Goal: Task Accomplishment & Management: Manage account settings

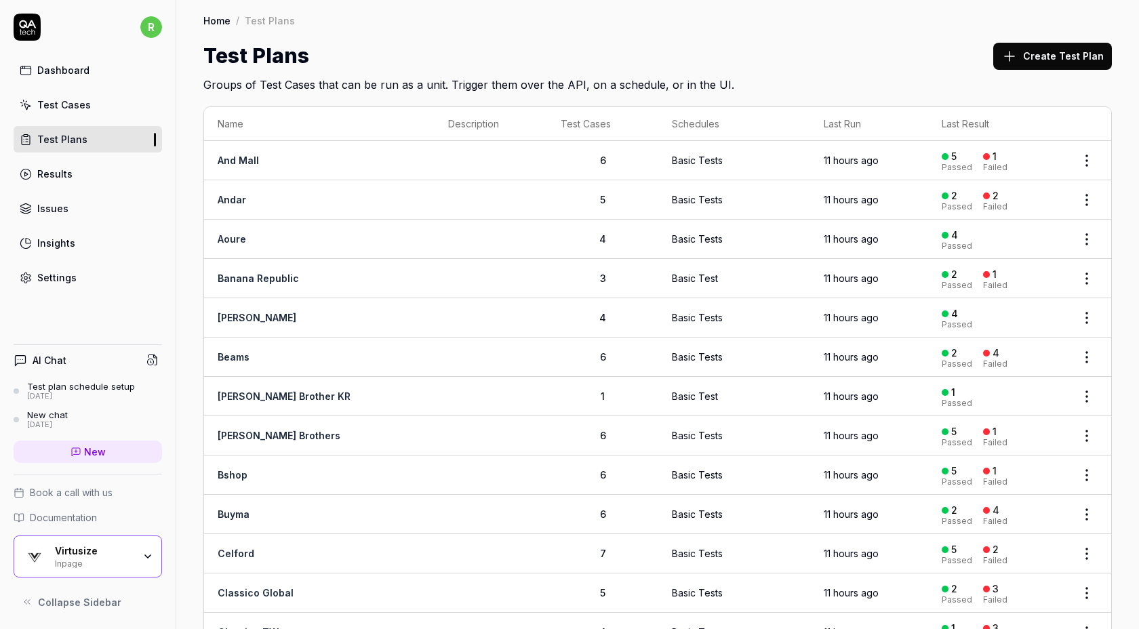
click at [1044, 54] on button "Create Test Plan" at bounding box center [1053, 56] width 119 height 27
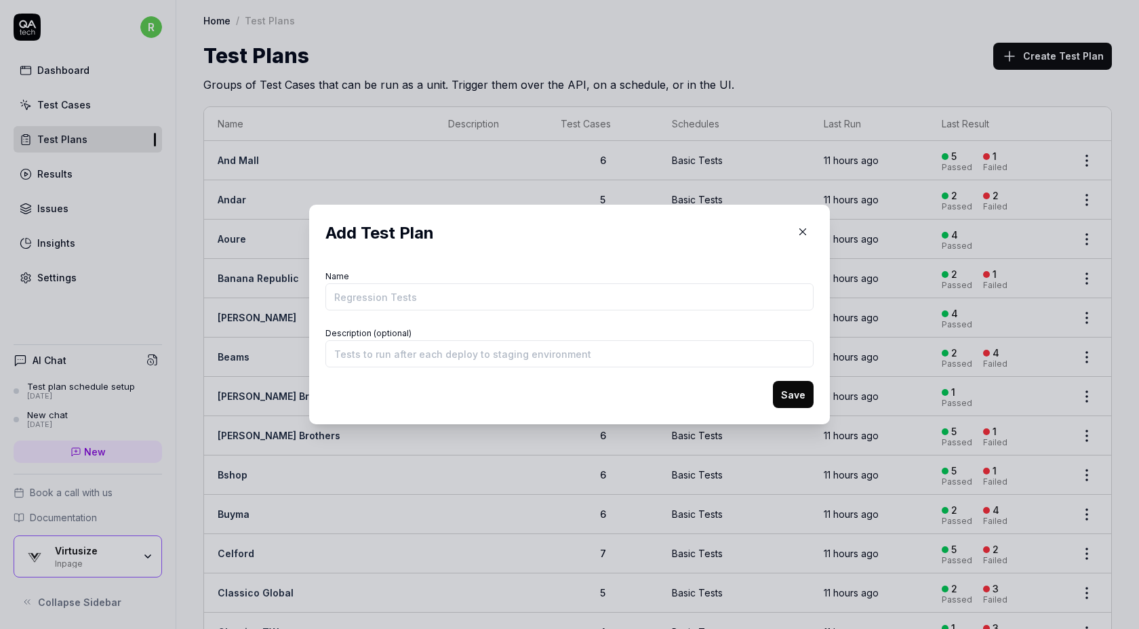
click at [534, 295] on input "Name" at bounding box center [570, 296] width 488 height 27
type input "United Arrows Global"
click at [452, 351] on input "Description (optional)" at bounding box center [570, 353] width 488 height 27
click at [794, 393] on button "Save" at bounding box center [793, 394] width 41 height 27
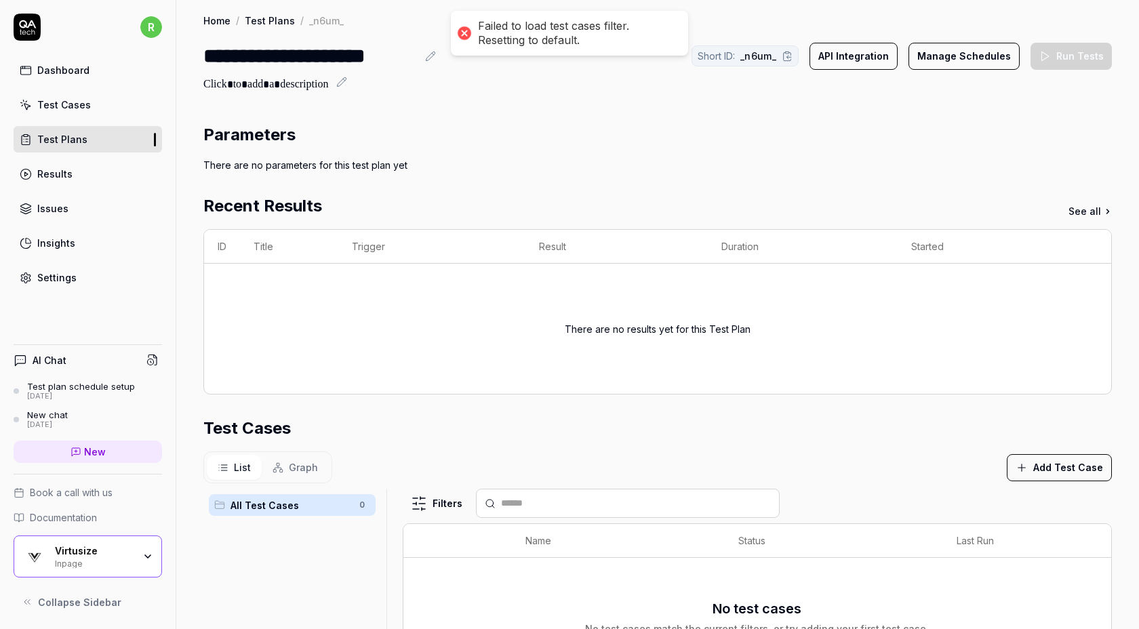
click at [560, 118] on div "Parameters There are no parameters for this test plan yet Recent Results See al…" at bounding box center [657, 491] width 963 height 765
click at [1043, 454] on button "Add Test Case" at bounding box center [1059, 467] width 105 height 27
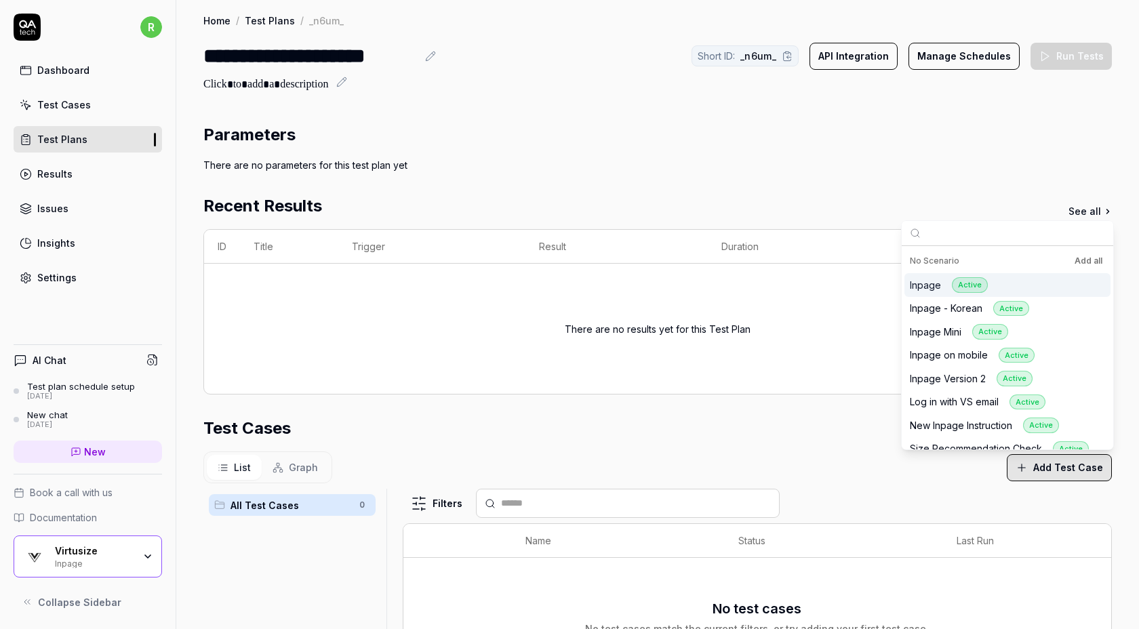
click at [1087, 260] on button "Add all" at bounding box center [1088, 261] width 33 height 16
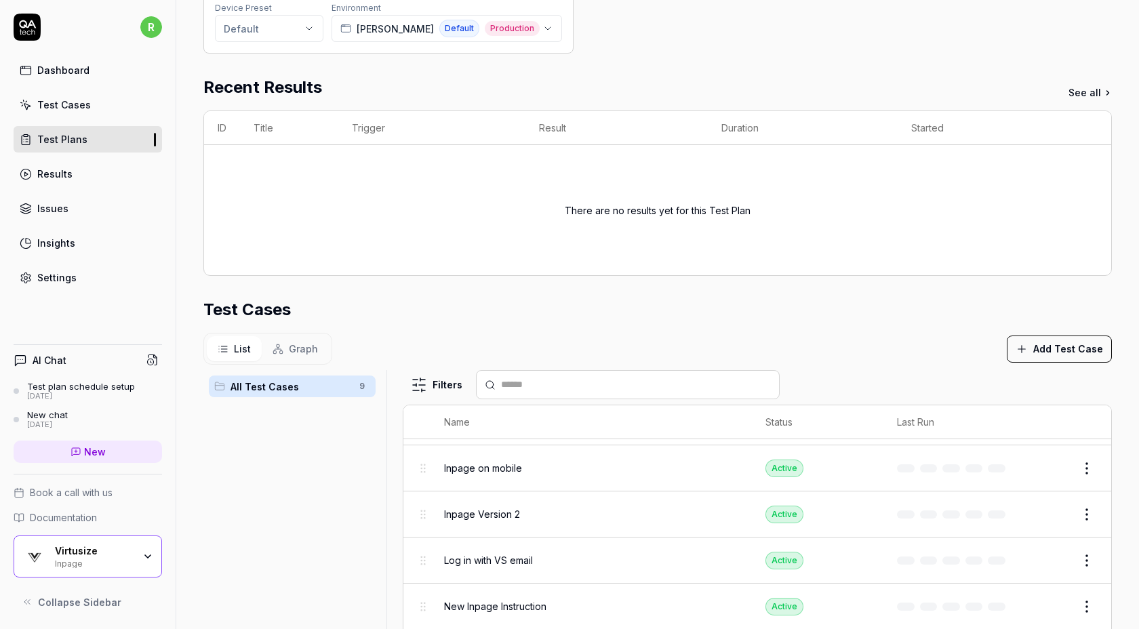
scroll to position [0, 0]
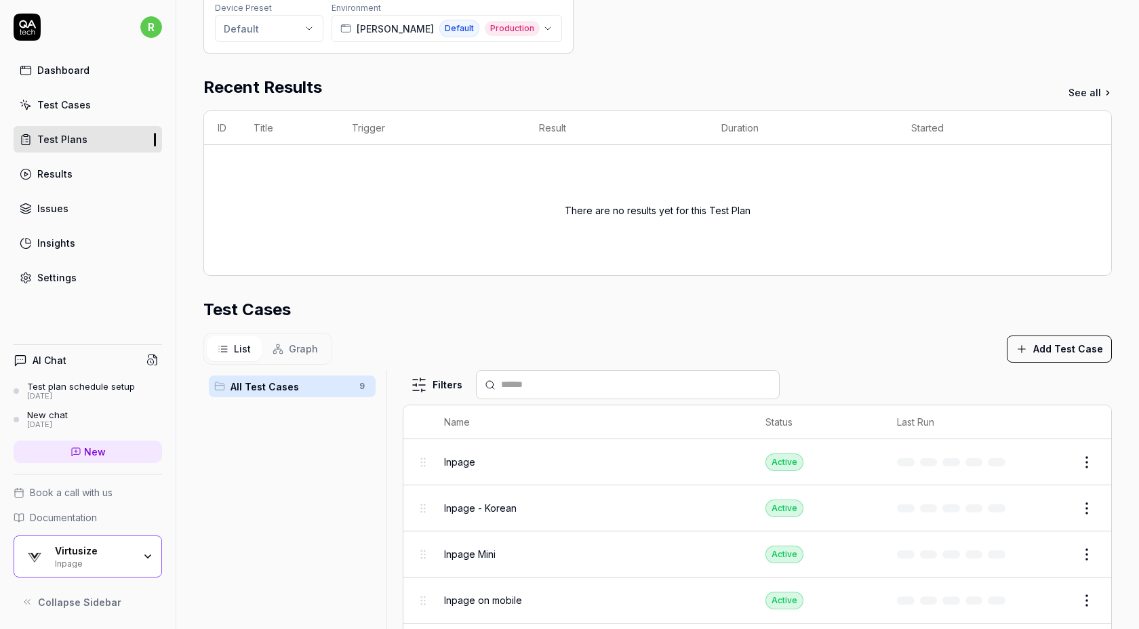
click at [1089, 505] on html "**********" at bounding box center [569, 314] width 1139 height 629
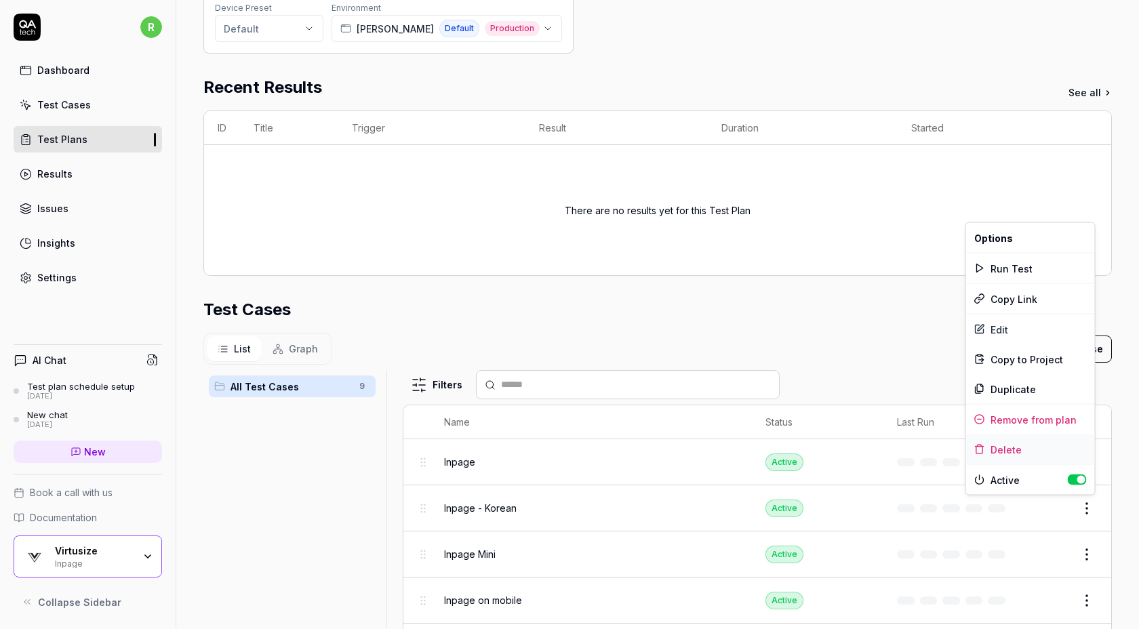
click at [1012, 448] on div "Delete" at bounding box center [1030, 450] width 129 height 30
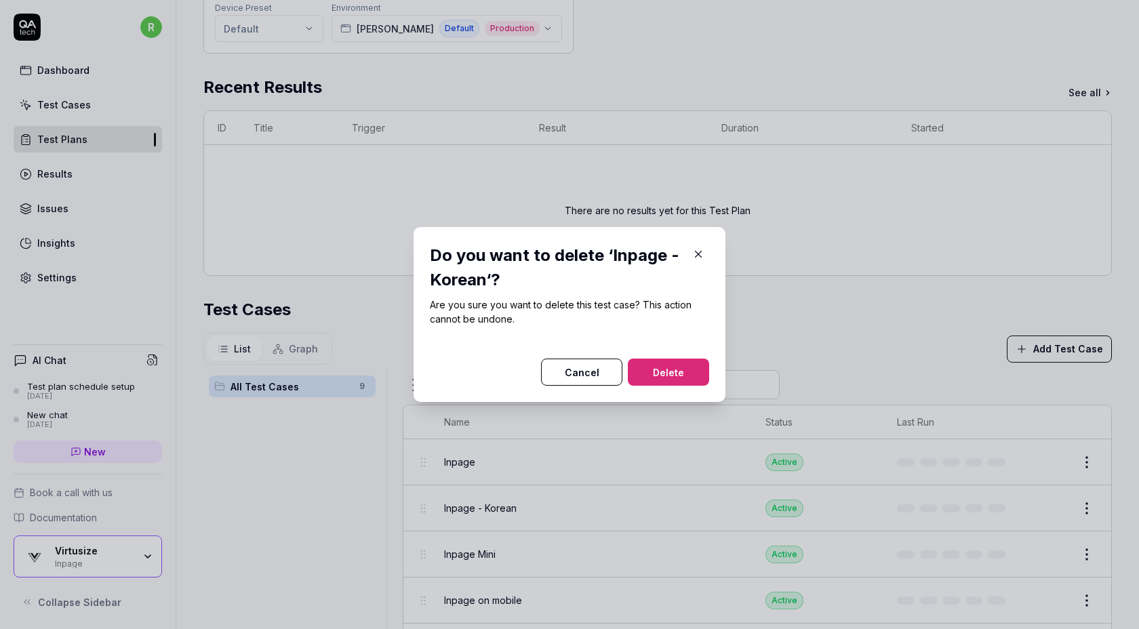
click at [585, 374] on button "Cancel" at bounding box center [581, 372] width 81 height 27
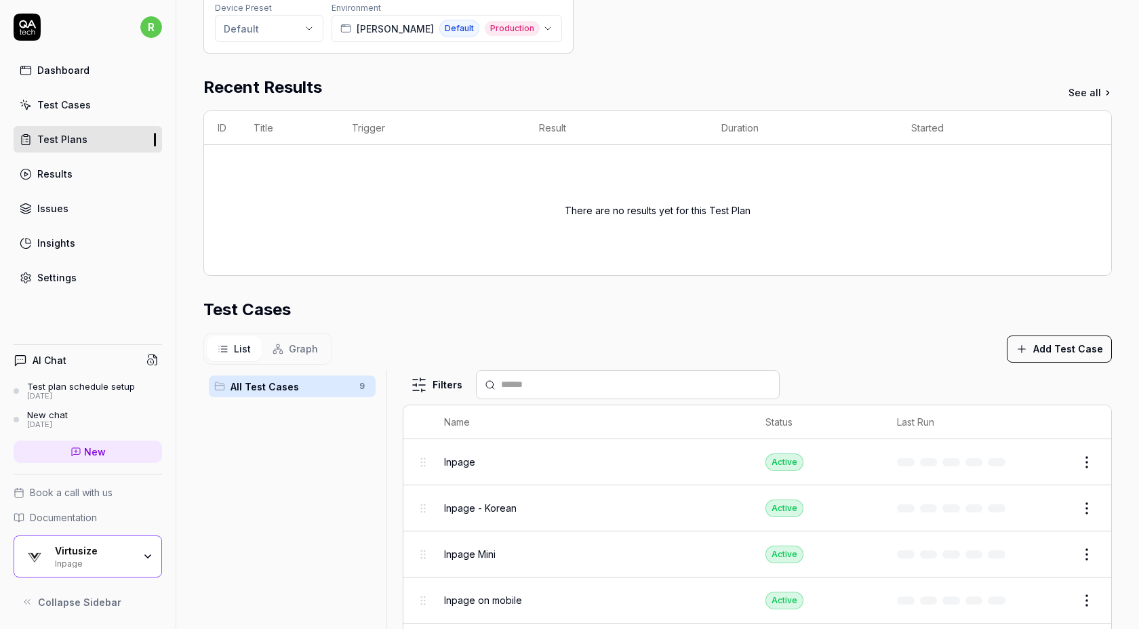
click at [1087, 509] on html "**********" at bounding box center [569, 314] width 1139 height 629
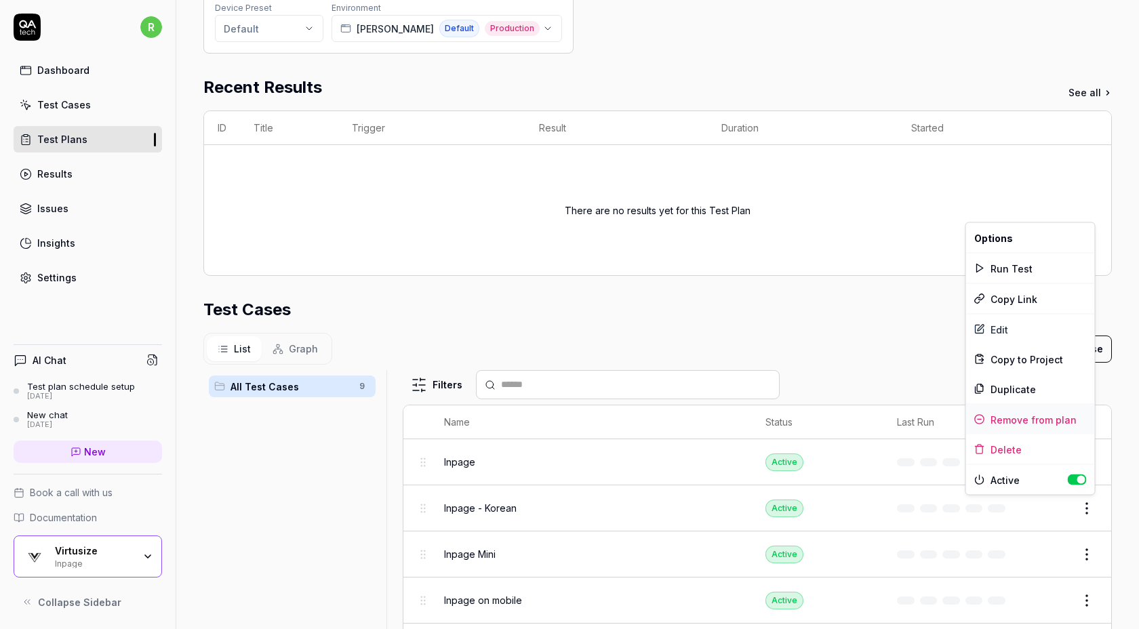
click at [1057, 418] on div "Remove from plan" at bounding box center [1030, 420] width 129 height 30
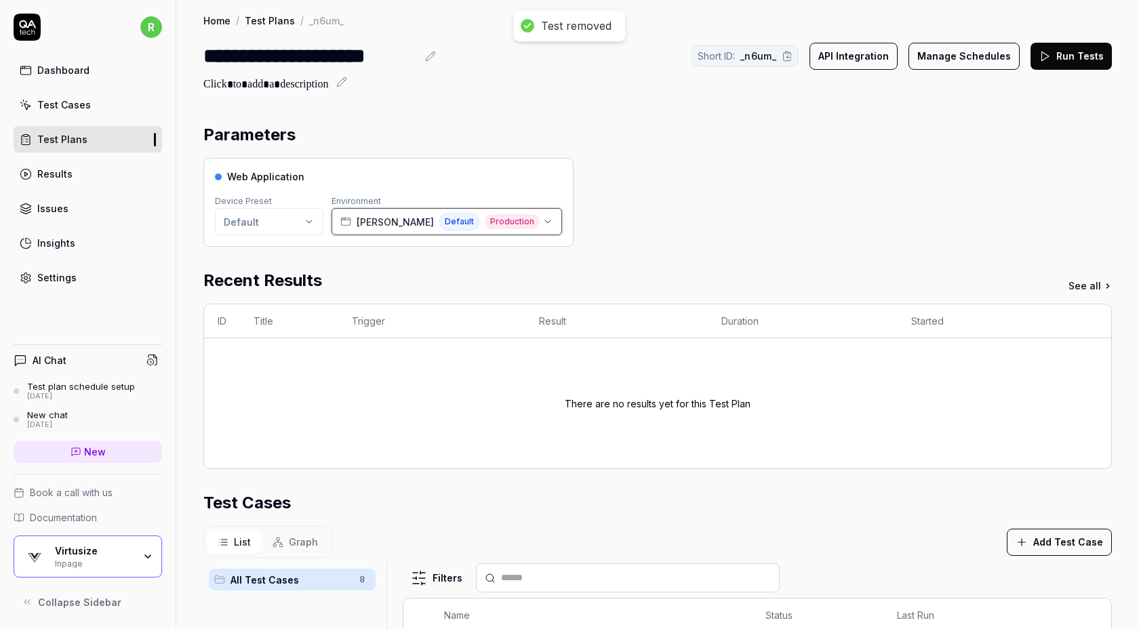
click at [357, 214] on div "Coen Default Production" at bounding box center [439, 222] width 199 height 18
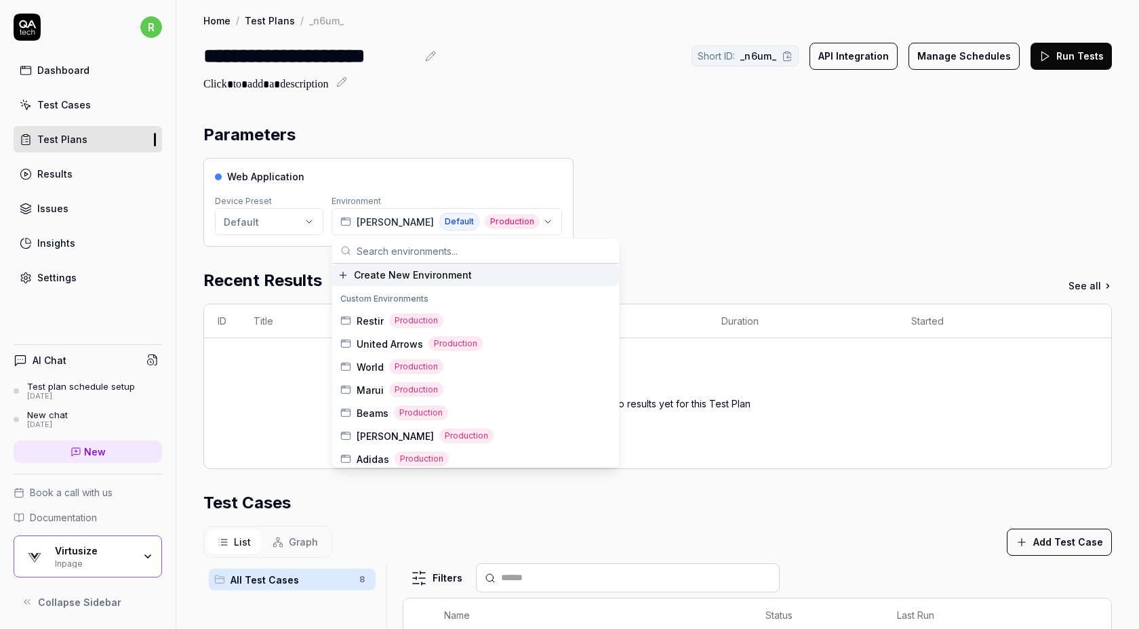
click at [393, 275] on span "Create New Environment" at bounding box center [413, 275] width 118 height 14
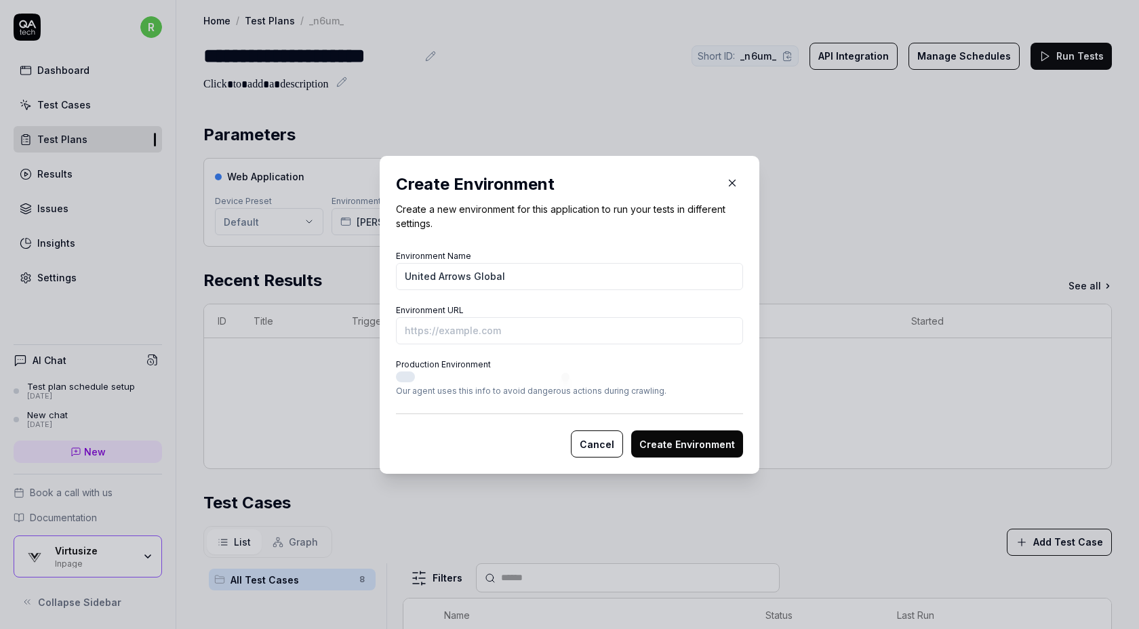
type input "United Arrows Global"
paste input "https://united-arrows-global.com/en-ph/products/35261992747"
type input "https://united-arrows-global.com/en-ph/products/35261992747"
click at [405, 380] on button "Production Environment" at bounding box center [405, 377] width 19 height 11
click at [663, 438] on button "Create Environment" at bounding box center [687, 444] width 112 height 27
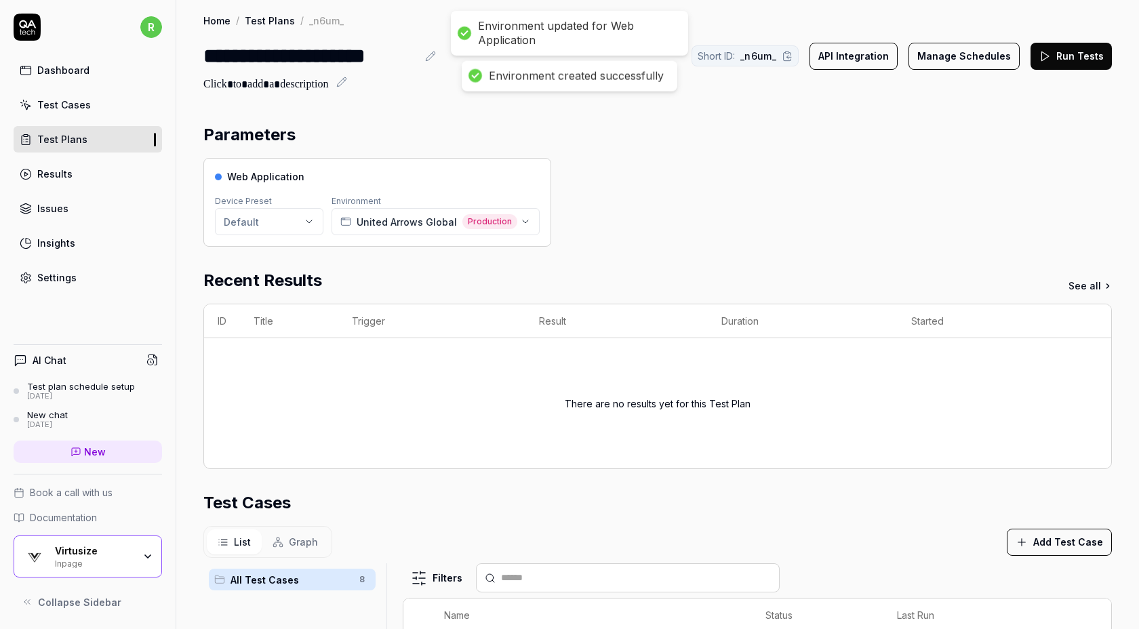
click at [731, 227] on div "Web Application Device Preset Default Environment United Arrows Global Producti…" at bounding box center [657, 202] width 909 height 89
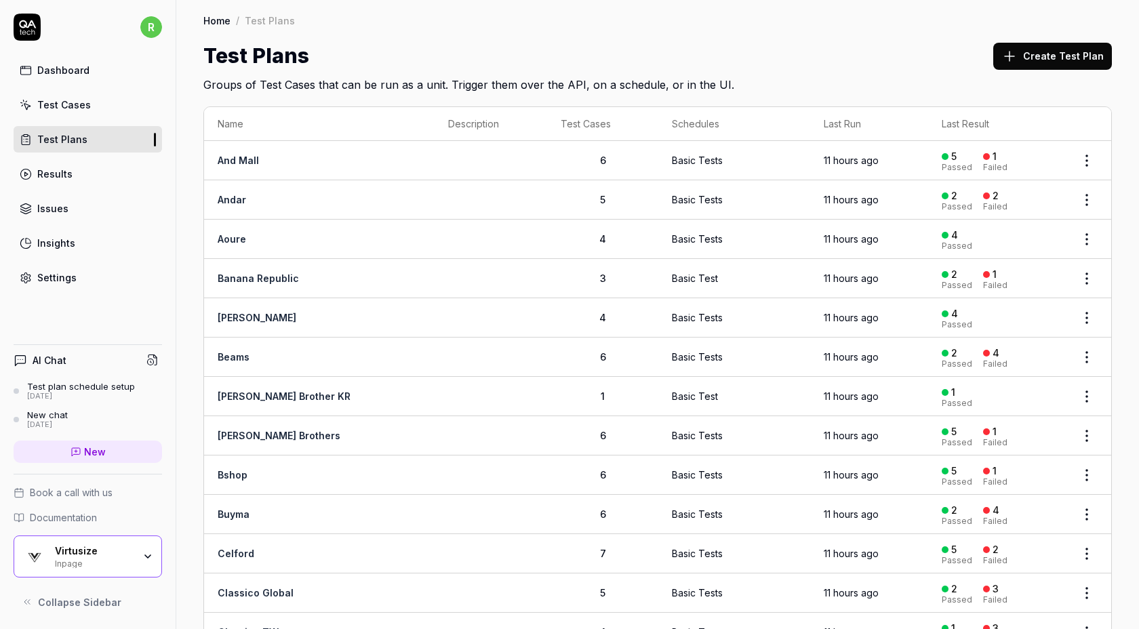
click at [1093, 159] on html "r Dashboard Test Cases Test Plans Results Issues Insights Settings AI Chat Test…" at bounding box center [569, 314] width 1139 height 629
click at [1020, 246] on span "Run Tests" at bounding box center [1014, 246] width 47 height 14
click at [1089, 201] on html "r Dashboard Test Cases Test Plans Results Issues Insights Settings AI Chat Test…" at bounding box center [569, 314] width 1139 height 629
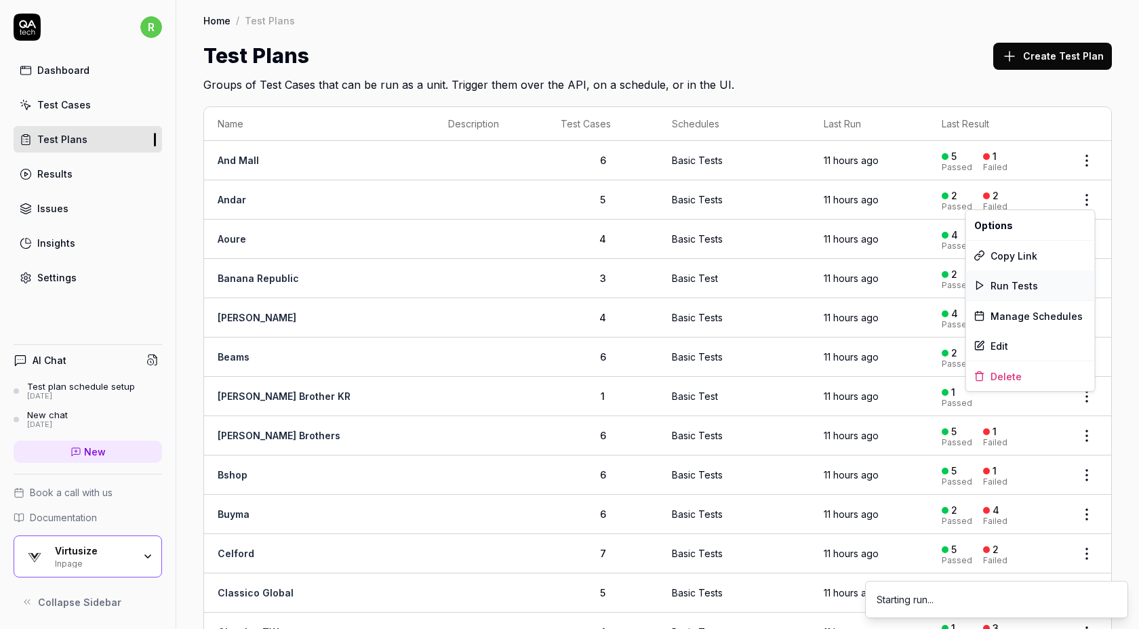
click at [1039, 283] on div "Run Tests" at bounding box center [1030, 286] width 129 height 30
click at [1084, 248] on body "r Dashboard Test Cases Test Plans Results Issues Insights Settings AI Chat Test…" at bounding box center [569, 314] width 1139 height 629
click at [1093, 238] on html "r Dashboard Test Cases Test Plans Results Issues Insights Settings AI Chat Test…" at bounding box center [569, 314] width 1139 height 629
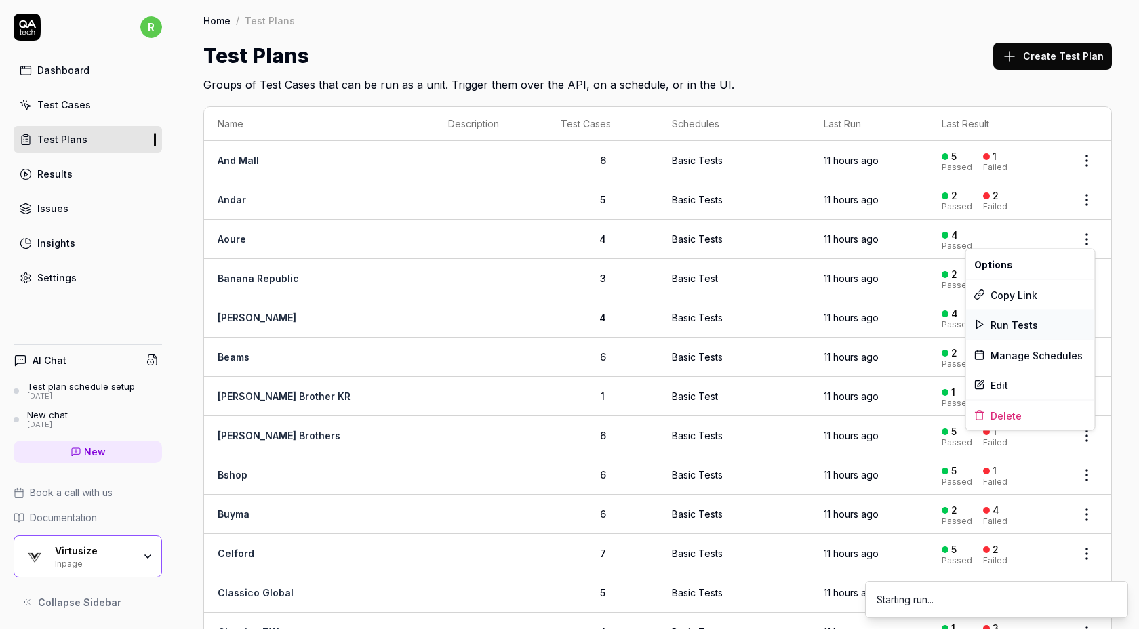
click at [1040, 324] on div "Run Tests" at bounding box center [1030, 325] width 129 height 30
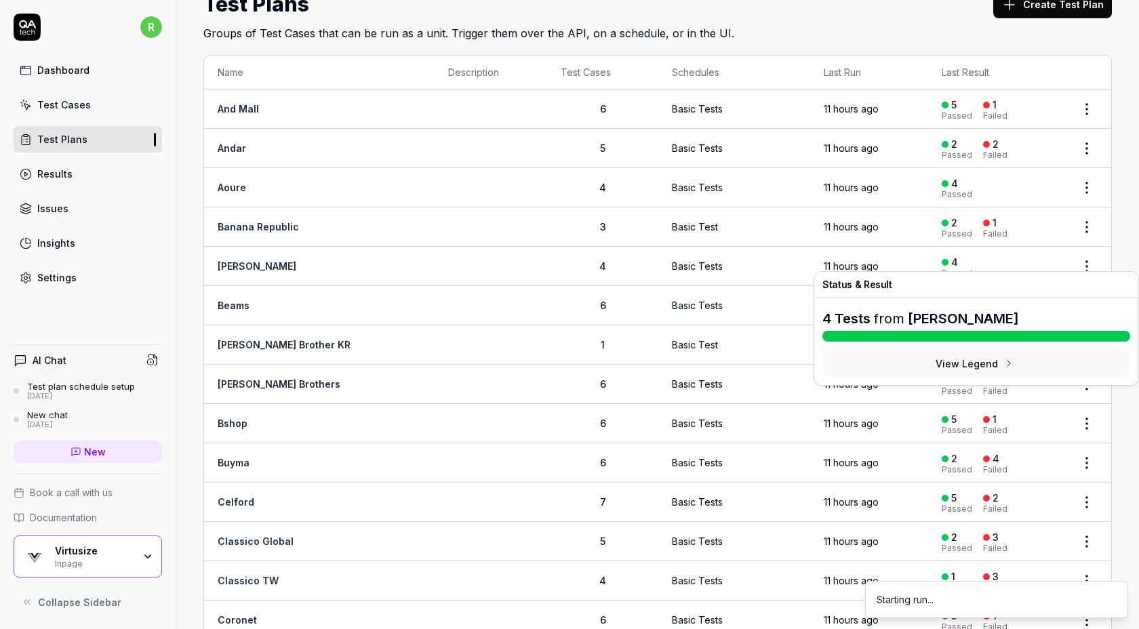
scroll to position [61, 0]
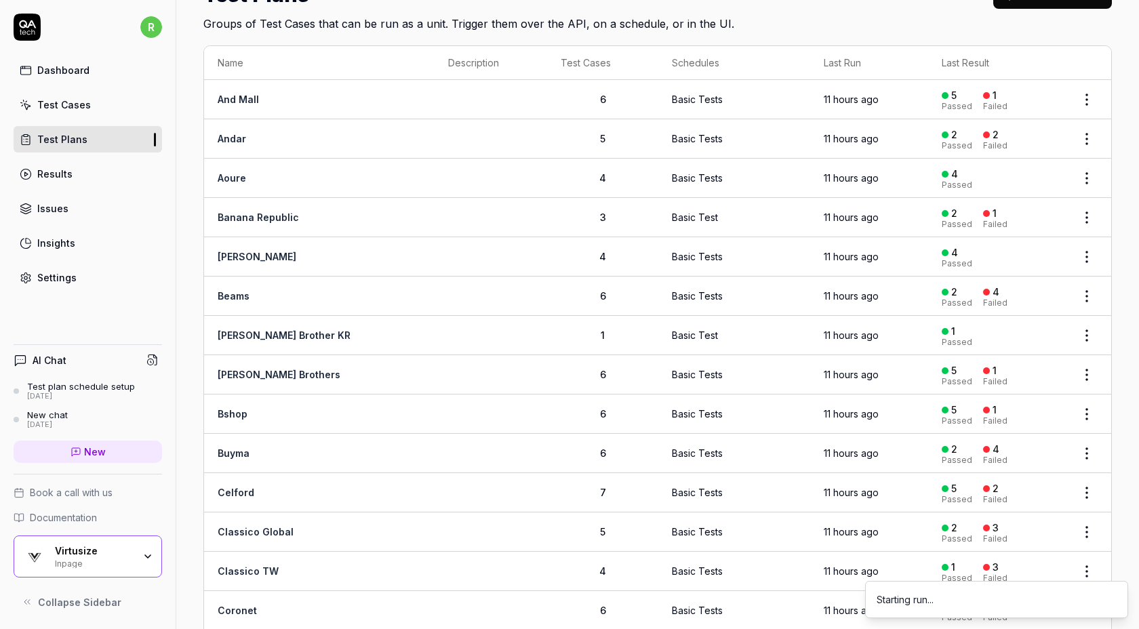
click at [1093, 220] on html "r Dashboard Test Cases Test Plans Results Issues Insights Settings AI Chat Test…" at bounding box center [569, 314] width 1139 height 629
click at [1019, 300] on span "Run Tests" at bounding box center [1014, 303] width 47 height 14
click at [1079, 257] on html "r Dashboard Test Cases Test Plans Results Issues Insights Settings AI Chat Test…" at bounding box center [569, 314] width 1139 height 629
click at [1025, 343] on span "Run Tests" at bounding box center [1014, 341] width 47 height 14
click at [1082, 297] on html "r Dashboard Test Cases Test Plans Results Issues Insights Settings AI Chat Test…" at bounding box center [569, 314] width 1139 height 629
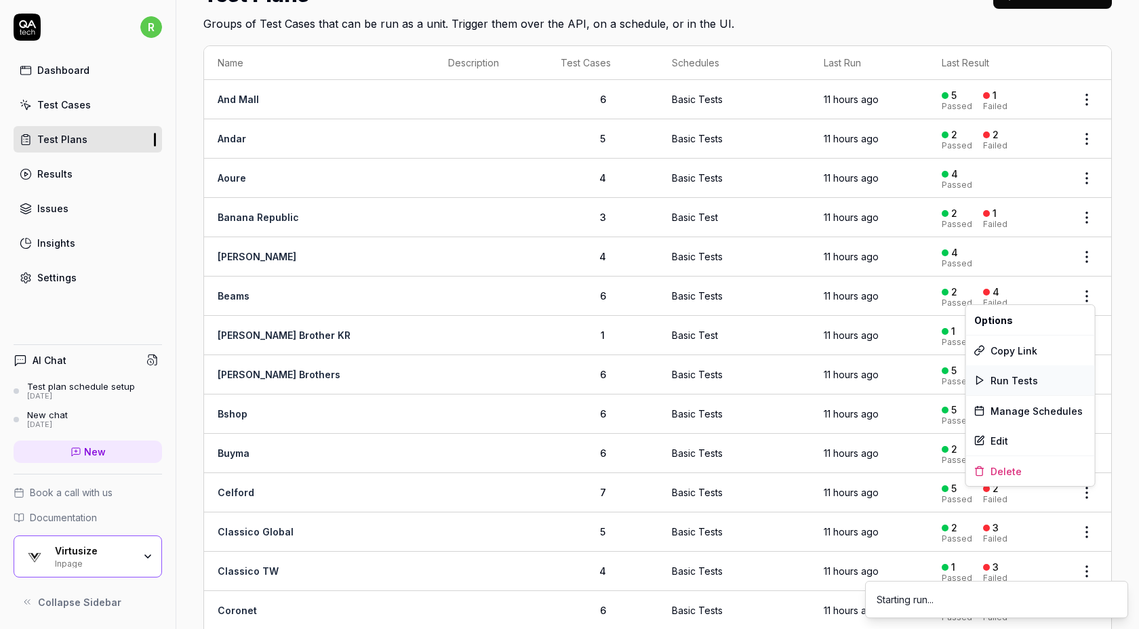
click at [1036, 389] on div "Run Tests" at bounding box center [1030, 381] width 129 height 30
click at [1085, 338] on body "r Dashboard Test Cases Test Plans Results Issues Insights Settings AI Chat Test…" at bounding box center [569, 314] width 1139 height 629
click at [1091, 338] on body "r Dashboard Test Cases Test Plans Results Issues Insights Settings AI Chat Test…" at bounding box center [569, 314] width 1139 height 629
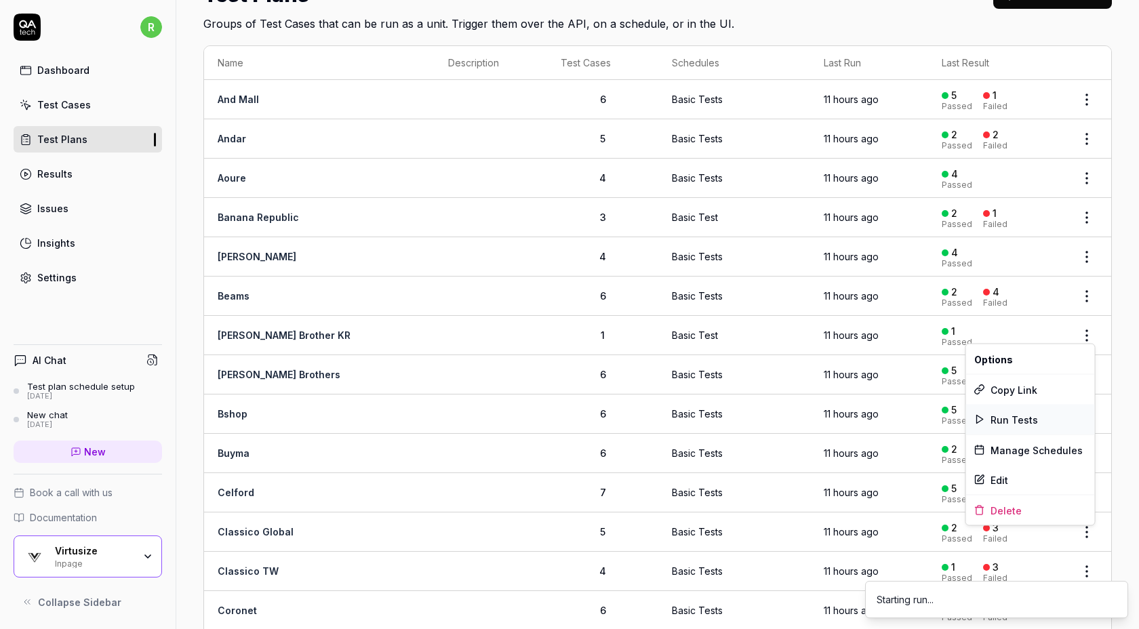
click at [1031, 418] on span "Run Tests" at bounding box center [1014, 419] width 47 height 14
click at [1086, 379] on body "r Dashboard Test Cases Test Plans Results Issues Insights Settings AI Chat Test…" at bounding box center [569, 314] width 1139 height 629
click at [1087, 371] on html "r Dashboard Test Cases Test Plans Results Issues Insights Settings AI Chat Test…" at bounding box center [569, 314] width 1139 height 629
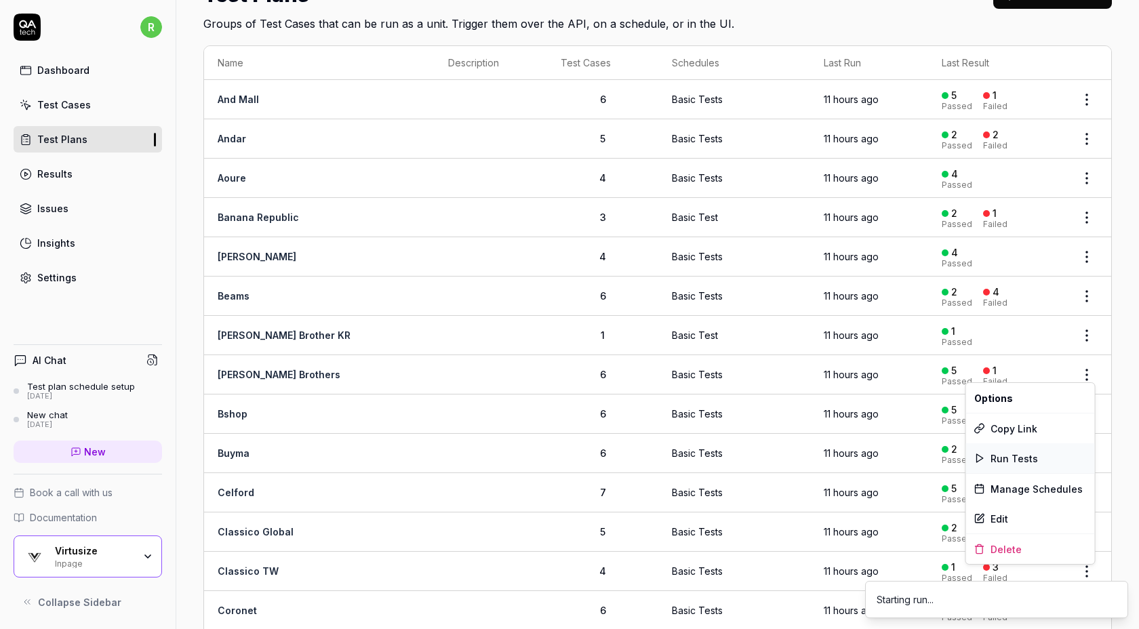
click at [1036, 456] on div "Run Tests" at bounding box center [1030, 459] width 129 height 30
click at [1087, 414] on html "r Dashboard Test Cases Test Plans Results Issues Insights Settings AI Chat Test…" at bounding box center [569, 314] width 1139 height 629
click at [1027, 501] on span "Run Tests" at bounding box center [1014, 497] width 47 height 14
click at [1084, 460] on html "r Dashboard Test Cases Test Plans Results Issues Insights Settings AI Chat Test…" at bounding box center [569, 314] width 1139 height 629
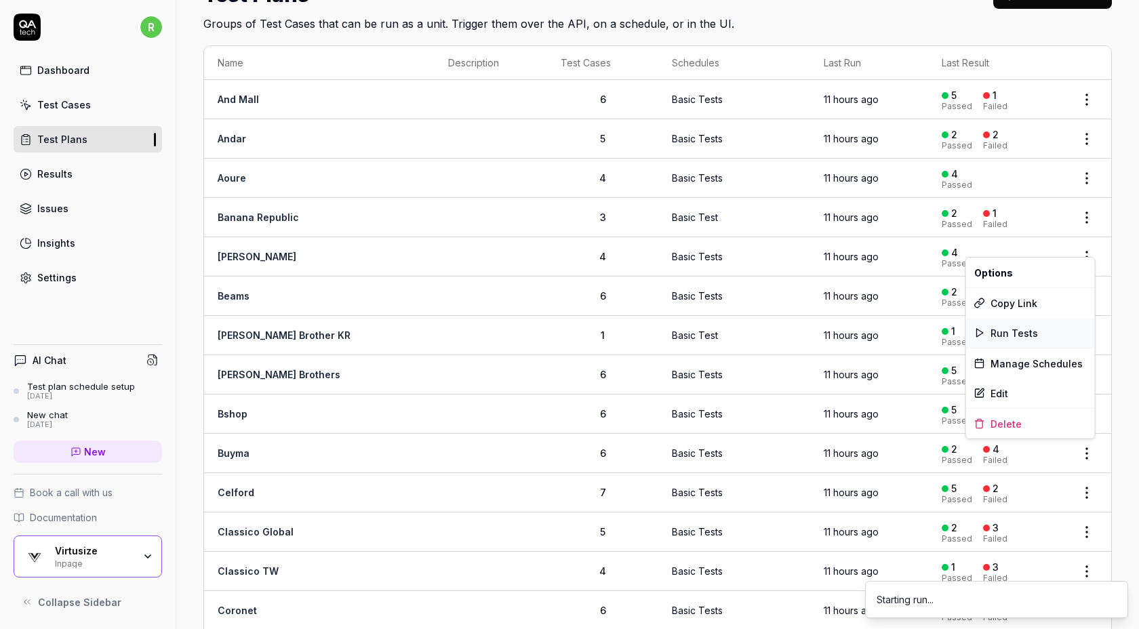
click at [1052, 334] on div "Run Tests" at bounding box center [1030, 333] width 129 height 30
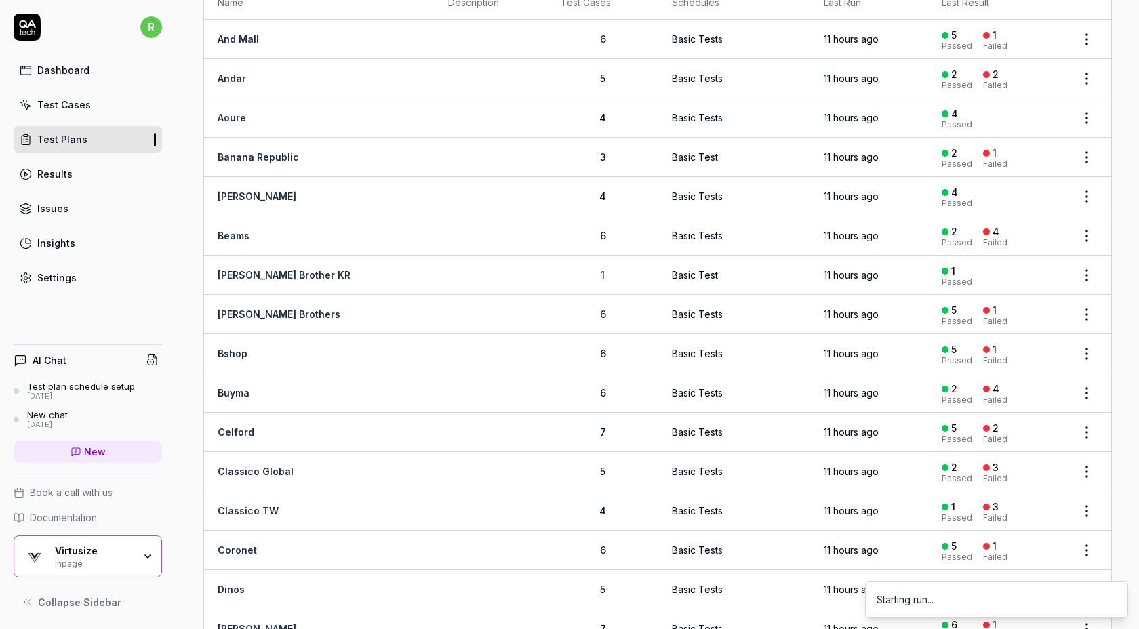
scroll to position [126, 0]
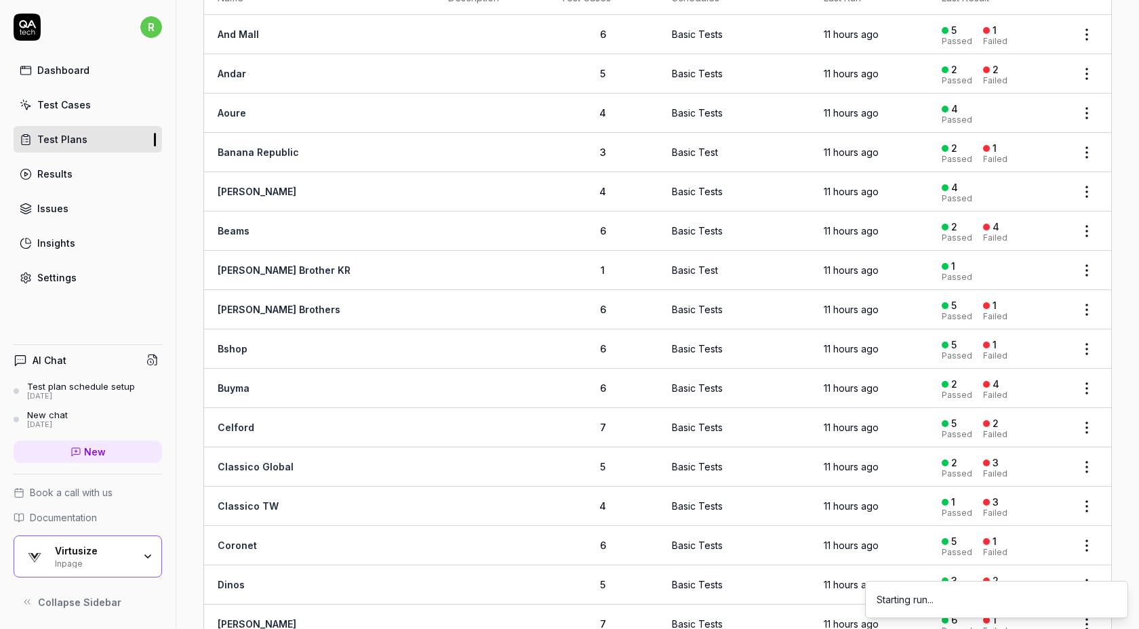
click at [1092, 419] on html "r Dashboard Test Cases Test Plans Results Issues Insights Settings AI Chat Test…" at bounding box center [569, 314] width 1139 height 629
click at [1023, 509] on span "Run Tests" at bounding box center [1014, 510] width 47 height 14
click at [1080, 462] on html "r Dashboard Test Cases Test Plans Results Issues Insights Settings AI Chat Test…" at bounding box center [569, 314] width 1139 height 629
click at [1060, 340] on div "Run Tests" at bounding box center [1030, 346] width 129 height 30
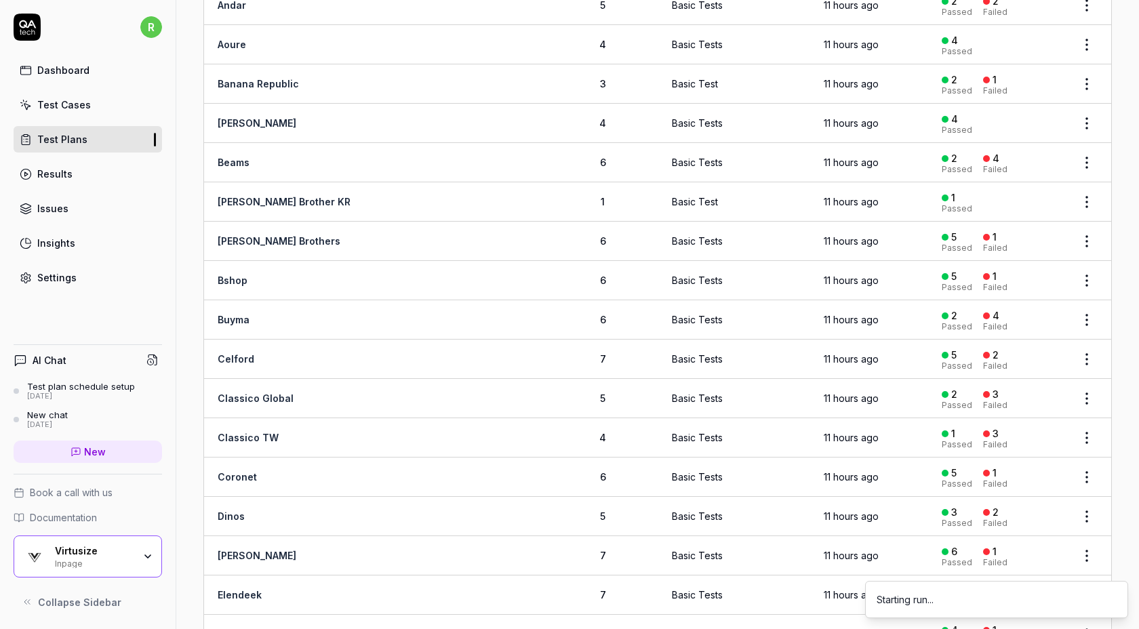
scroll to position [201, 0]
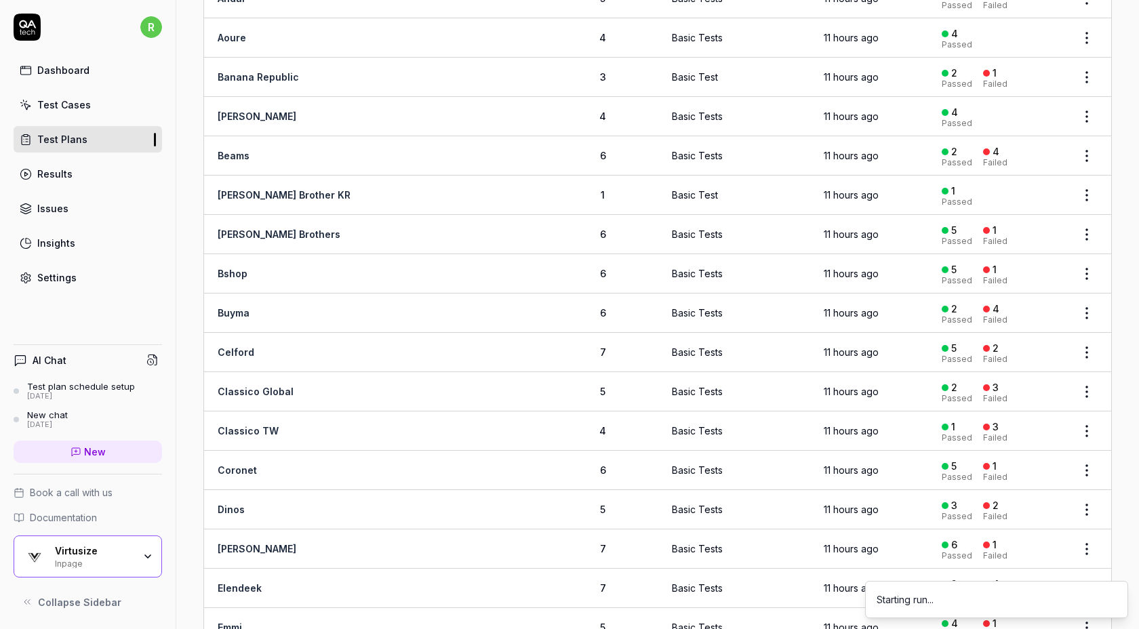
click at [1089, 425] on html "r Dashboard Test Cases Test Plans Results Issues Insights Settings AI Chat Test…" at bounding box center [569, 314] width 1139 height 629
click at [1009, 513] on span "Run Tests" at bounding box center [1014, 513] width 47 height 14
click at [1087, 470] on html "r Dashboard Test Cases Test Plans Results Issues Insights Settings AI Chat Test…" at bounding box center [569, 314] width 1139 height 629
click at [1062, 352] on div "Run Tests" at bounding box center [1030, 349] width 129 height 30
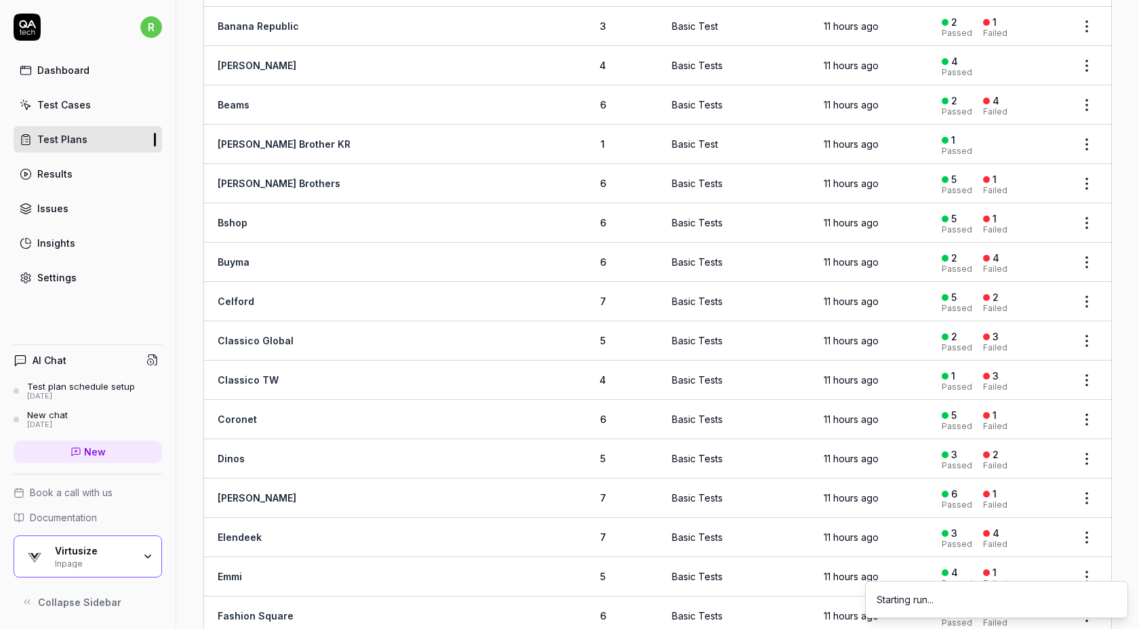
click at [1084, 461] on html "r Dashboard Test Cases Test Plans Results Issues Insights Settings AI Chat Test…" at bounding box center [569, 314] width 1139 height 629
click at [1051, 330] on div "Run Tests" at bounding box center [1030, 337] width 129 height 30
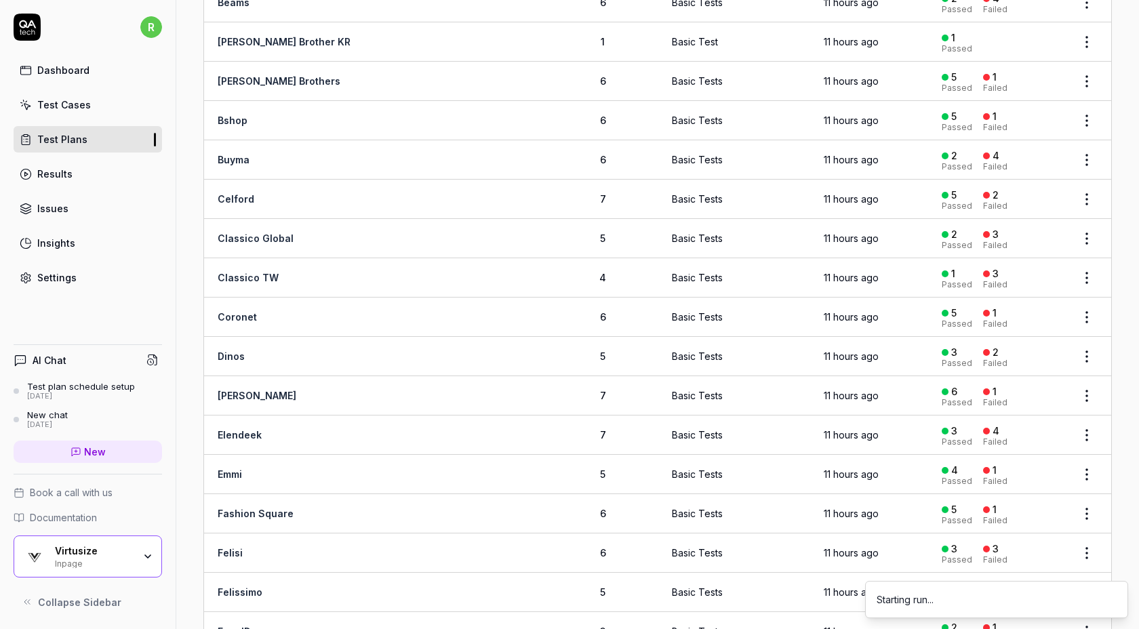
scroll to position [380, 0]
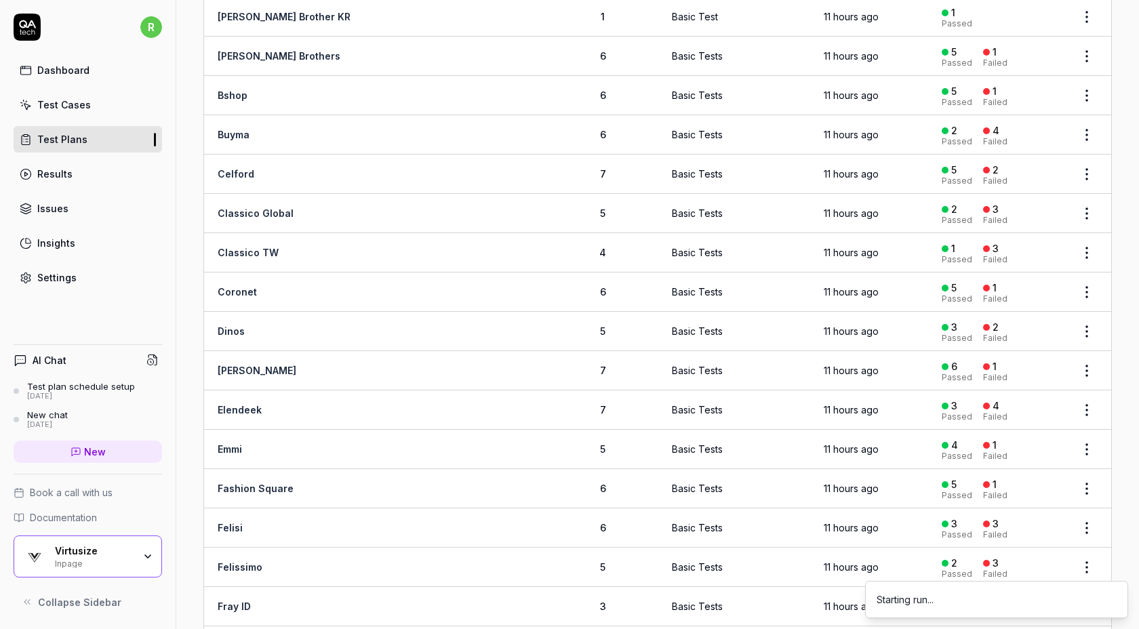
click at [1086, 362] on html "r Dashboard Test Cases Test Plans Results Issues Insights Settings AI Chat Test…" at bounding box center [569, 314] width 1139 height 629
click at [1008, 456] on span "Run Tests" at bounding box center [1014, 452] width 47 height 14
click at [1083, 410] on body "r Dashboard Test Cases Test Plans Results Issues Insights Settings AI Chat Test…" at bounding box center [569, 314] width 1139 height 629
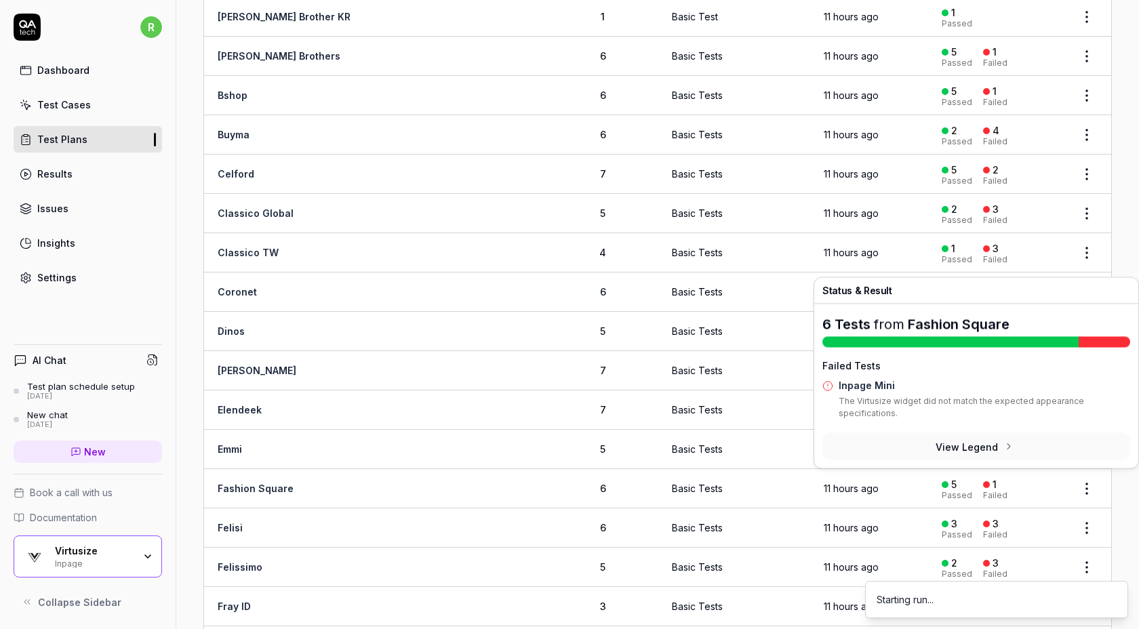
click at [1083, 408] on p "The Virtusize widget did not match the expected appearance specifications." at bounding box center [985, 410] width 292 height 30
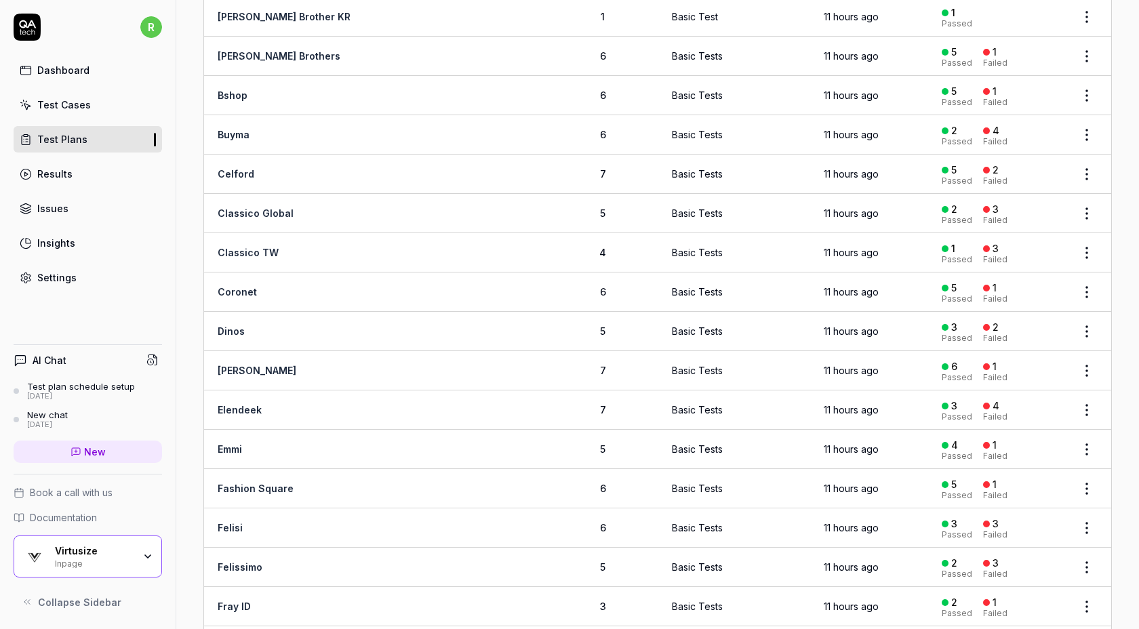
click at [1087, 404] on html "r Dashboard Test Cases Test Plans Results Issues Insights Settings AI Chat Test…" at bounding box center [569, 314] width 1139 height 629
click at [1018, 488] on span "Run Tests" at bounding box center [1014, 491] width 47 height 14
click at [1087, 492] on html "r Dashboard Test Cases Test Plans Results Issues Insights Settings AI Chat Test…" at bounding box center [569, 314] width 1139 height 629
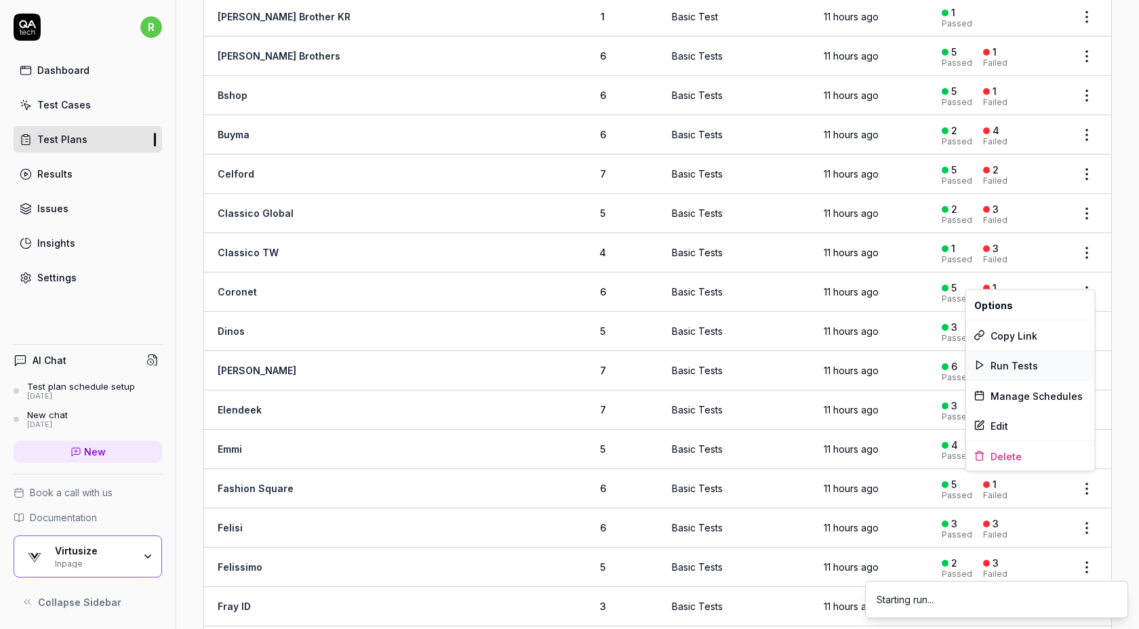
click at [1045, 361] on div "Run Tests" at bounding box center [1030, 366] width 129 height 30
click at [1080, 448] on html "r Dashboard Test Cases Test Plans Results Issues Insights Settings AI Chat Test…" at bounding box center [569, 314] width 1139 height 629
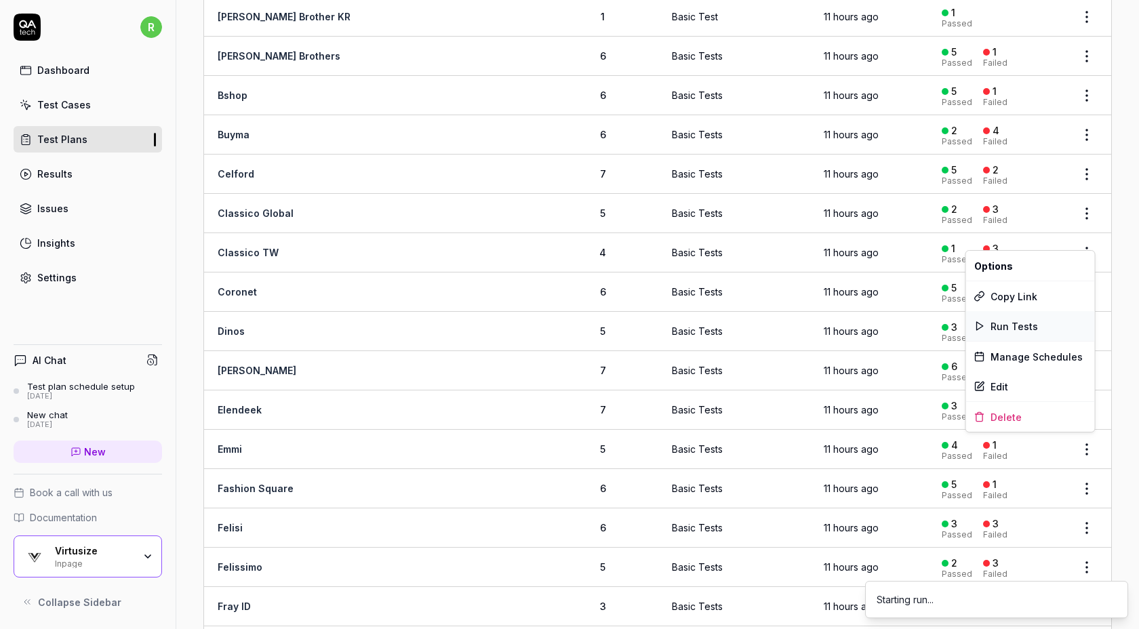
click at [1041, 328] on div "Run Tests" at bounding box center [1030, 326] width 129 height 30
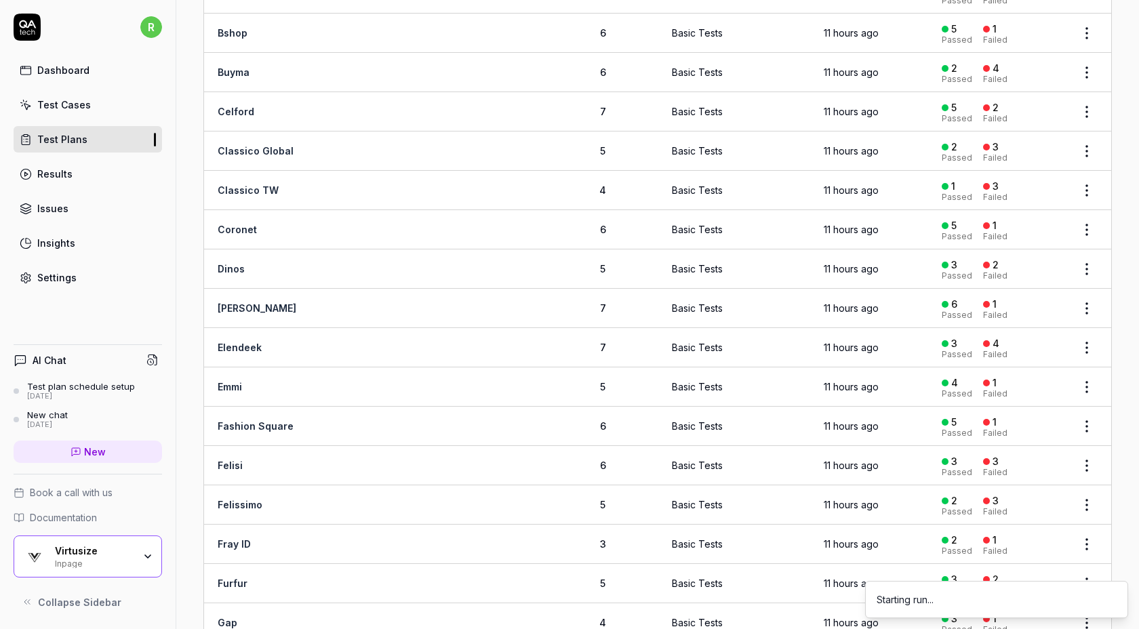
scroll to position [447, 0]
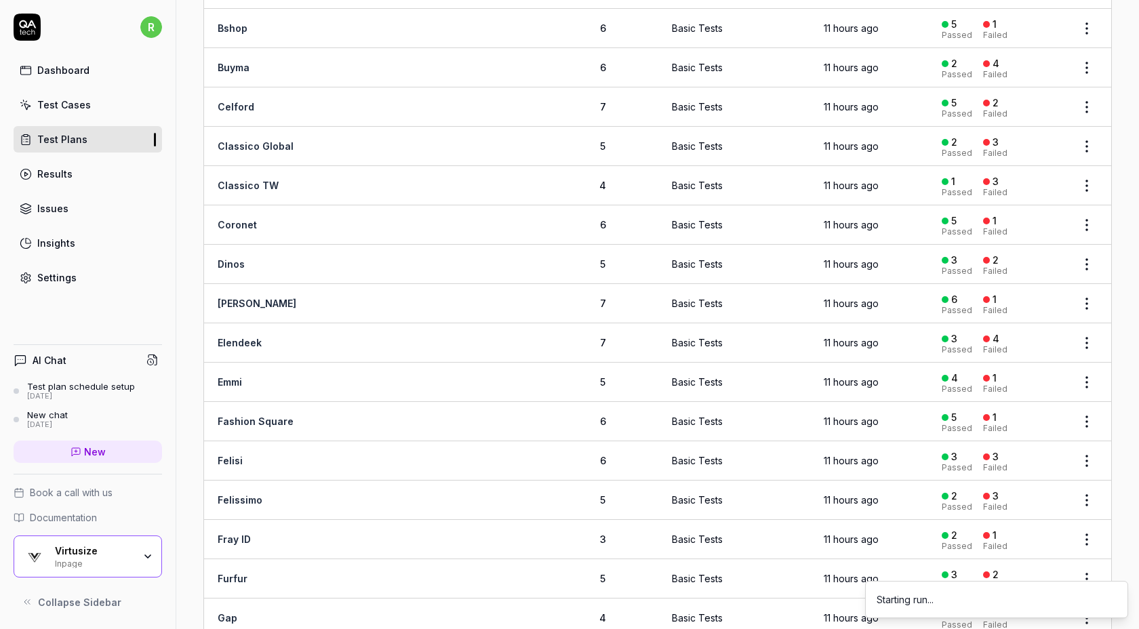
click at [1091, 448] on body "r Dashboard Test Cases Test Plans Results Issues Insights Settings AI Chat Test…" at bounding box center [569, 314] width 1139 height 629
click at [1051, 333] on div "Run Tests" at bounding box center [1030, 337] width 129 height 30
click at [1086, 494] on html "r Dashboard Test Cases Test Plans Results Issues Insights Settings AI Chat Test…" at bounding box center [569, 314] width 1139 height 629
click at [1056, 370] on div "Run Tests" at bounding box center [1030, 376] width 129 height 30
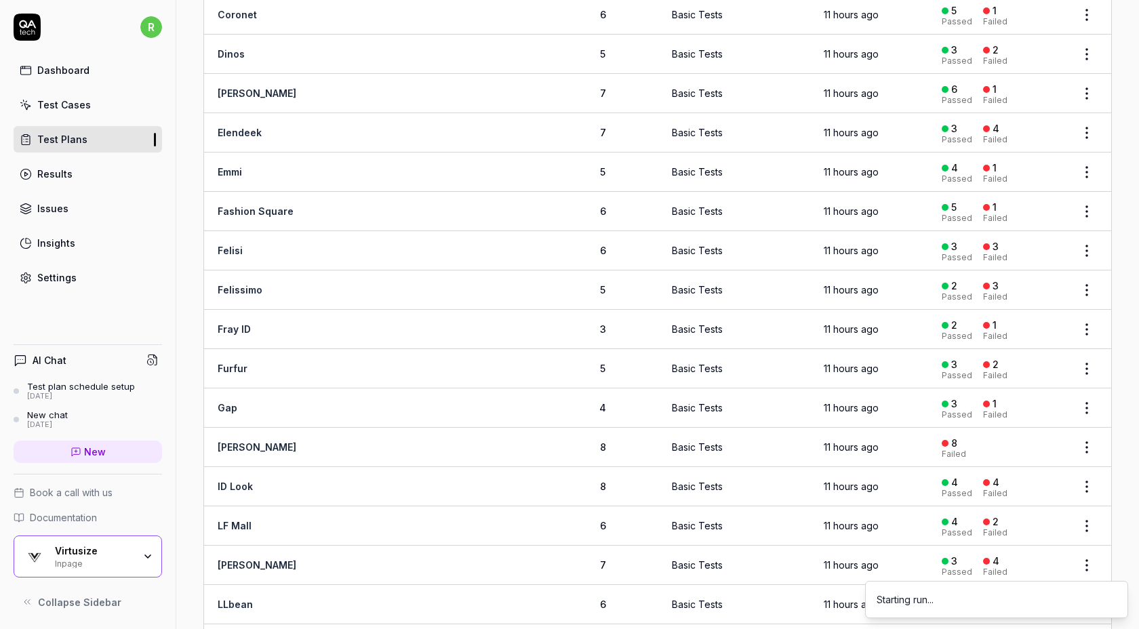
scroll to position [668, 0]
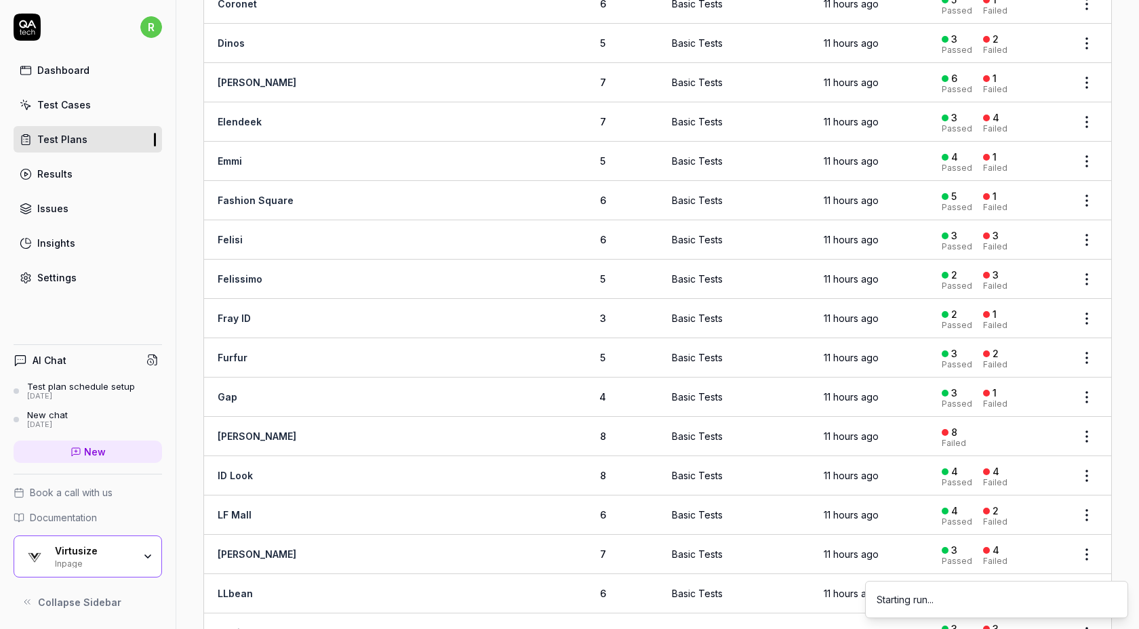
click at [1083, 310] on html "r Dashboard Test Cases Test Plans Results Issues Insights Settings AI Chat Test…" at bounding box center [569, 314] width 1139 height 629
click at [1022, 395] on span "Run Tests" at bounding box center [1014, 398] width 47 height 14
click at [1087, 349] on html "r Dashboard Test Cases Test Plans Results Issues Insights Settings AI Chat Test…" at bounding box center [569, 314] width 1139 height 629
click at [1028, 435] on span "Run Tests" at bounding box center [1014, 436] width 47 height 14
click at [1084, 395] on body "r Dashboard Test Cases Test Plans Results Issues Insights Settings AI Chat Test…" at bounding box center [569, 314] width 1139 height 629
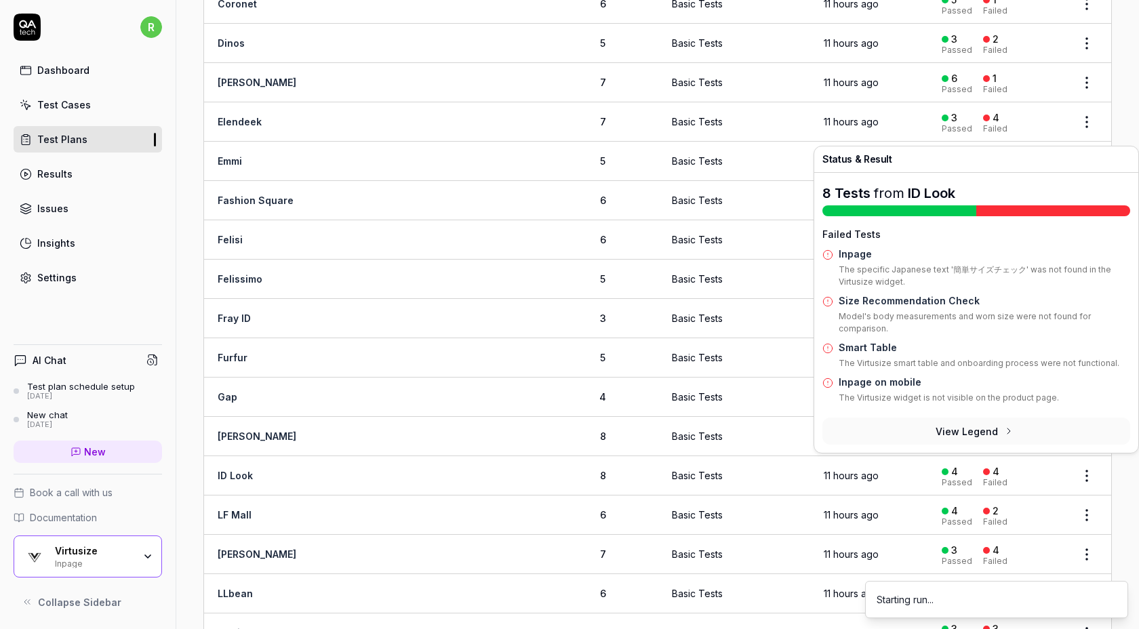
click at [1084, 389] on div "Inpage on mobile The Virtusize widget is not visible on the product page." at bounding box center [985, 392] width 292 height 35
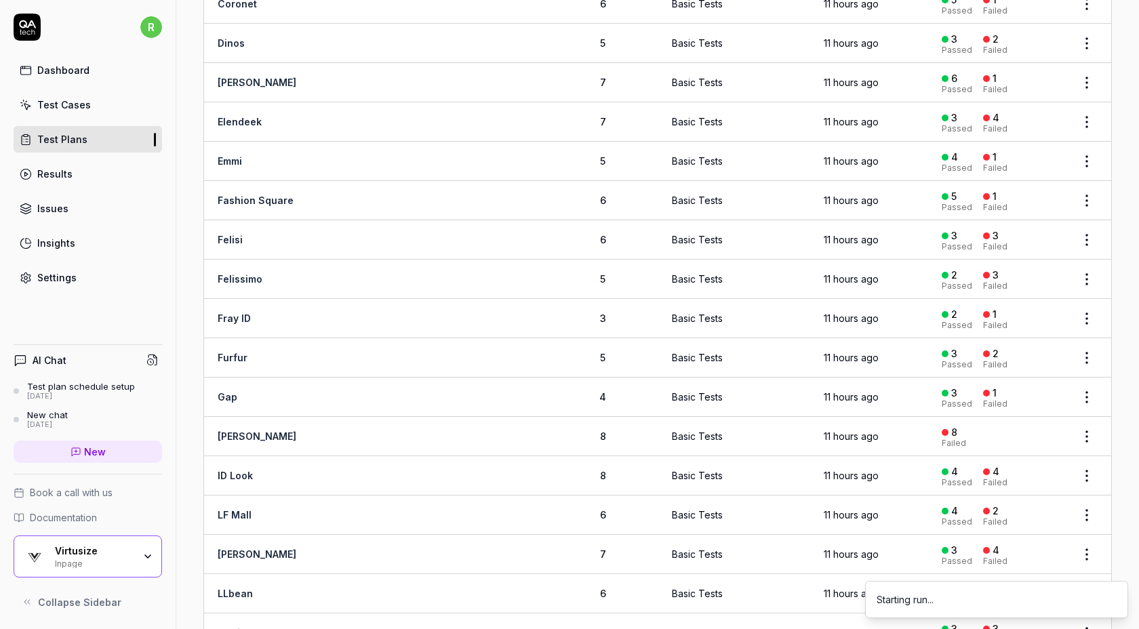
click at [1086, 383] on html "r Dashboard Test Cases Test Plans Results Issues Insights Settings AI Chat Test…" at bounding box center [569, 314] width 1139 height 629
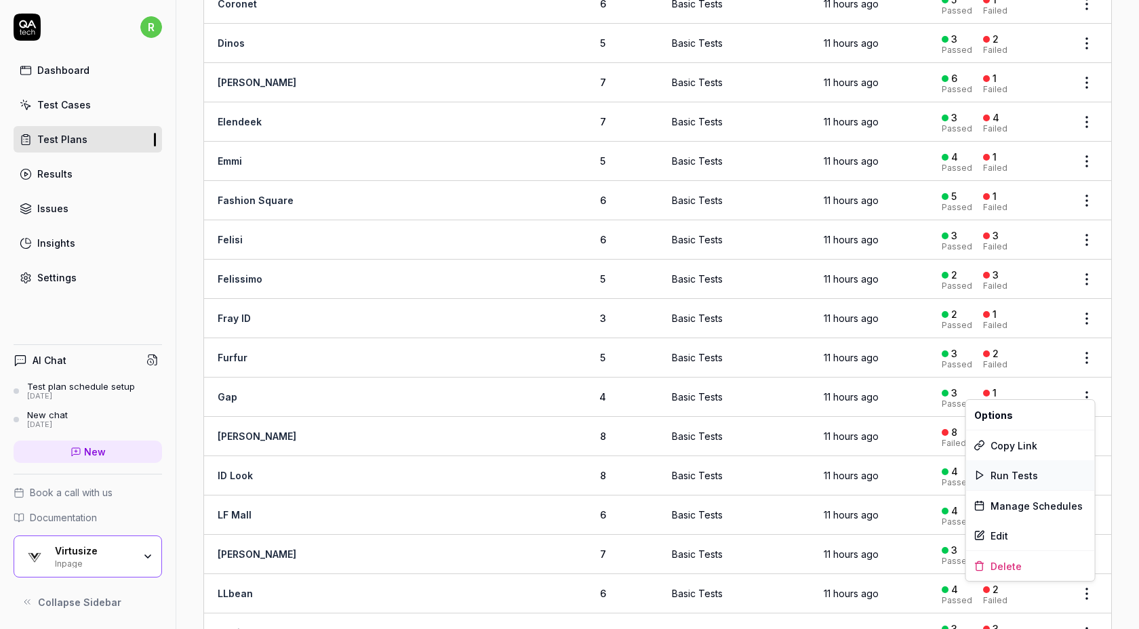
click at [1025, 473] on span "Run Tests" at bounding box center [1014, 476] width 47 height 14
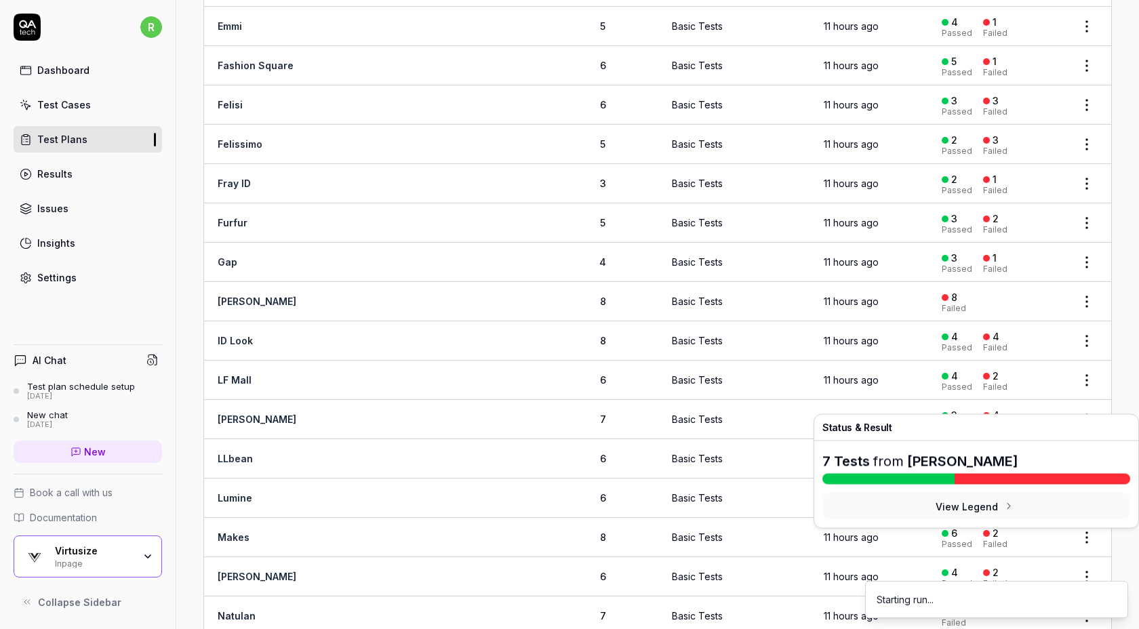
scroll to position [813, 0]
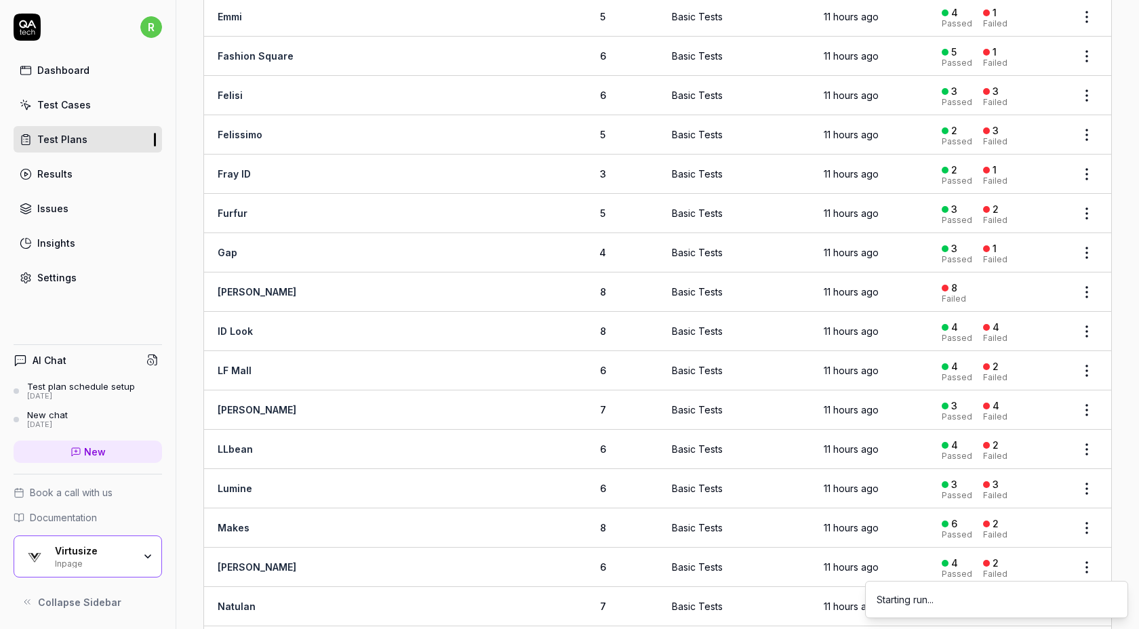
click at [1087, 322] on html "r Dashboard Test Cases Test Plans Results Issues Insights Settings AI Chat Test…" at bounding box center [569, 314] width 1139 height 629
click at [1038, 414] on div "Run Tests" at bounding box center [1030, 409] width 129 height 30
click at [1083, 360] on html "r Dashboard Test Cases Test Plans Results Issues Insights Settings AI Chat Test…" at bounding box center [569, 314] width 1139 height 629
click at [1015, 444] on span "Run Tests" at bounding box center [1014, 448] width 47 height 14
click at [1083, 401] on html "r Dashboard Test Cases Test Plans Results Issues Insights Settings AI Chat Test…" at bounding box center [569, 314] width 1139 height 629
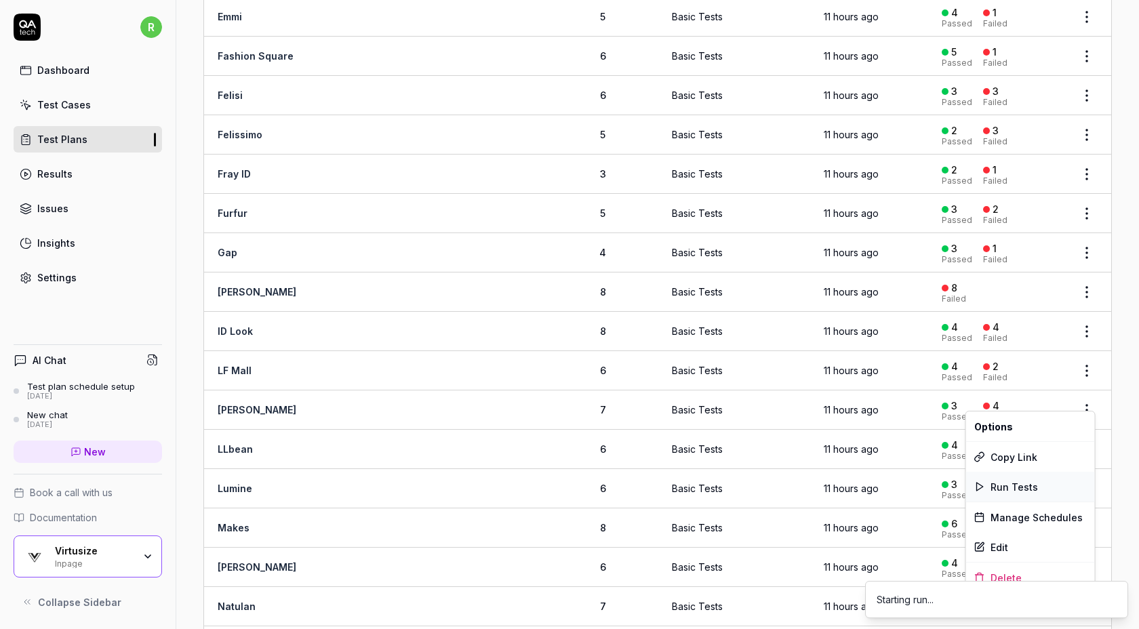
click at [1028, 485] on span "Run Tests" at bounding box center [1014, 487] width 47 height 14
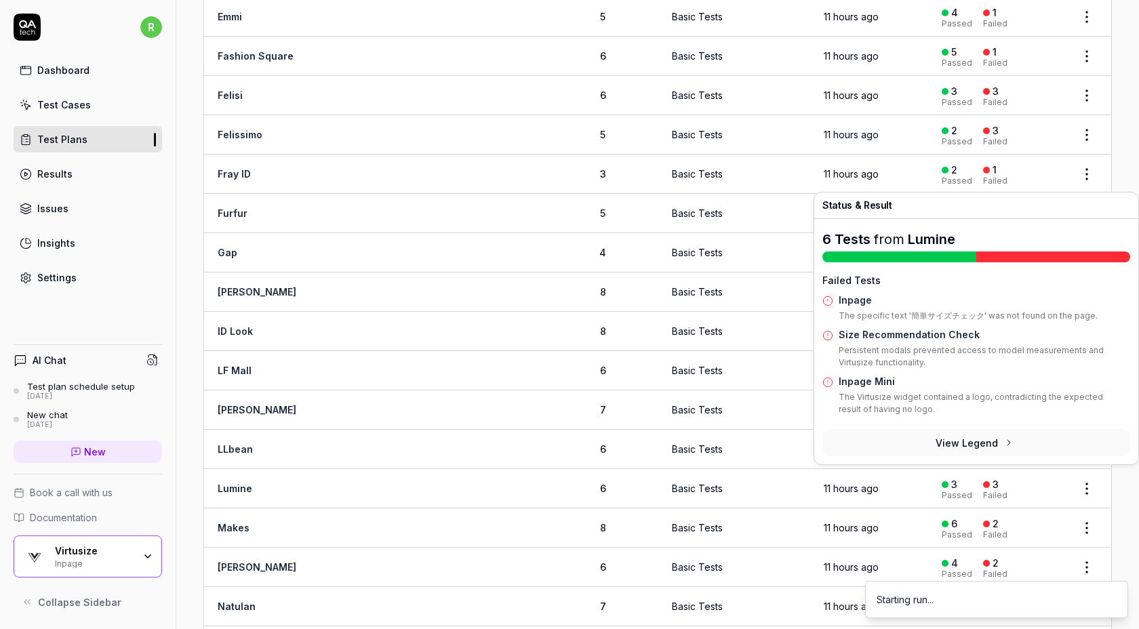
click at [1087, 442] on button "View Legend" at bounding box center [977, 442] width 308 height 27
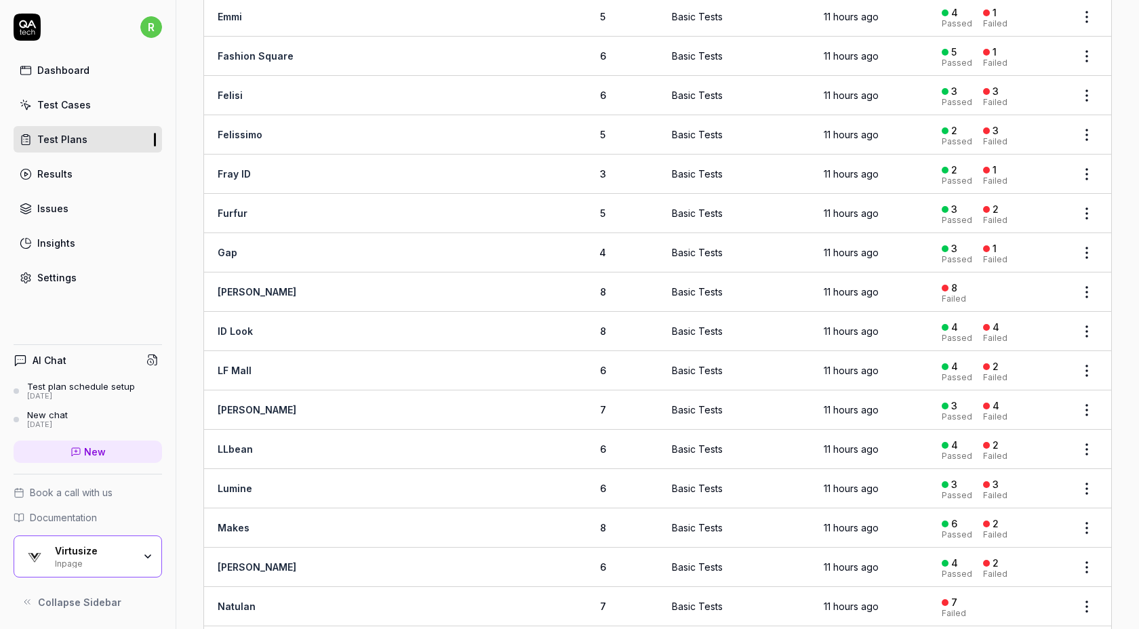
click at [1087, 443] on html "r Dashboard Test Cases Test Plans Results Issues Insights Settings AI Chat Test…" at bounding box center [569, 314] width 1139 height 629
click at [1051, 324] on div "Run Tests" at bounding box center [1030, 323] width 129 height 30
click at [1086, 485] on html "r Dashboard Test Cases Test Plans Results Issues Insights Settings AI Chat Test…" at bounding box center [569, 314] width 1139 height 629
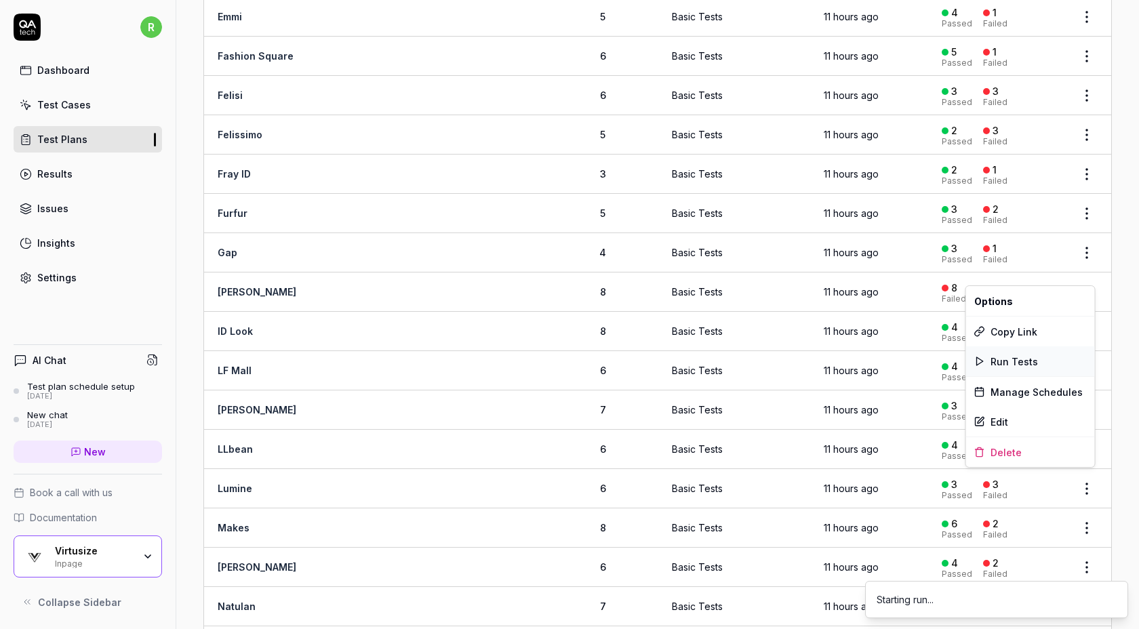
click at [1037, 358] on div "Run Tests" at bounding box center [1030, 362] width 129 height 30
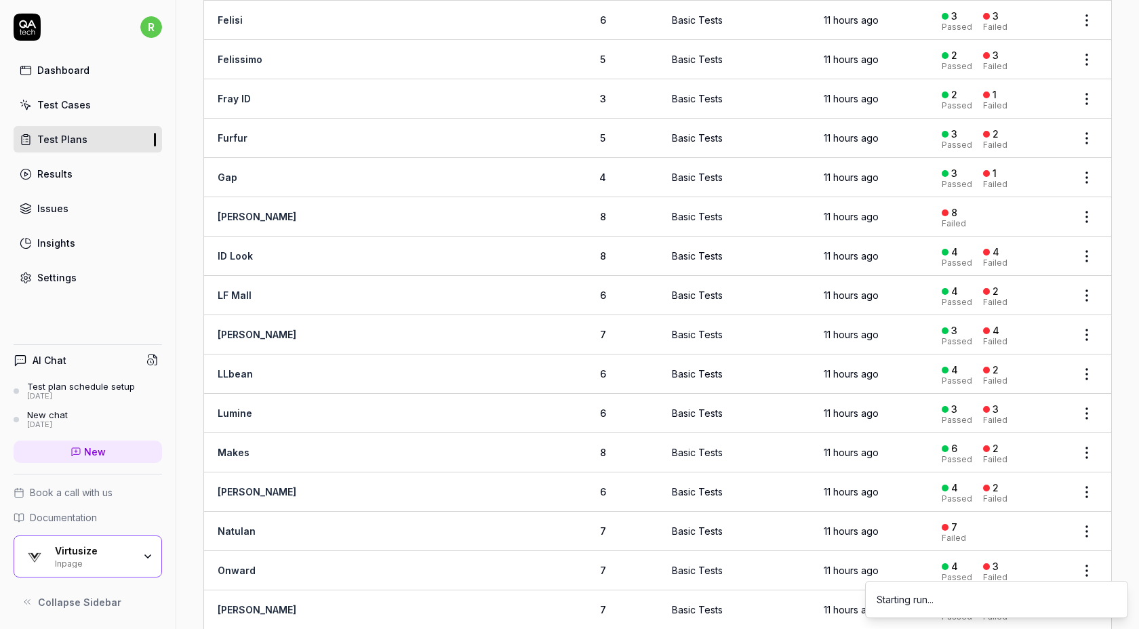
scroll to position [912, 0]
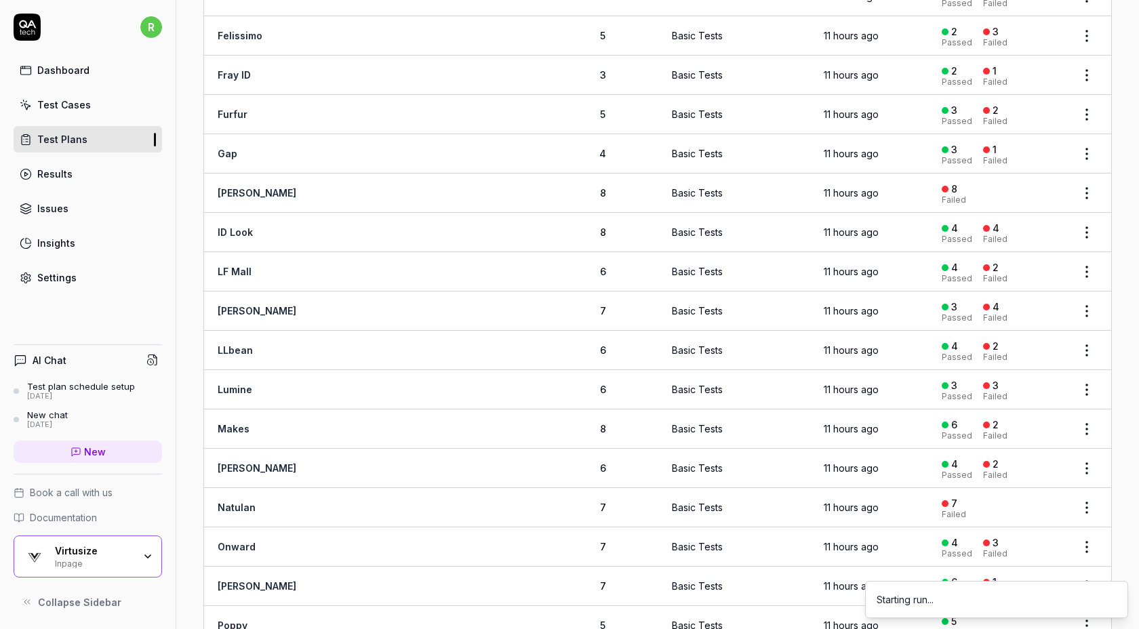
click at [1089, 418] on html "r Dashboard Test Cases Test Plans Results Issues Insights Settings AI Chat Test…" at bounding box center [569, 314] width 1139 height 629
click at [1025, 502] on span "Run Tests" at bounding box center [1014, 505] width 47 height 14
click at [1091, 458] on html "r Dashboard Test Cases Test Plans Results Issues Insights Settings AI Chat Test…" at bounding box center [569, 314] width 1139 height 629
click at [1034, 339] on span "Run Tests" at bounding box center [1014, 341] width 47 height 14
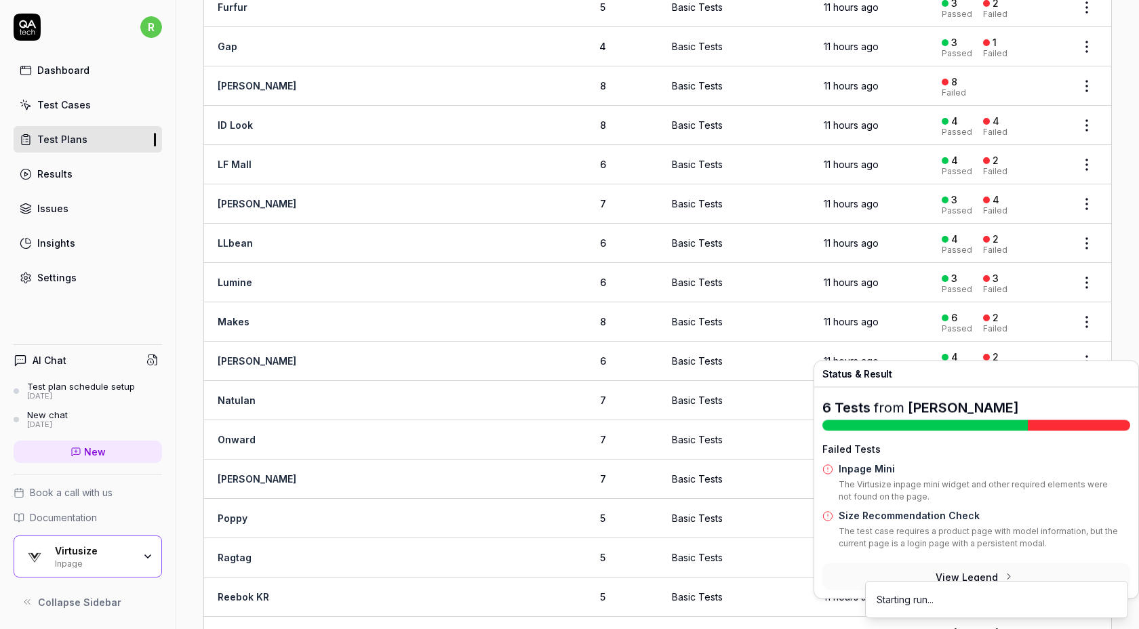
scroll to position [1022, 0]
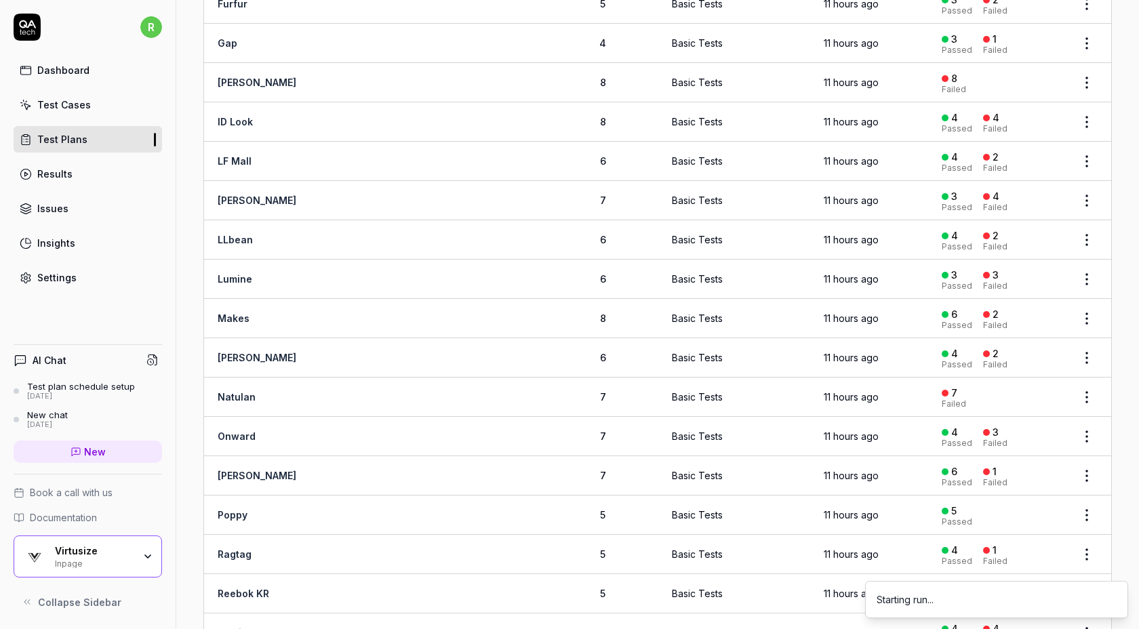
click at [1080, 425] on html "r Dashboard Test Cases Test Plans Results Issues Insights Settings AI Chat Test…" at bounding box center [569, 314] width 1139 height 629
click at [994, 505] on span "Run Tests" at bounding box center [1014, 512] width 47 height 14
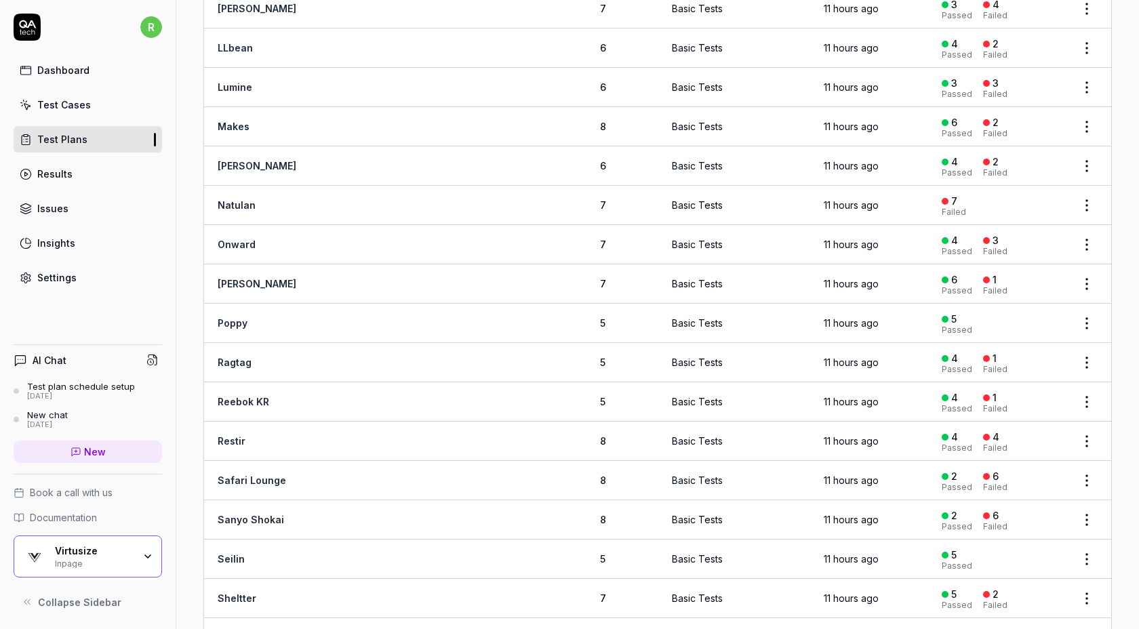
scroll to position [1238, 0]
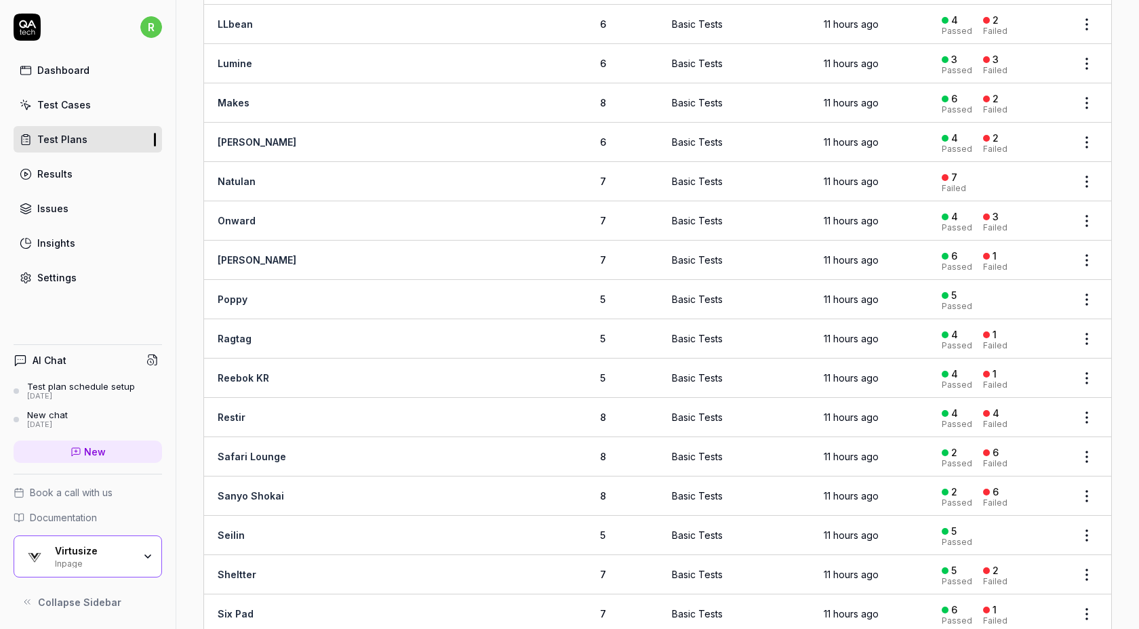
click at [1087, 286] on html "r Dashboard Test Cases Test Plans Results Issues Insights Settings AI Chat Test…" at bounding box center [569, 314] width 1139 height 629
click at [1011, 380] on div "Run Tests" at bounding box center [1030, 374] width 129 height 30
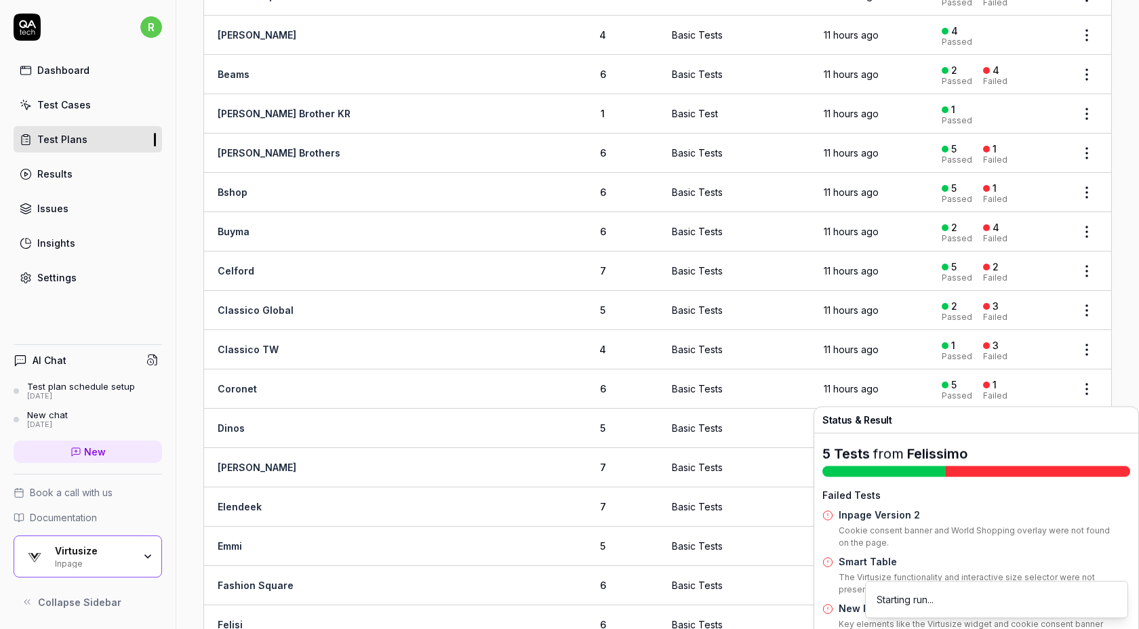
scroll to position [0, 0]
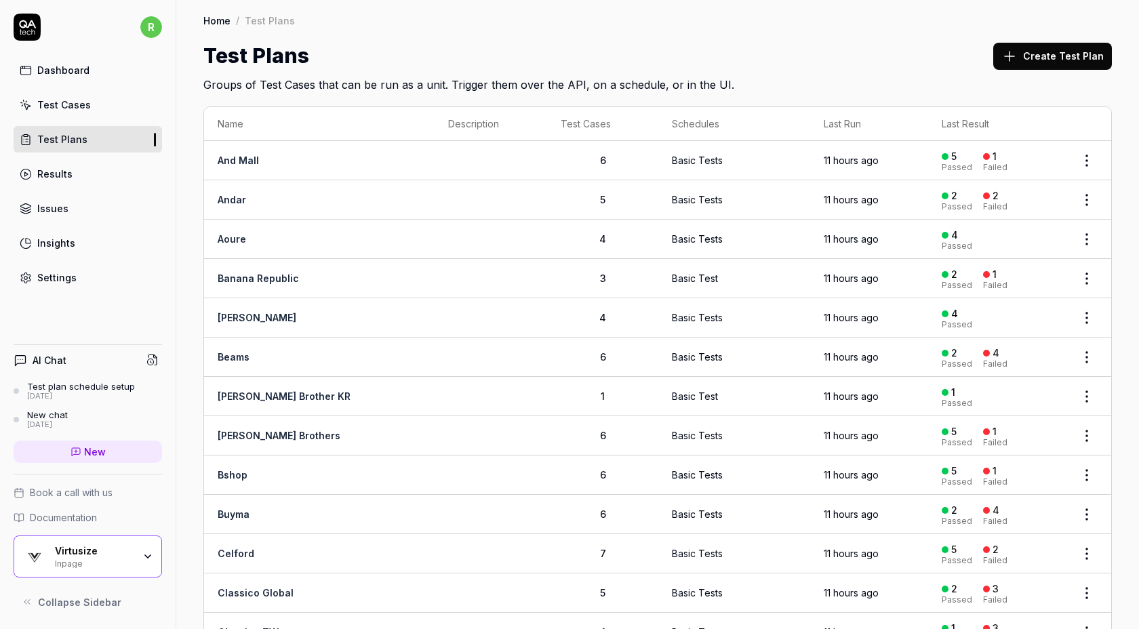
click at [921, 77] on h2 "Groups of Test Cases that can be run as a unit. Trigger them over the API, on a…" at bounding box center [657, 82] width 909 height 22
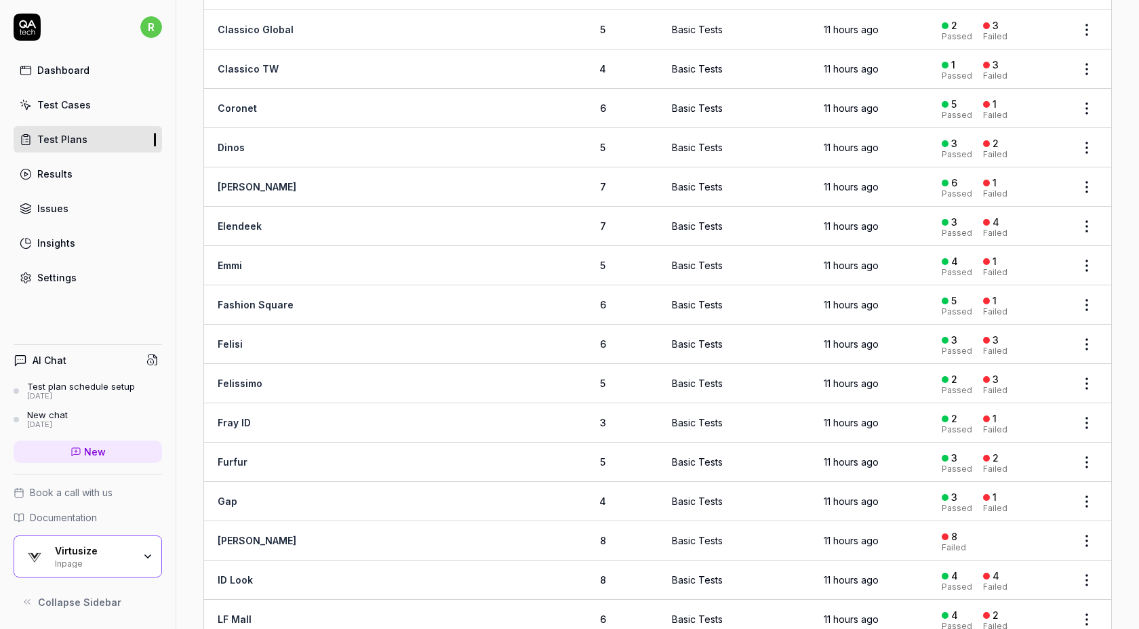
scroll to position [607, 0]
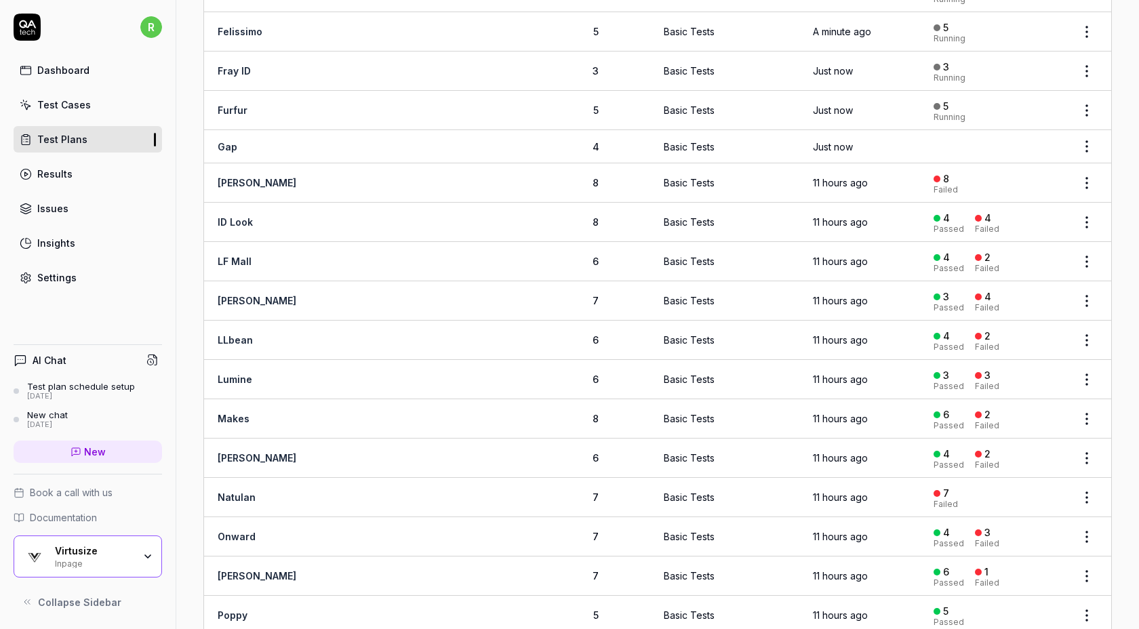
scroll to position [918, 0]
click at [1089, 170] on html "r Dashboard Test Cases Test Plans Results Issues Insights Settings AI Chat Test…" at bounding box center [569, 314] width 1139 height 629
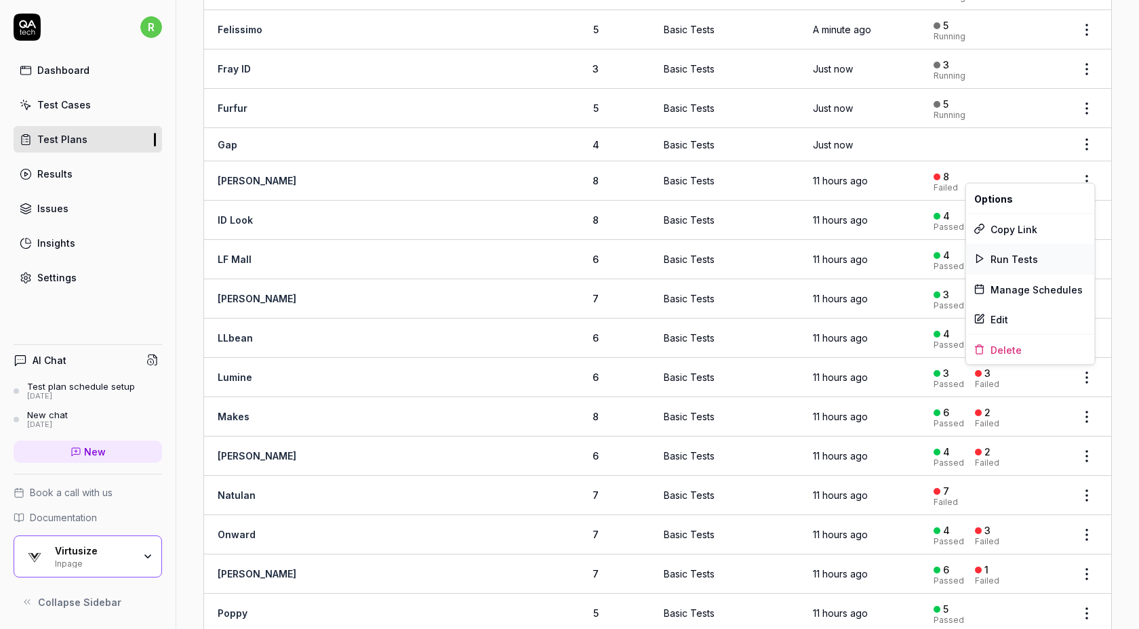
click at [1033, 264] on span "Run Tests" at bounding box center [1014, 259] width 47 height 14
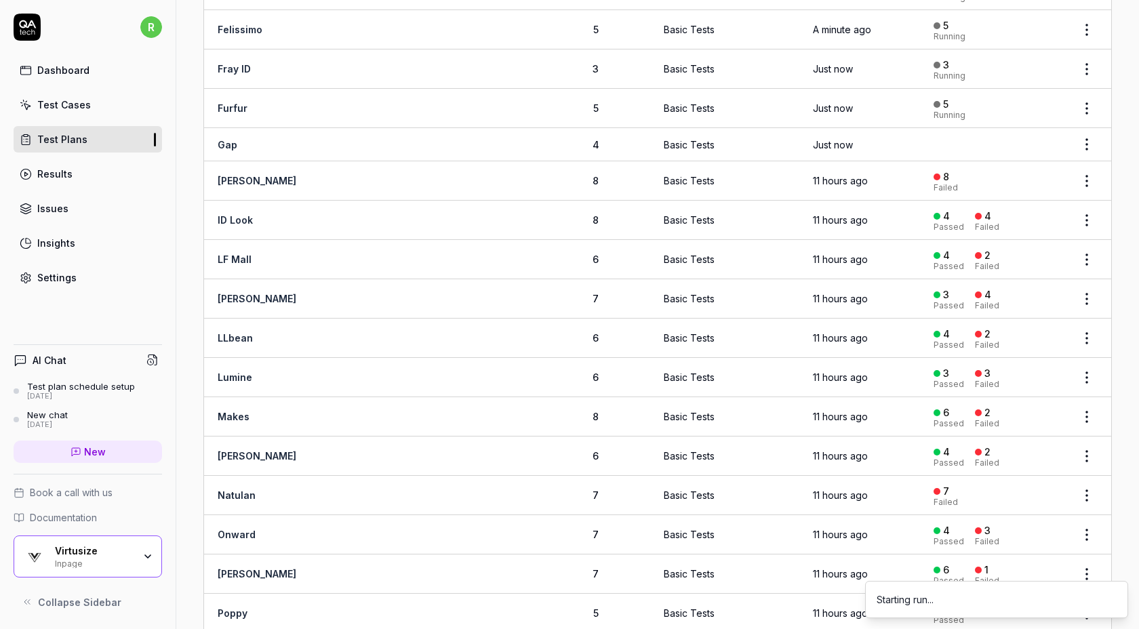
click at [1088, 213] on html "r Dashboard Test Cases Test Plans Results Issues Insights Settings AI Chat Test…" at bounding box center [569, 314] width 1139 height 629
click at [1021, 297] on span "Run Tests" at bounding box center [1014, 298] width 47 height 14
click at [1089, 250] on html "r Dashboard Test Cases Test Plans Results Issues Insights Settings AI Chat Test…" at bounding box center [569, 314] width 1139 height 629
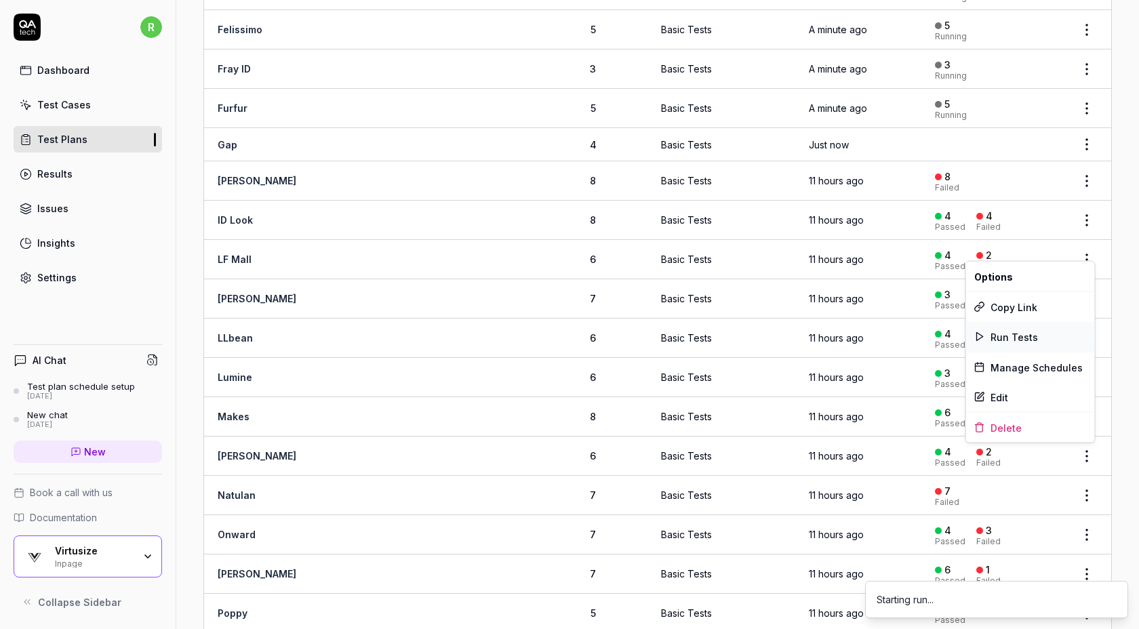
click at [1020, 332] on span "Run Tests" at bounding box center [1014, 337] width 47 height 14
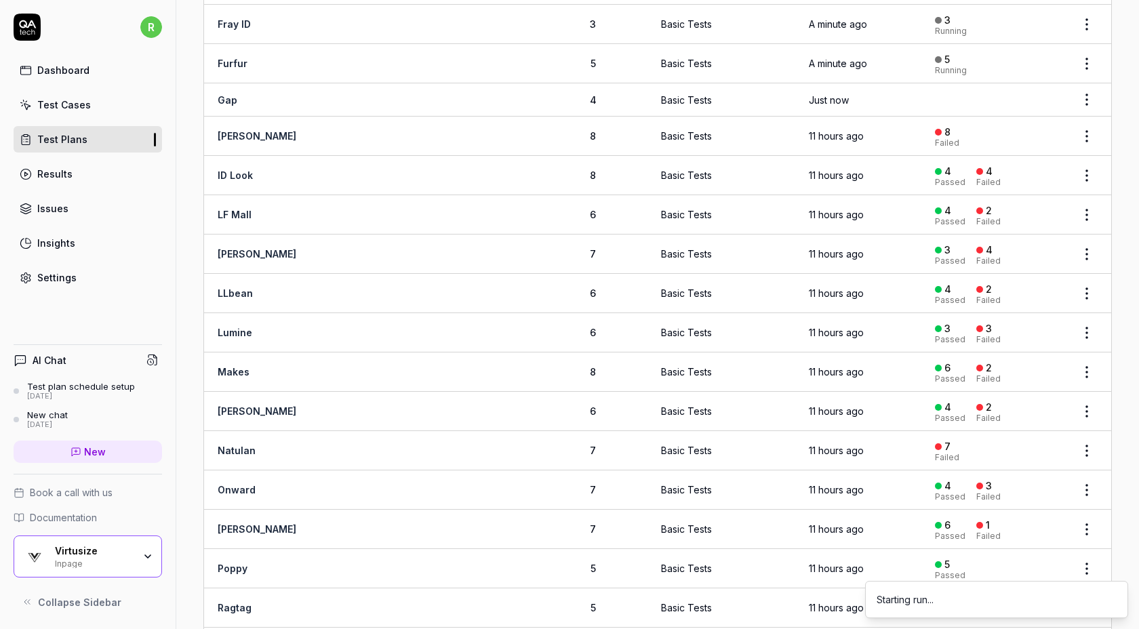
scroll to position [964, 0]
click at [1091, 315] on html "r Dashboard Test Cases Test Plans Results Issues Insights Settings AI Chat Test…" at bounding box center [569, 314] width 1139 height 629
click at [1008, 412] on span "Run Tests" at bounding box center [1014, 408] width 47 height 14
click at [1087, 366] on body "r Dashboard Test Cases Test Plans Results Issues Insights Settings AI Chat Test…" at bounding box center [569, 314] width 1139 height 629
click at [1084, 364] on html "r Dashboard Test Cases Test Plans Results Issues Insights Settings AI Chat Test…" at bounding box center [569, 314] width 1139 height 629
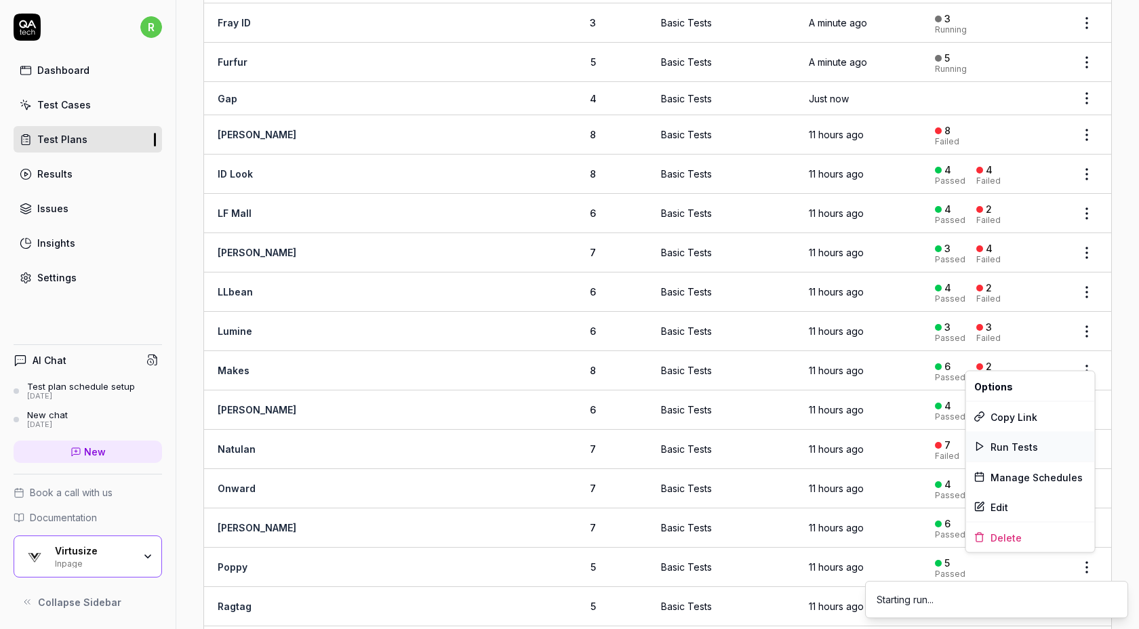
click at [1017, 449] on span "Run Tests" at bounding box center [1014, 446] width 47 height 14
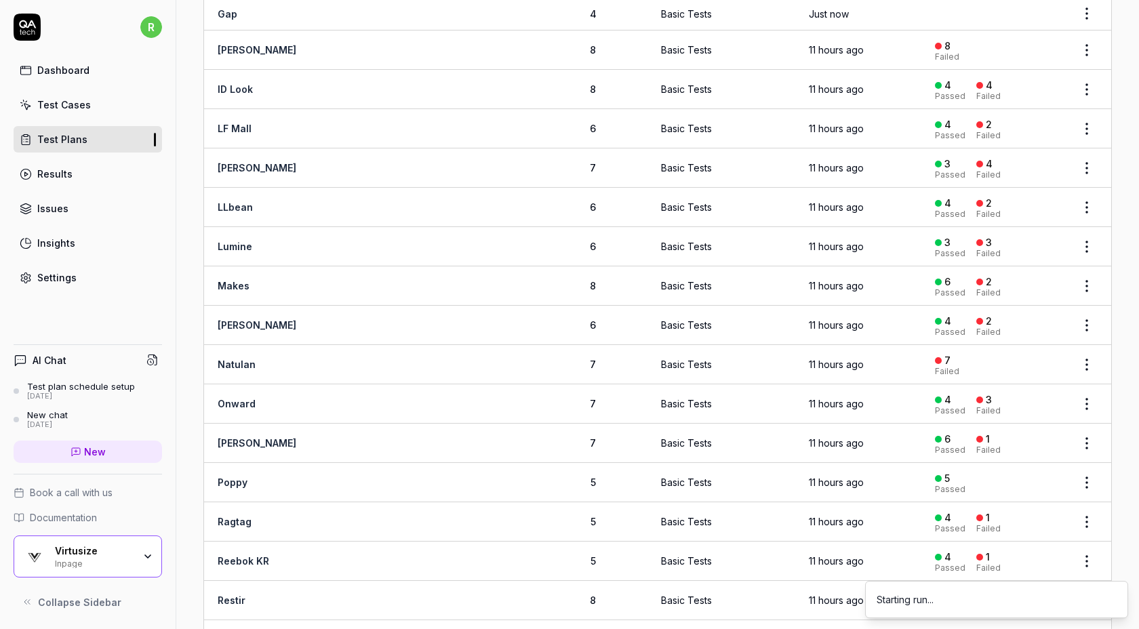
scroll to position [1054, 0]
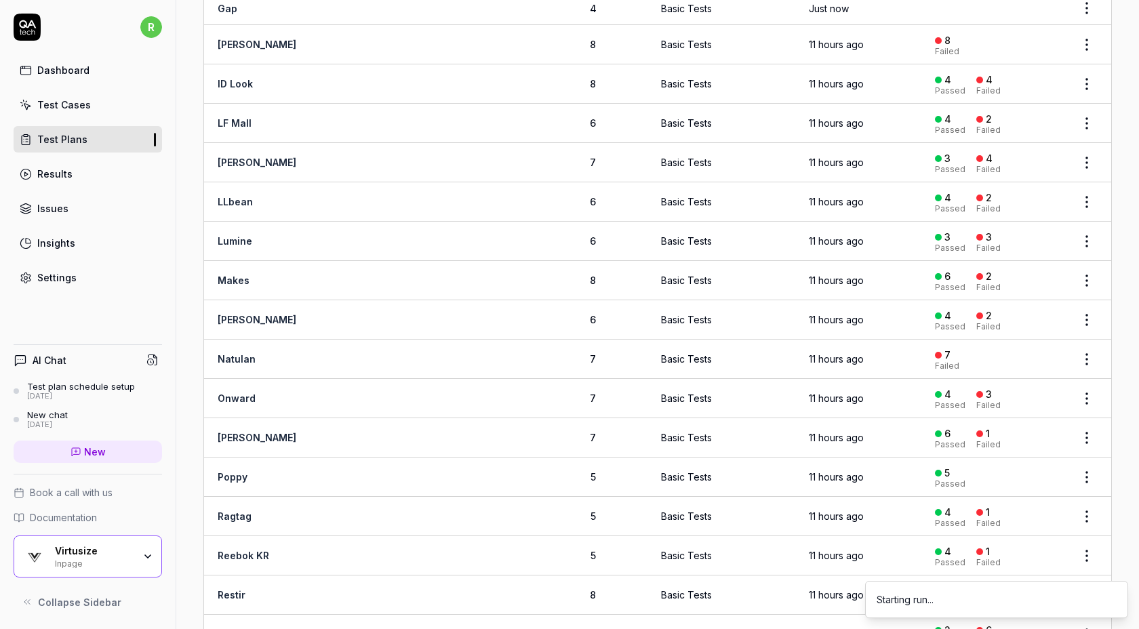
click at [1089, 381] on html "r Dashboard Test Cases Test Plans Results Issues Insights Settings AI Chat Test…" at bounding box center [569, 314] width 1139 height 629
click at [1013, 478] on span "Run Tests" at bounding box center [1014, 474] width 47 height 14
click at [1080, 429] on html "r Dashboard Test Cases Test Plans Results Issues Insights Settings AI Chat Test…" at bounding box center [569, 314] width 1139 height 629
click at [1017, 509] on span "Run Tests" at bounding box center [1014, 512] width 47 height 14
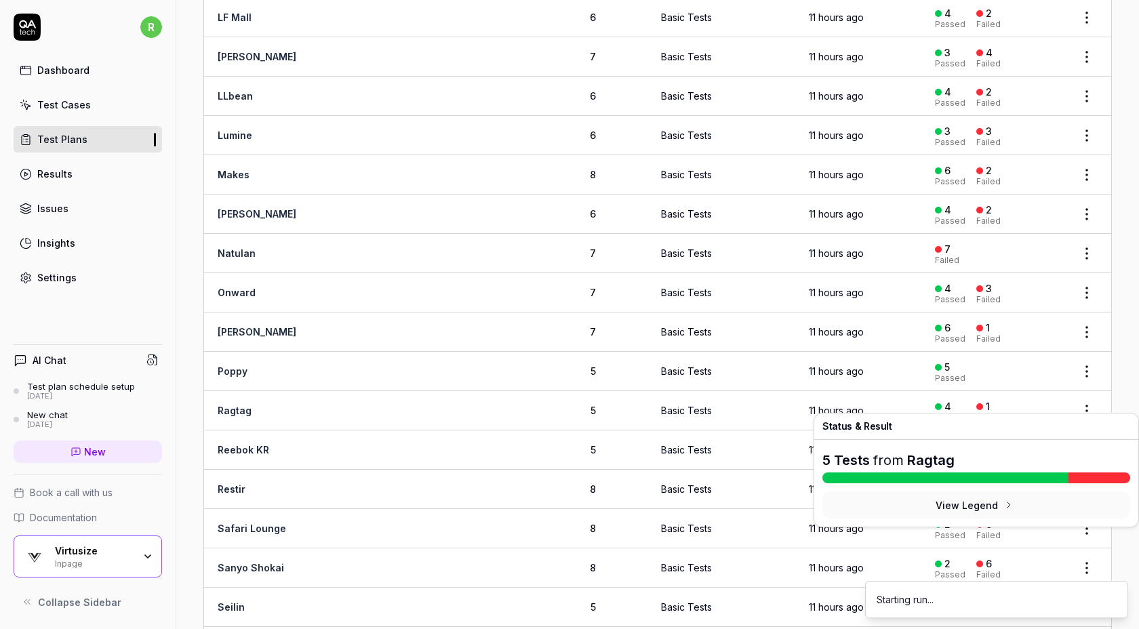
scroll to position [1167, 0]
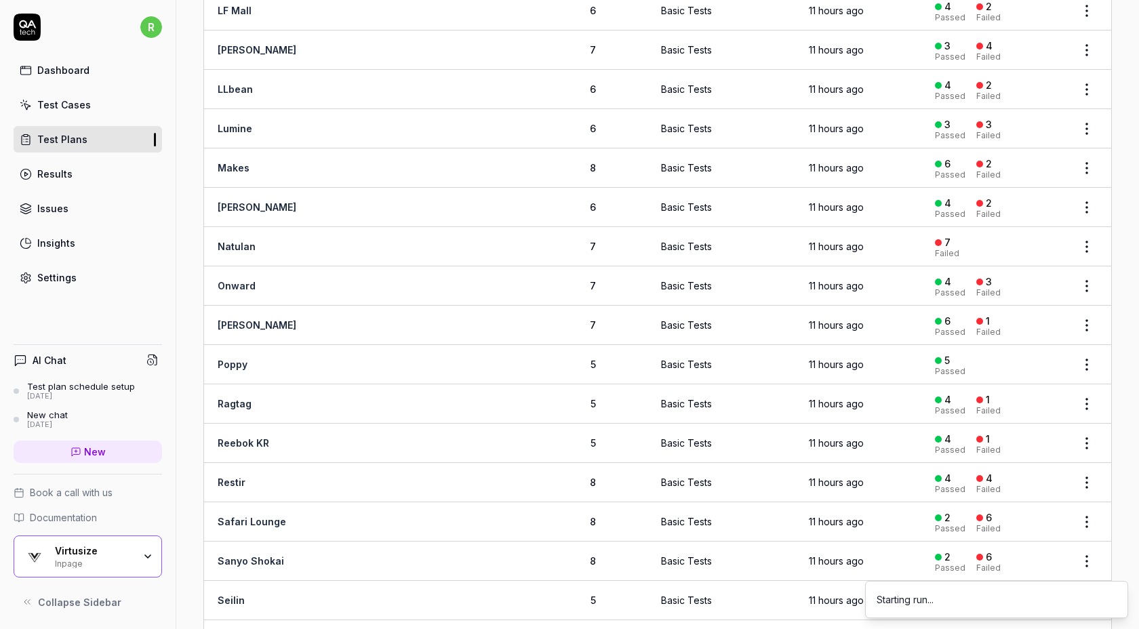
click at [1085, 349] on html "r Dashboard Test Cases Test Plans Results Issues Insights Settings AI Chat Test…" at bounding box center [569, 314] width 1139 height 629
click at [1025, 438] on span "Run Tests" at bounding box center [1014, 439] width 47 height 14
click at [1127, 176] on div "Name Description Test Cases Schedules Last Run Last Result And Mall 6 Basic Tes…" at bounding box center [657, 354] width 963 height 2856
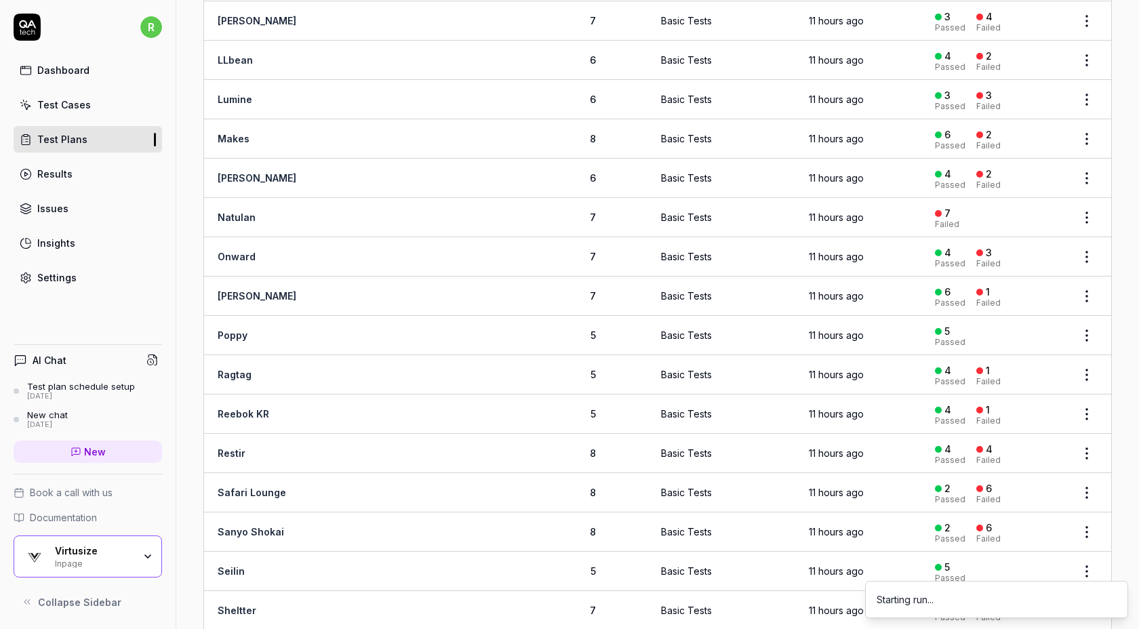
scroll to position [1200, 0]
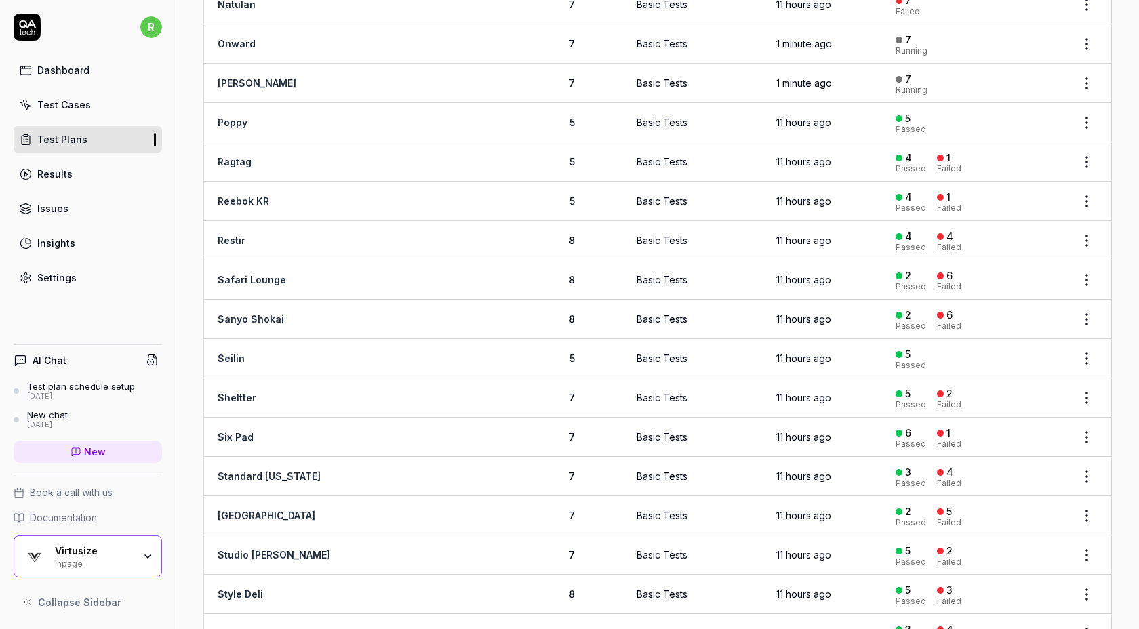
scroll to position [1152, 0]
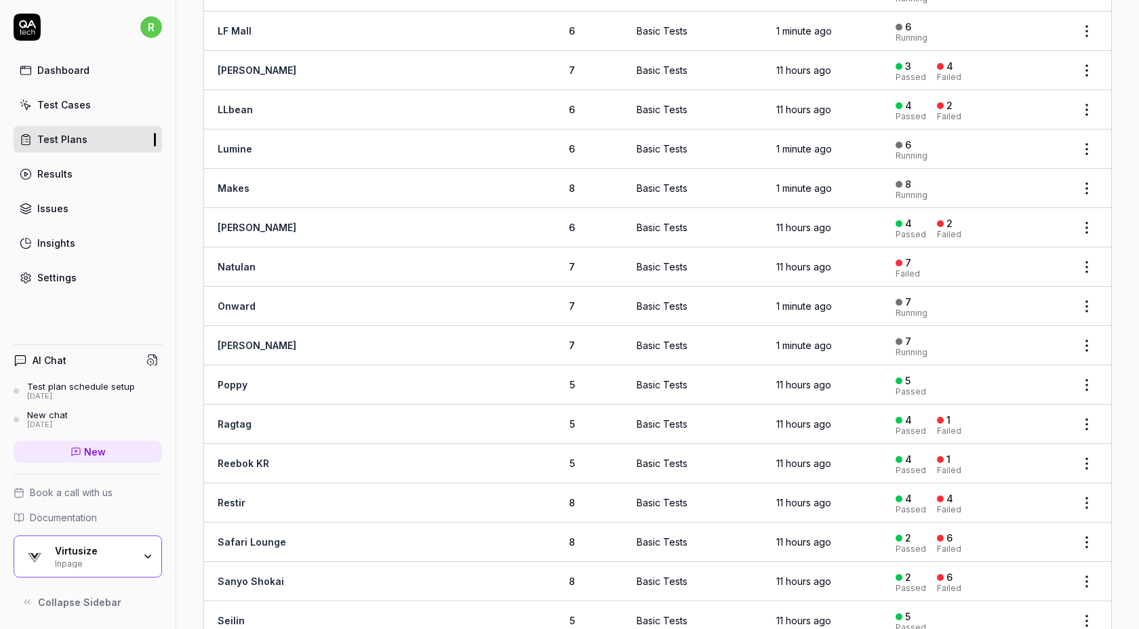
click at [1084, 51] on html "r Dashboard Test Cases Test Plans Results Issues Insights Settings AI Chat Test…" at bounding box center [569, 314] width 1139 height 629
click at [1040, 141] on div "Run Tests" at bounding box center [1030, 147] width 129 height 30
click at [1083, 96] on html "r Dashboard Test Cases Test Plans Results Issues Insights Settings AI Chat Test…" at bounding box center [569, 314] width 1139 height 629
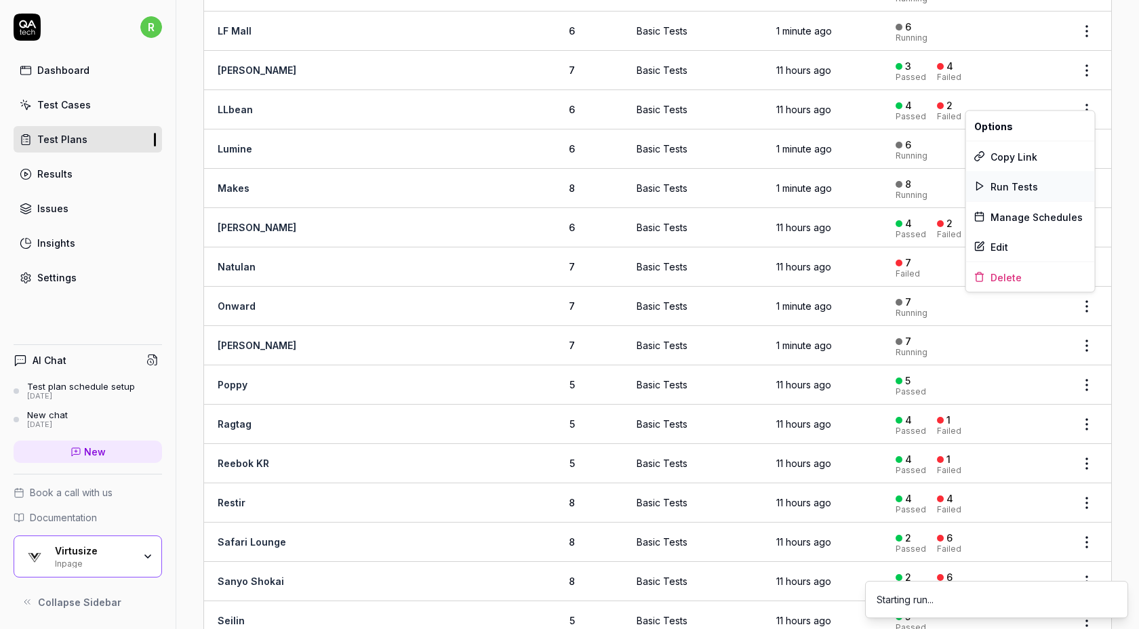
click at [1017, 182] on span "Run Tests" at bounding box center [1014, 186] width 47 height 14
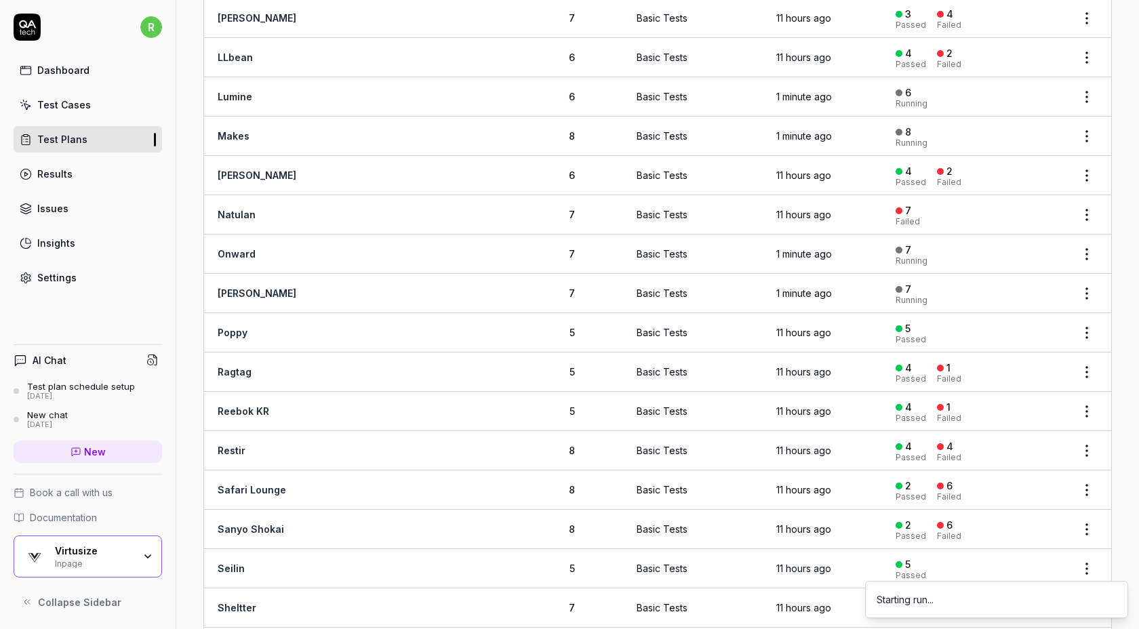
scroll to position [1209, 0]
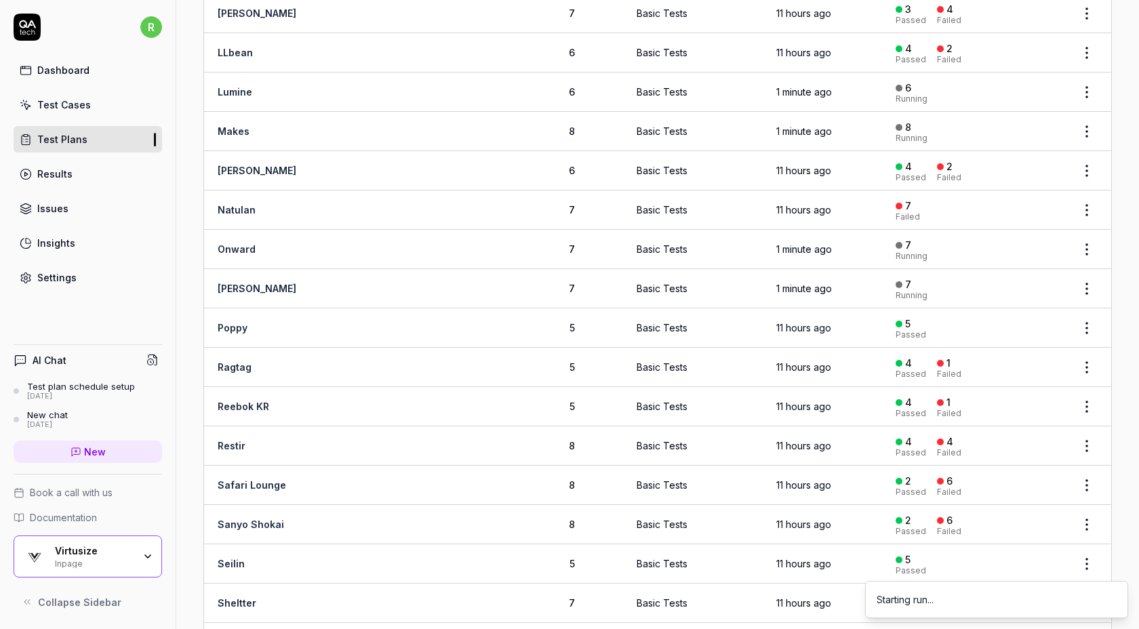
click at [1086, 162] on html "r Dashboard Test Cases Test Plans Results Issues Insights Settings AI Chat Test…" at bounding box center [569, 314] width 1139 height 629
click at [1055, 243] on div "Run Tests" at bounding box center [1030, 246] width 129 height 30
click at [1084, 198] on html "r Dashboard Test Cases Test Plans Results Issues Insights Settings AI Chat Test…" at bounding box center [569, 314] width 1139 height 629
click at [1042, 281] on div "Run Tests" at bounding box center [1030, 286] width 129 height 30
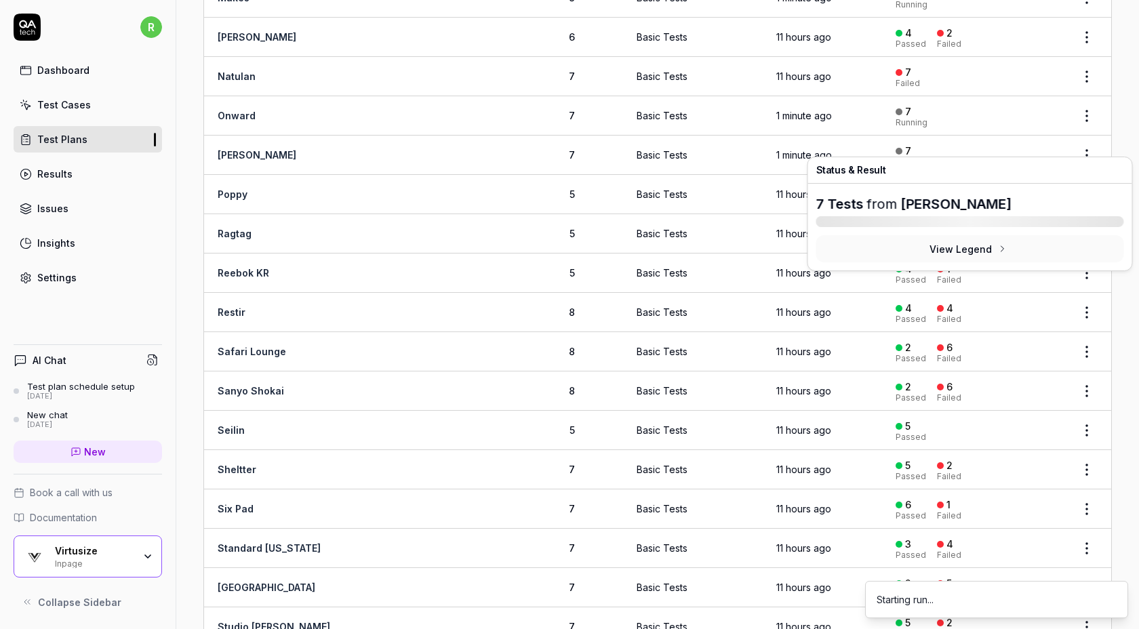
scroll to position [1348, 0]
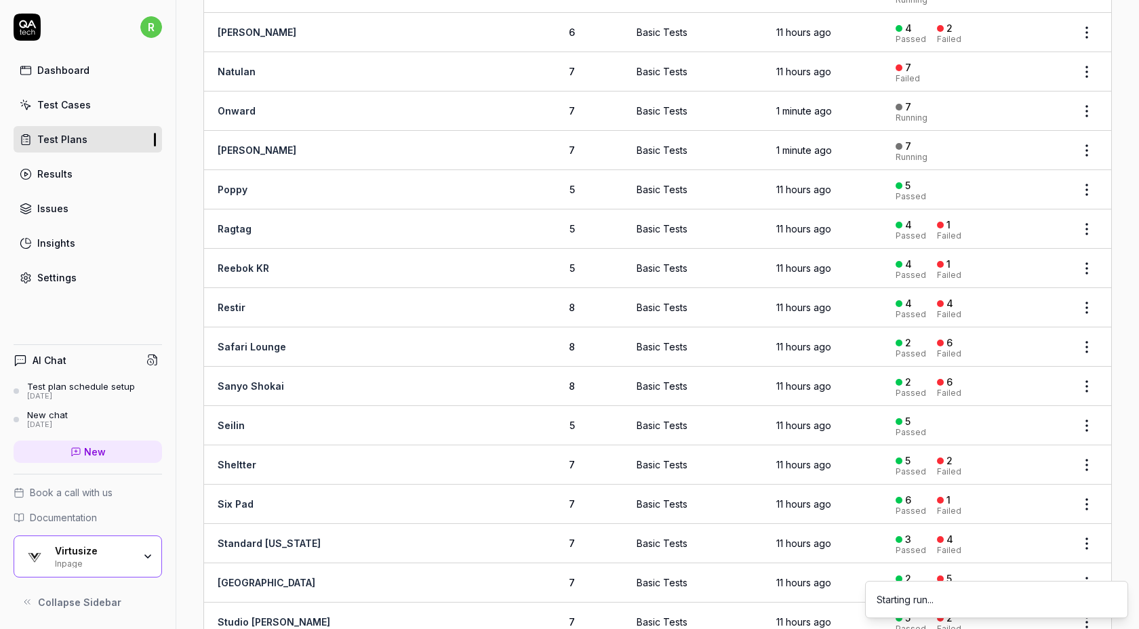
click at [1084, 184] on body "r Dashboard Test Cases Test Plans Results Issues Insights Settings AI Chat Test…" at bounding box center [569, 314] width 1139 height 629
click at [1085, 182] on body "r Dashboard Test Cases Test Plans Results Issues Insights Settings AI Chat Test…" at bounding box center [569, 314] width 1139 height 629
click at [1088, 178] on html "r Dashboard Test Cases Test Plans Results Issues Insights Settings AI Chat Test…" at bounding box center [569, 314] width 1139 height 629
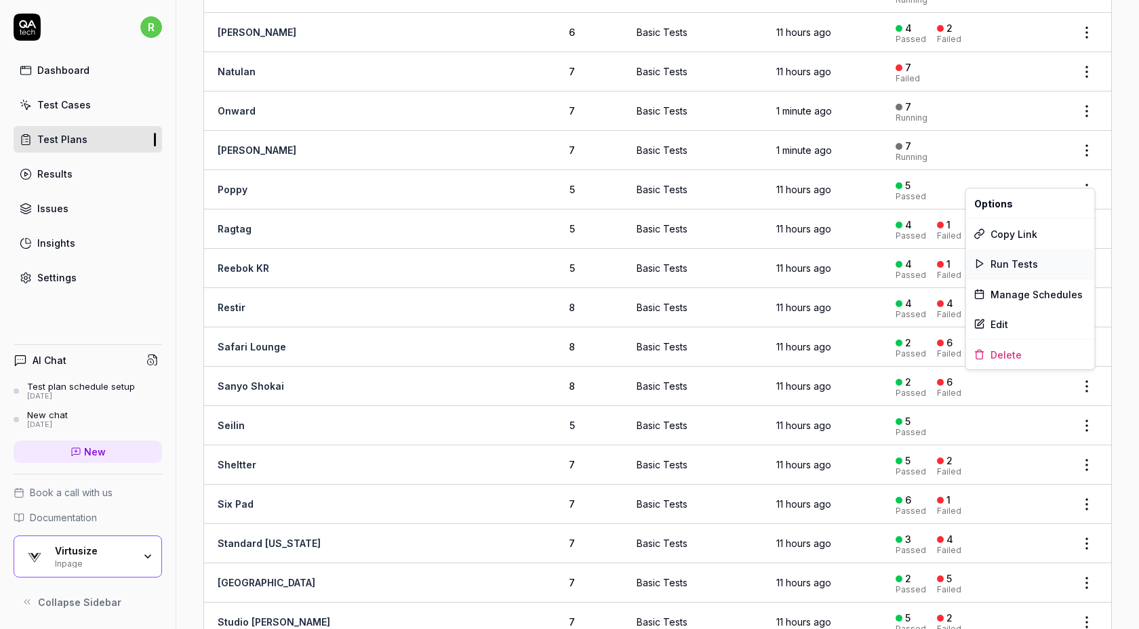
click at [1039, 258] on div "Run Tests" at bounding box center [1030, 264] width 129 height 30
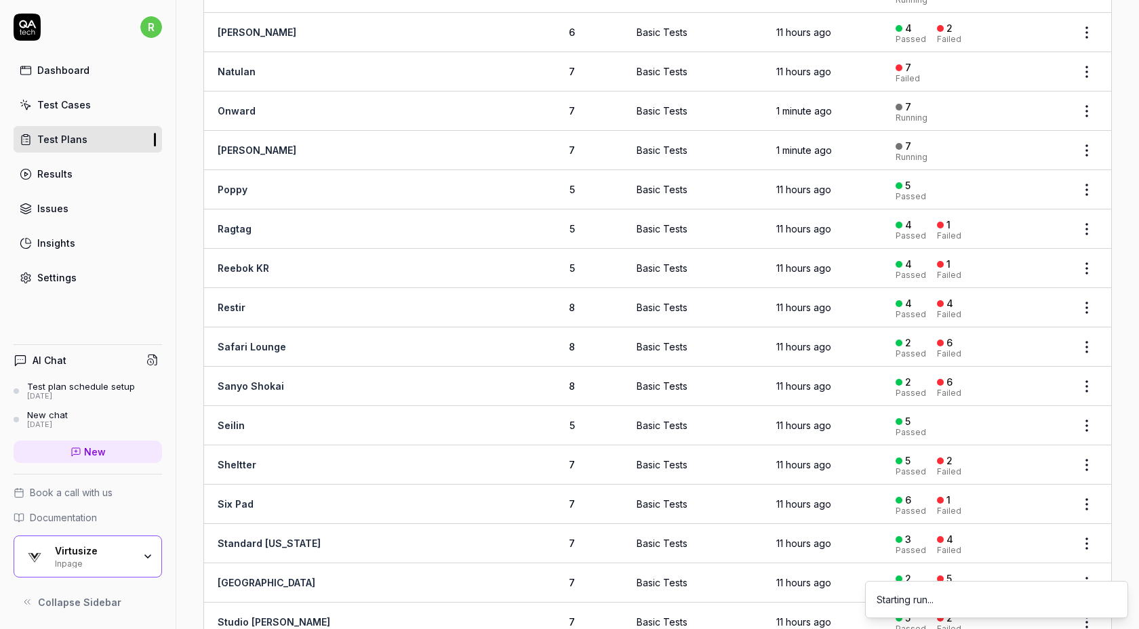
click at [1089, 216] on html "r Dashboard Test Cases Test Plans Results Issues Insights Settings AI Chat Test…" at bounding box center [569, 314] width 1139 height 629
click at [1028, 300] on span "Run Tests" at bounding box center [1014, 303] width 47 height 14
click at [1087, 258] on html "r Dashboard Test Cases Test Plans Results Issues Insights Settings AI Chat Test…" at bounding box center [569, 314] width 1139 height 629
click at [1024, 341] on span "Run Tests" at bounding box center [1014, 342] width 47 height 14
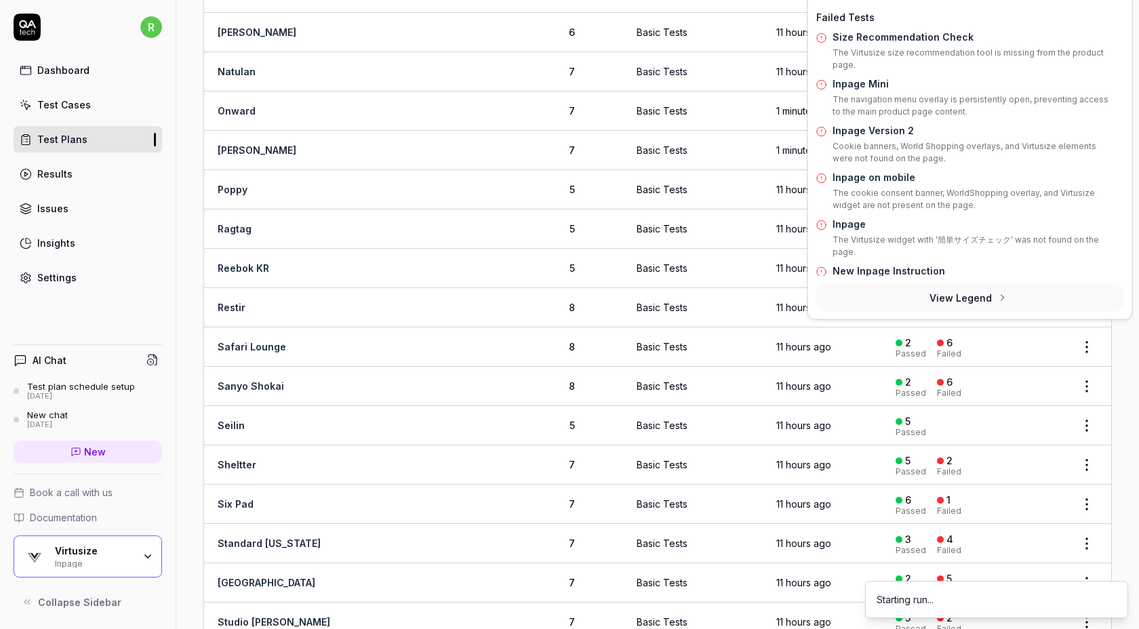
click at [1083, 293] on button "View Legend" at bounding box center [971, 297] width 308 height 27
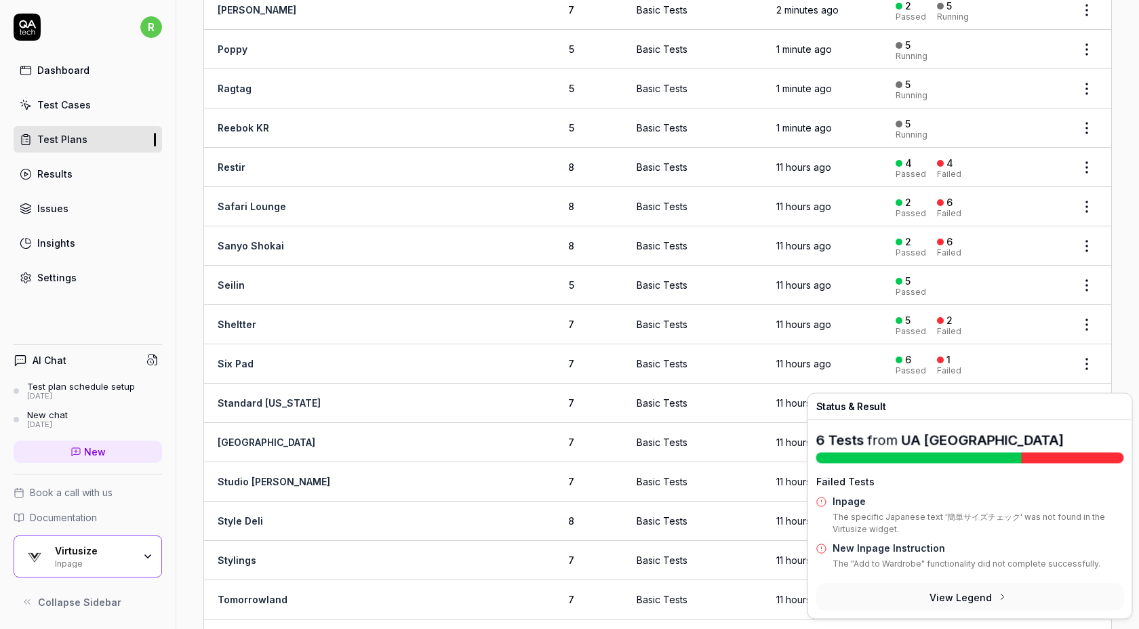
scroll to position [1470, 0]
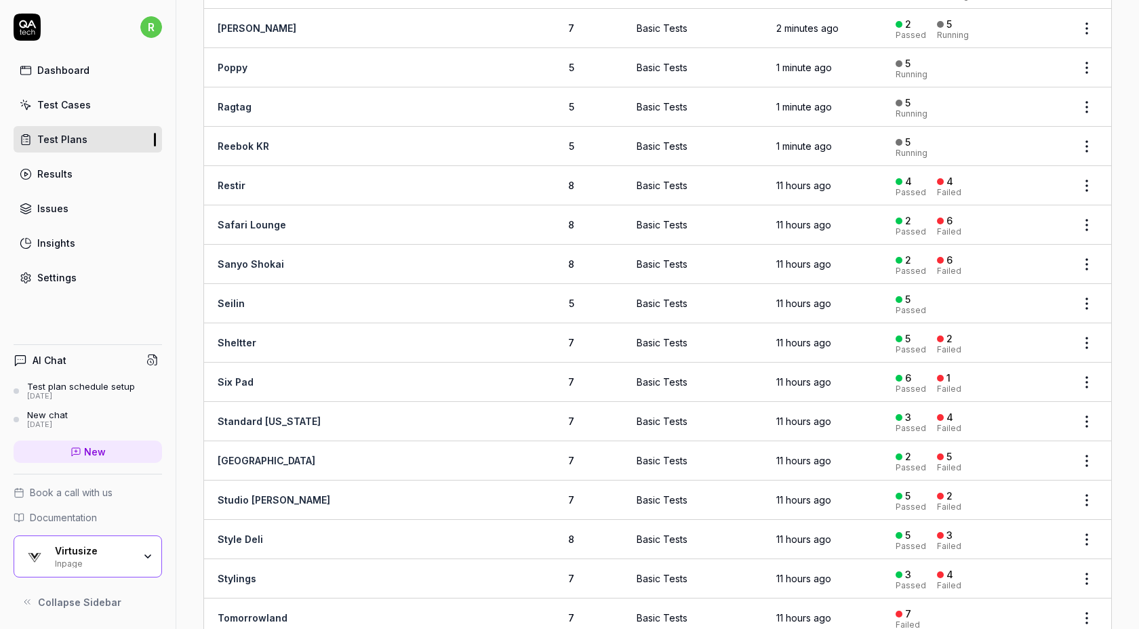
click at [1085, 174] on html "r Dashboard Test Cases Test Plans Results Issues Insights Settings AI Chat Test…" at bounding box center [569, 314] width 1139 height 629
click at [1020, 257] on span "Run Tests" at bounding box center [1014, 259] width 47 height 14
click at [1085, 209] on html "r Dashboard Test Cases Test Plans Results Issues Insights Settings AI Chat Test…" at bounding box center [569, 314] width 1139 height 629
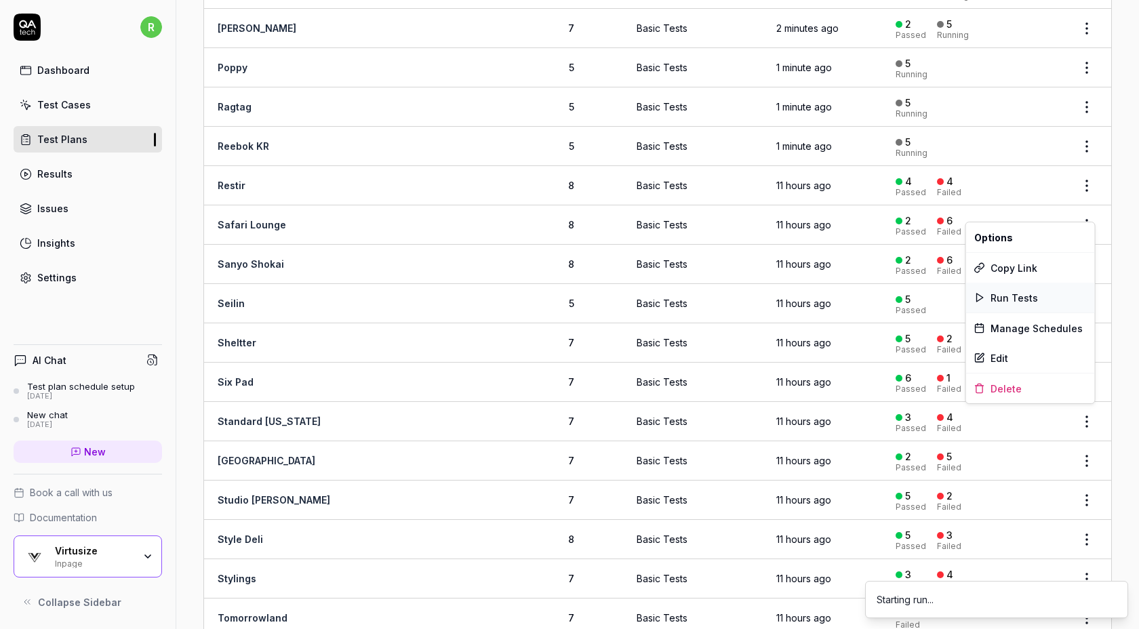
click at [1044, 302] on div "Run Tests" at bounding box center [1030, 298] width 129 height 30
click at [1088, 282] on html "r Dashboard Test Cases Test Plans Results Issues Insights Settings AI Chat Test…" at bounding box center [569, 314] width 1139 height 629
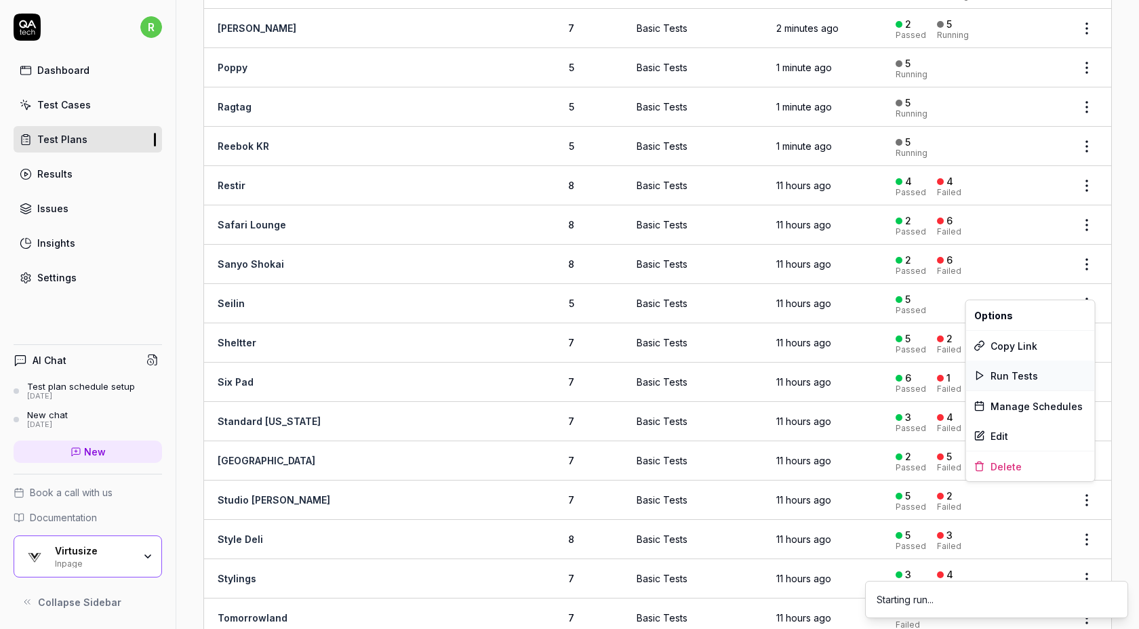
click at [1029, 384] on div "Run Tests" at bounding box center [1030, 376] width 129 height 30
click at [1087, 360] on html "r Dashboard Test Cases Test Plans Results Issues Insights Settings AI Chat Test…" at bounding box center [569, 314] width 1139 height 629
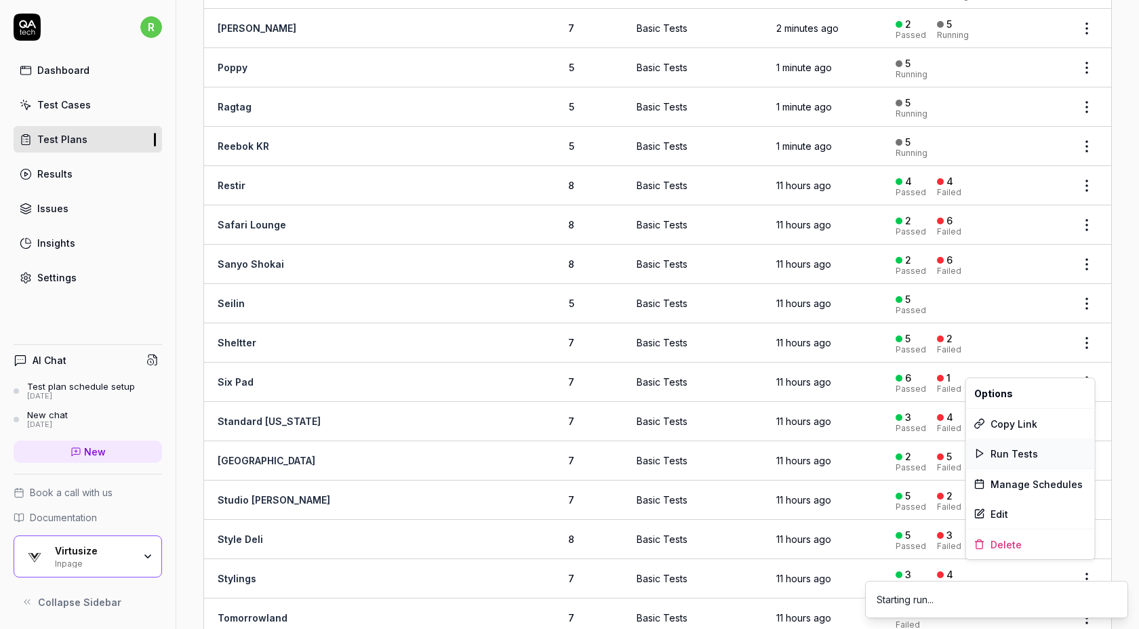
click at [1013, 458] on span "Run Tests" at bounding box center [1014, 454] width 47 height 14
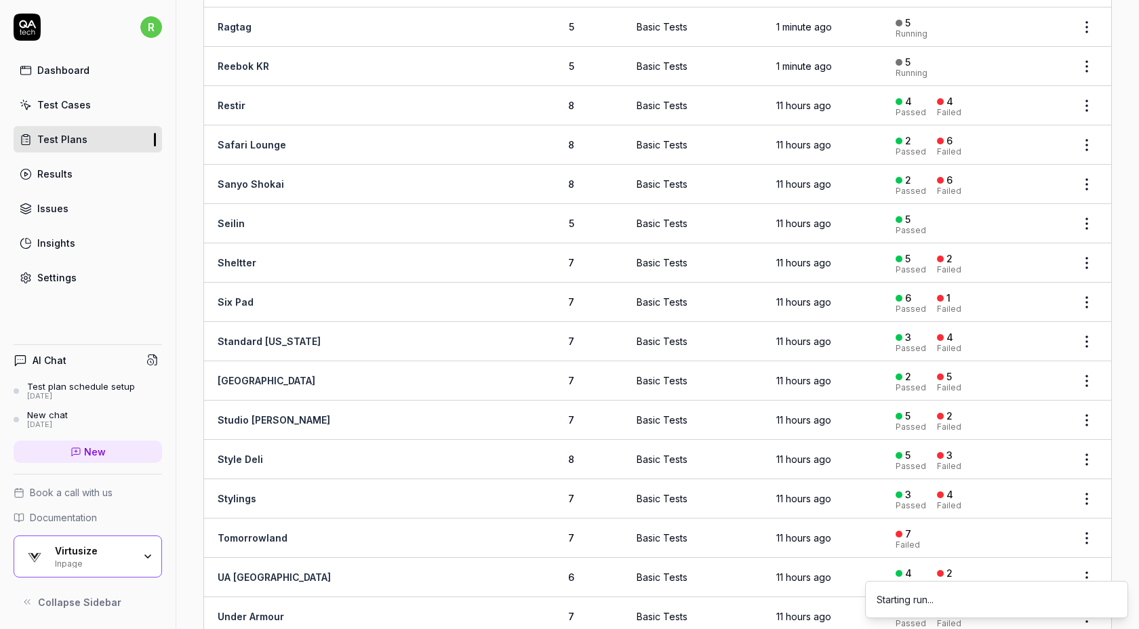
click at [1084, 404] on html "r Dashboard Test Cases Test Plans Results Issues Insights Settings AI Chat Test…" at bounding box center [569, 314] width 1139 height 629
click at [995, 490] on span "Run Tests" at bounding box center [1014, 491] width 47 height 14
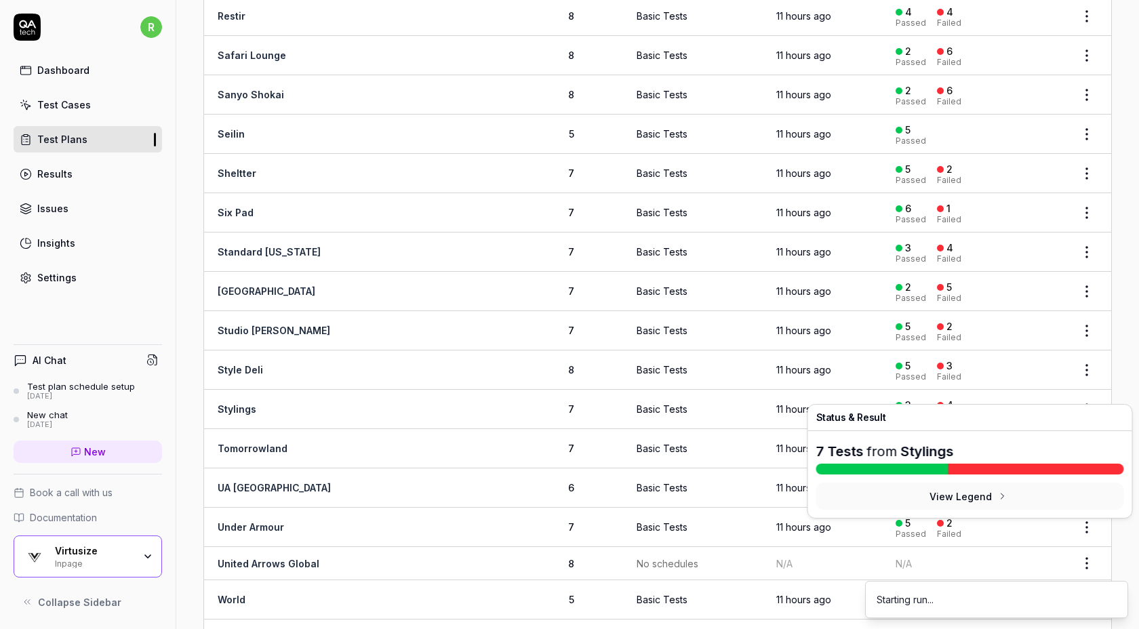
scroll to position [1641, 0]
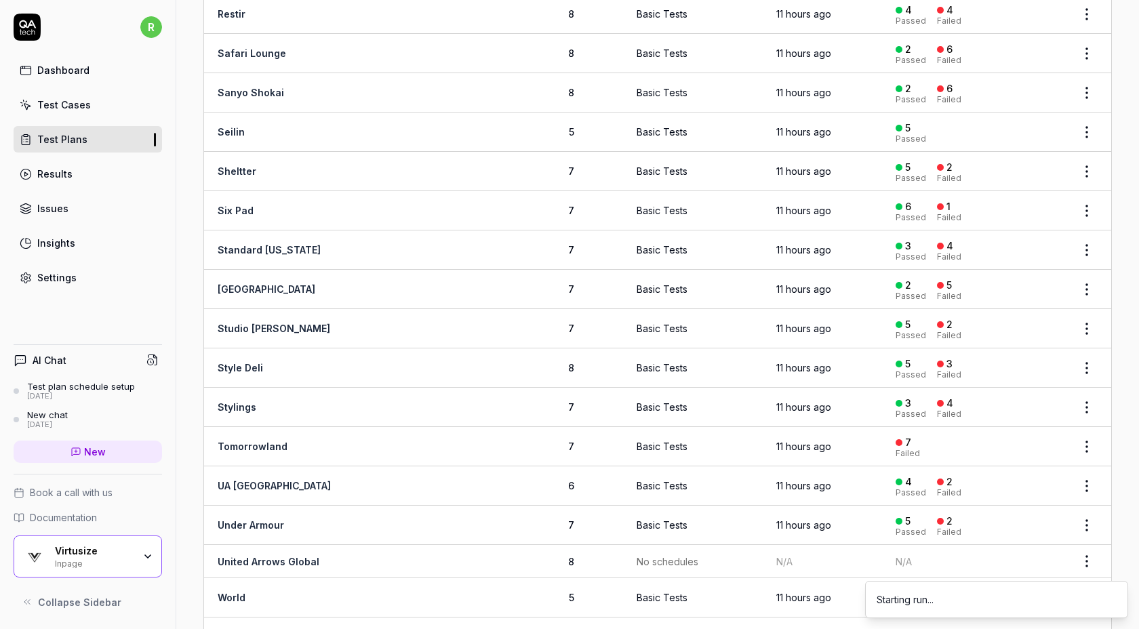
click at [1087, 388] on html "r Dashboard Test Cases Test Plans Results Issues Insights Settings AI Chat Test…" at bounding box center [569, 314] width 1139 height 629
click at [997, 478] on span "Run Tests" at bounding box center [1014, 477] width 47 height 14
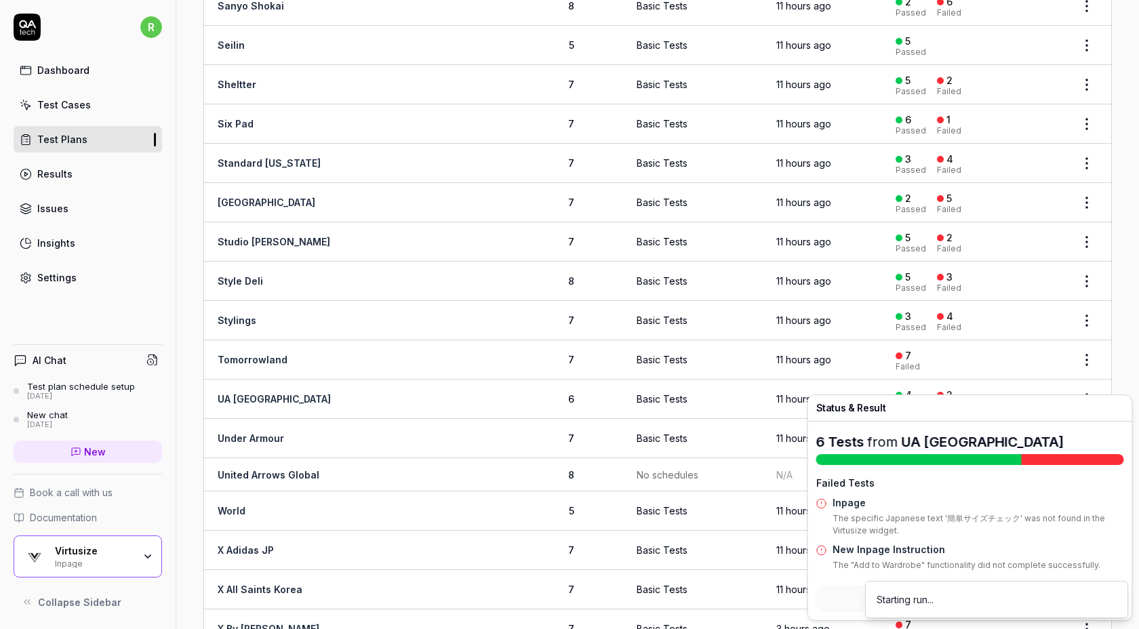
scroll to position [1731, 0]
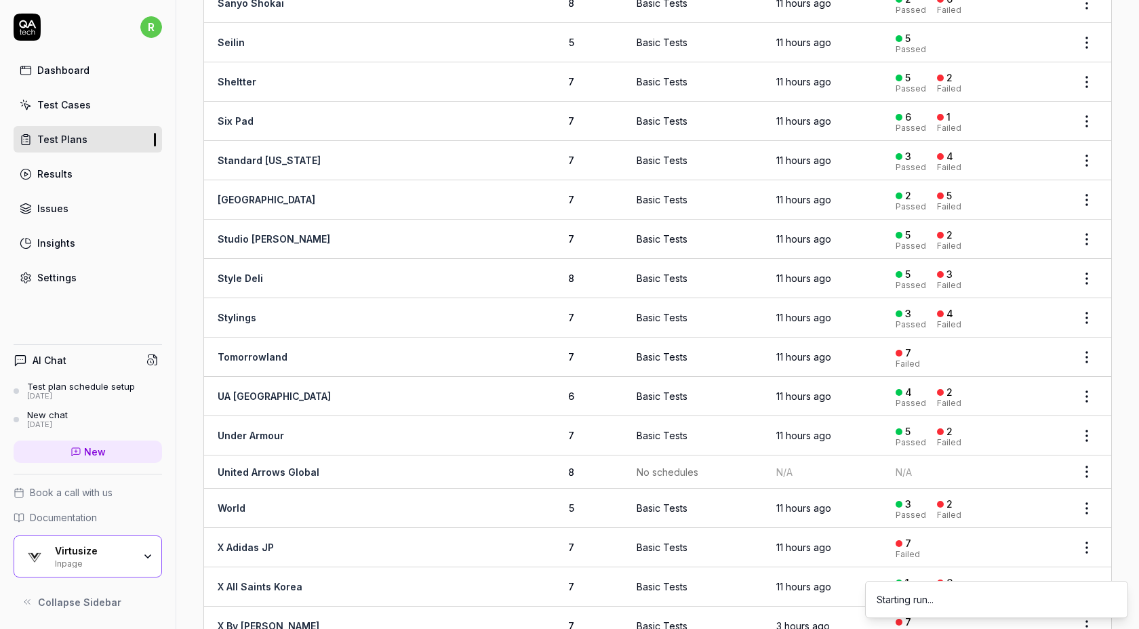
click at [1087, 374] on html "r Dashboard Test Cases Test Plans Results Issues Insights Settings AI Chat Test…" at bounding box center [569, 314] width 1139 height 629
click at [1011, 464] on span "Run Tests" at bounding box center [1014, 465] width 47 height 14
click at [1088, 415] on html "r Dashboard Test Cases Test Plans Results Issues Insights Settings AI Chat Test…" at bounding box center [569, 314] width 1139 height 629
click at [1013, 506] on span "Run Tests" at bounding box center [1014, 505] width 47 height 14
click at [1087, 453] on html "r Dashboard Test Cases Test Plans Results Issues Insights Settings AI Chat Test…" at bounding box center [569, 314] width 1139 height 629
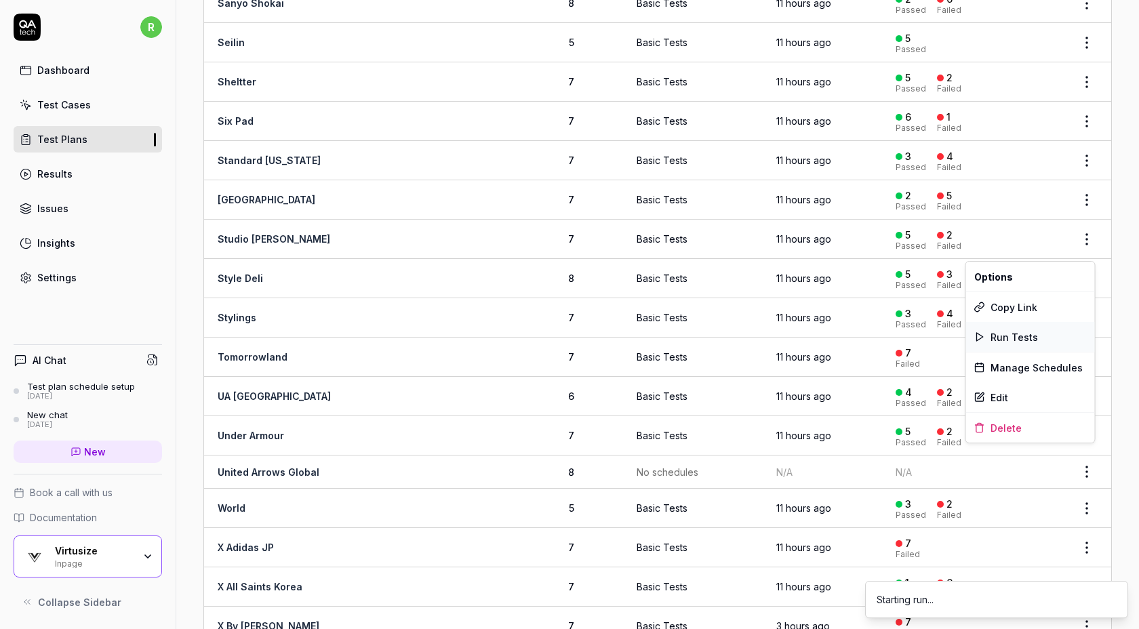
click at [1040, 340] on div "Run Tests" at bounding box center [1030, 337] width 129 height 30
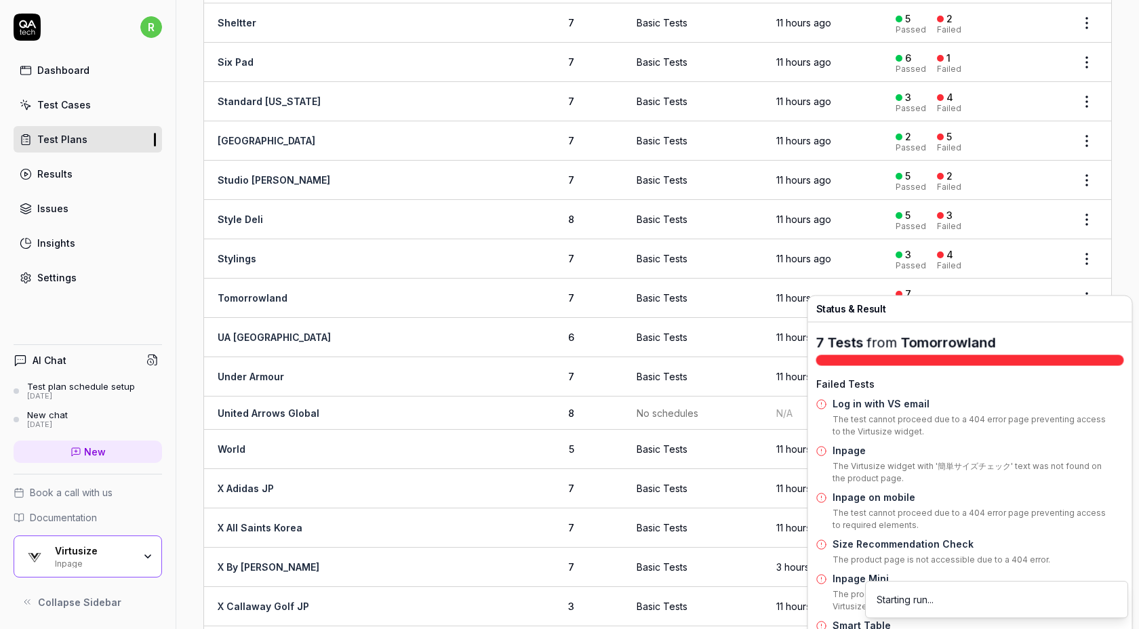
scroll to position [1791, 0]
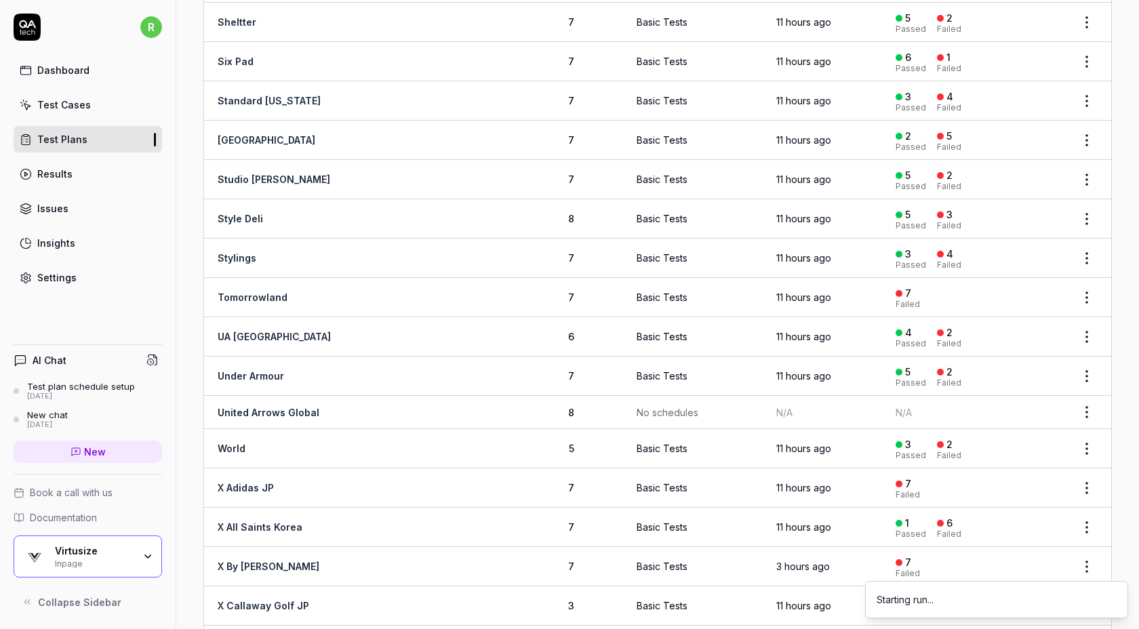
click at [1089, 431] on html "r Dashboard Test Cases Test Plans Results Issues Insights Settings AI Chat Test…" at bounding box center [569, 314] width 1139 height 629
click at [996, 510] on span "Run Tests" at bounding box center [1014, 517] width 47 height 14
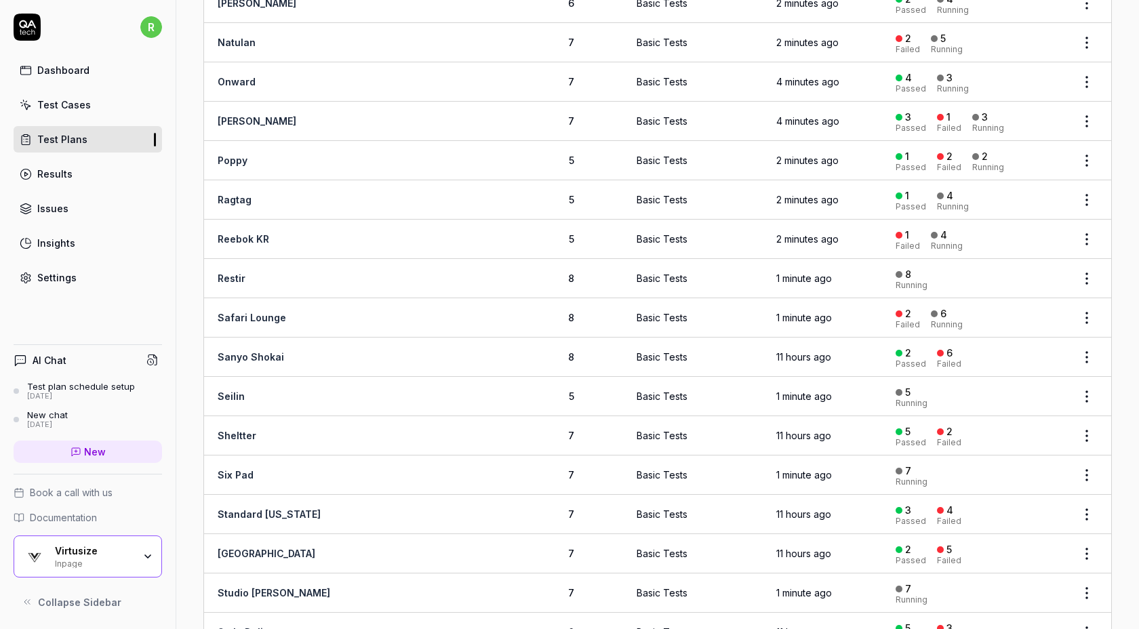
scroll to position [1400, 0]
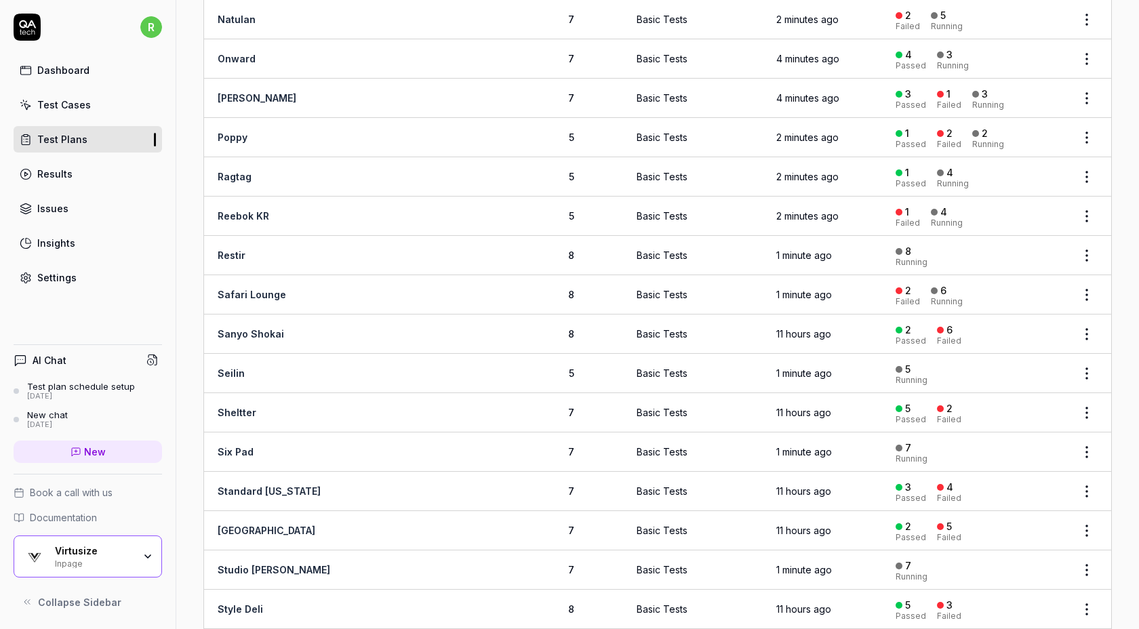
click at [1093, 197] on html "r Dashboard Test Cases Test Plans Results Issues Insights Settings AI Chat Test…" at bounding box center [569, 314] width 1139 height 629
click at [1122, 168] on html "r Dashboard Test Cases Test Plans Results Issues Insights Settings AI Chat Test…" at bounding box center [569, 314] width 1139 height 629
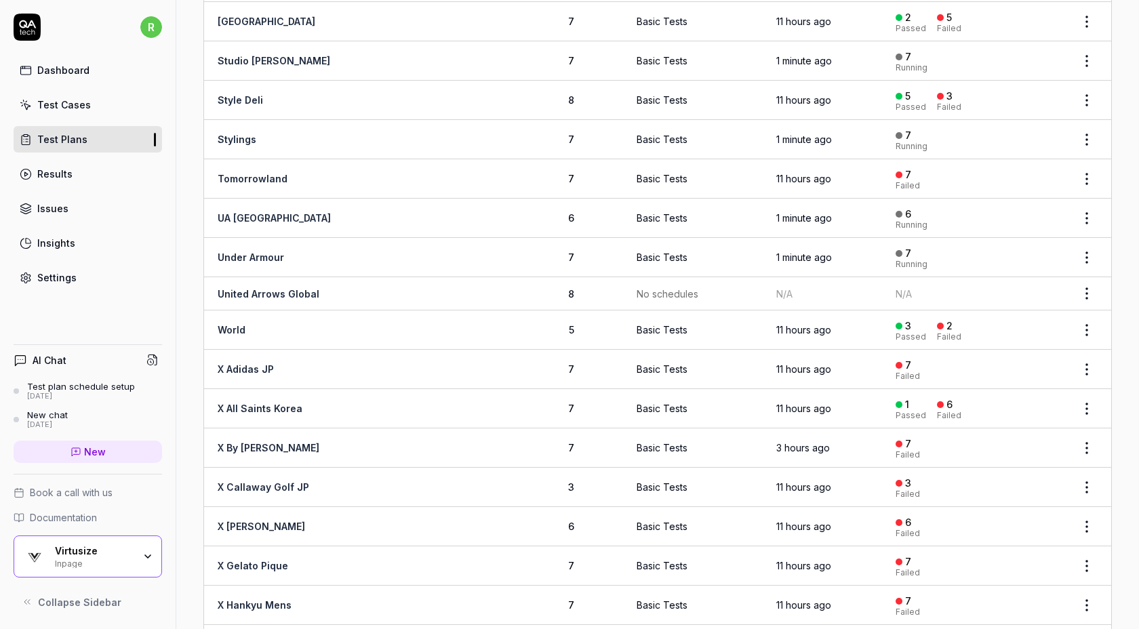
scroll to position [2041, 0]
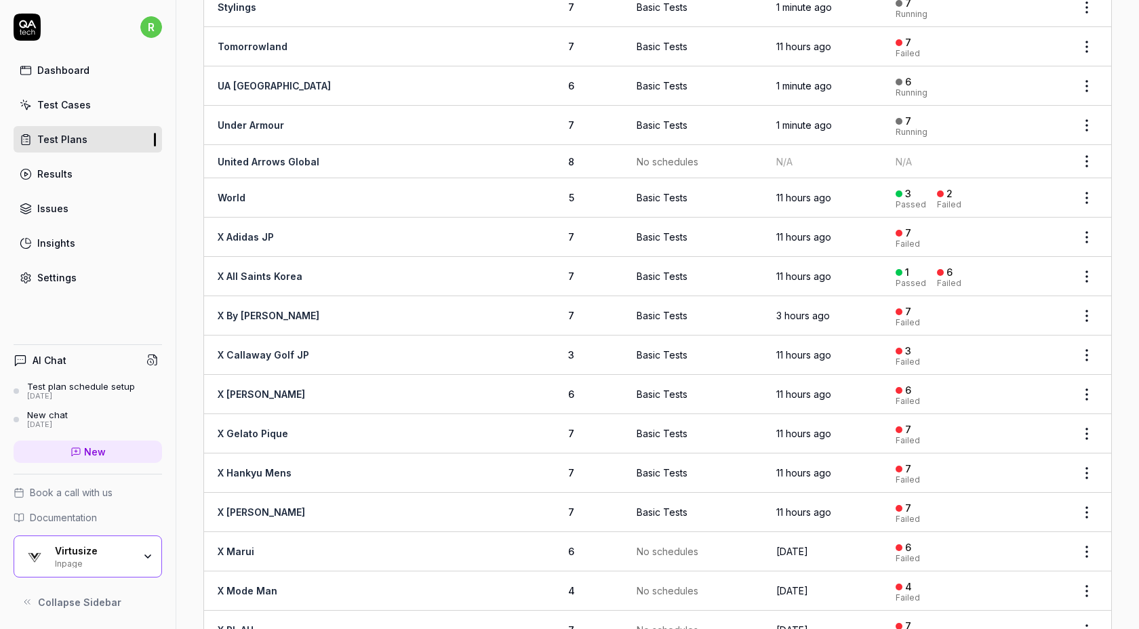
click at [1091, 179] on html "r Dashboard Test Cases Test Plans Results Issues Insights Settings AI Chat Test…" at bounding box center [569, 314] width 1139 height 629
click at [1023, 265] on span "Run Tests" at bounding box center [1014, 266] width 47 height 14
click at [1086, 146] on html "r Dashboard Test Cases Test Plans Results Issues Insights Settings AI Chat Test…" at bounding box center [569, 314] width 1139 height 629
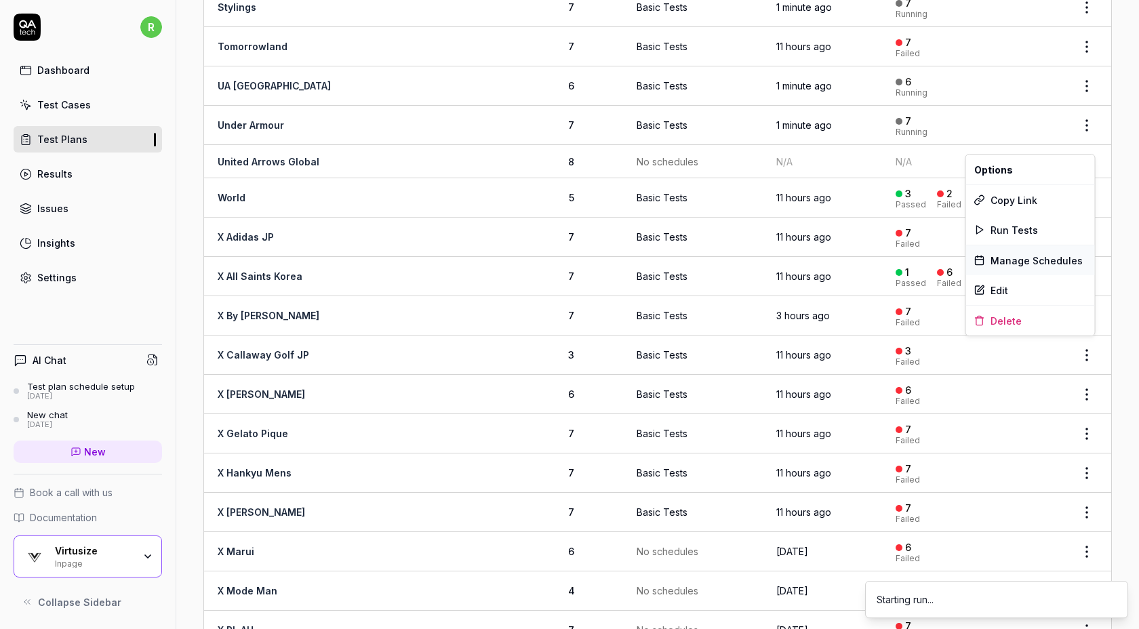
click at [1004, 258] on div "Manage Schedules" at bounding box center [1030, 261] width 129 height 30
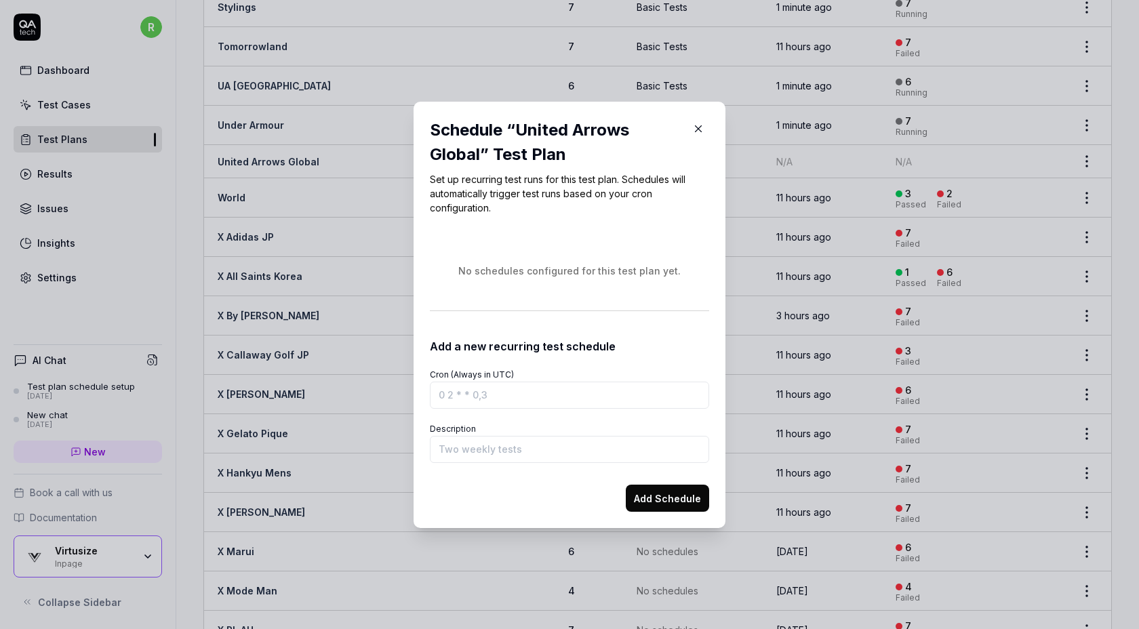
click at [698, 130] on icon "button" at bounding box center [698, 129] width 12 height 12
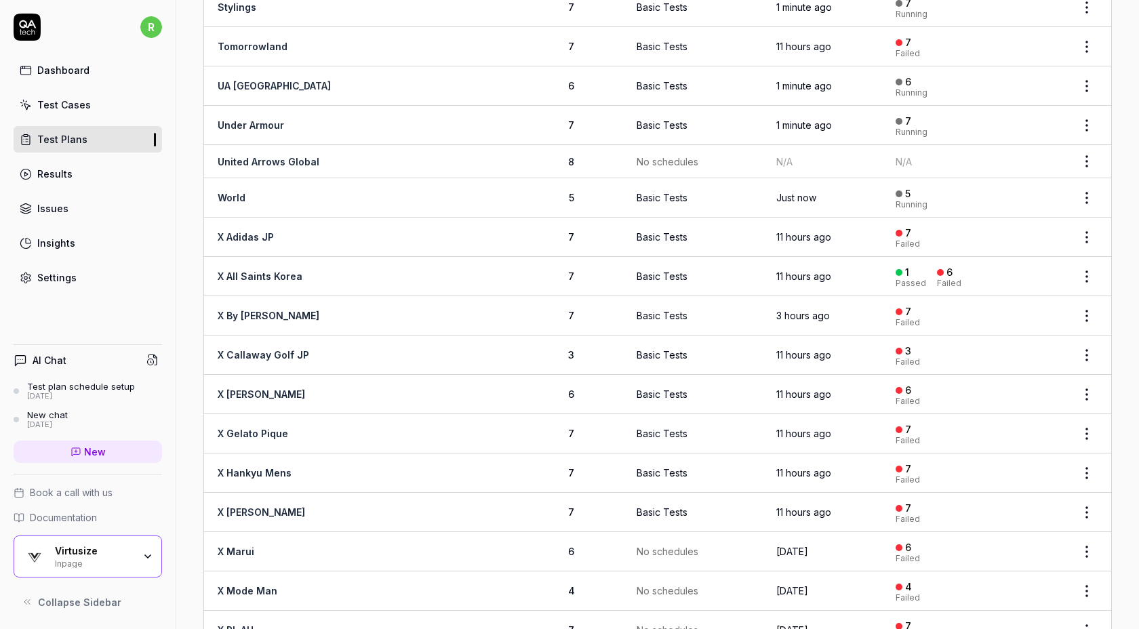
click at [1087, 178] on html "r Dashboard Test Cases Test Plans Results Issues Insights Settings AI Chat Test…" at bounding box center [569, 314] width 1139 height 629
click at [1019, 301] on div "Manage Schedules" at bounding box center [1030, 296] width 129 height 30
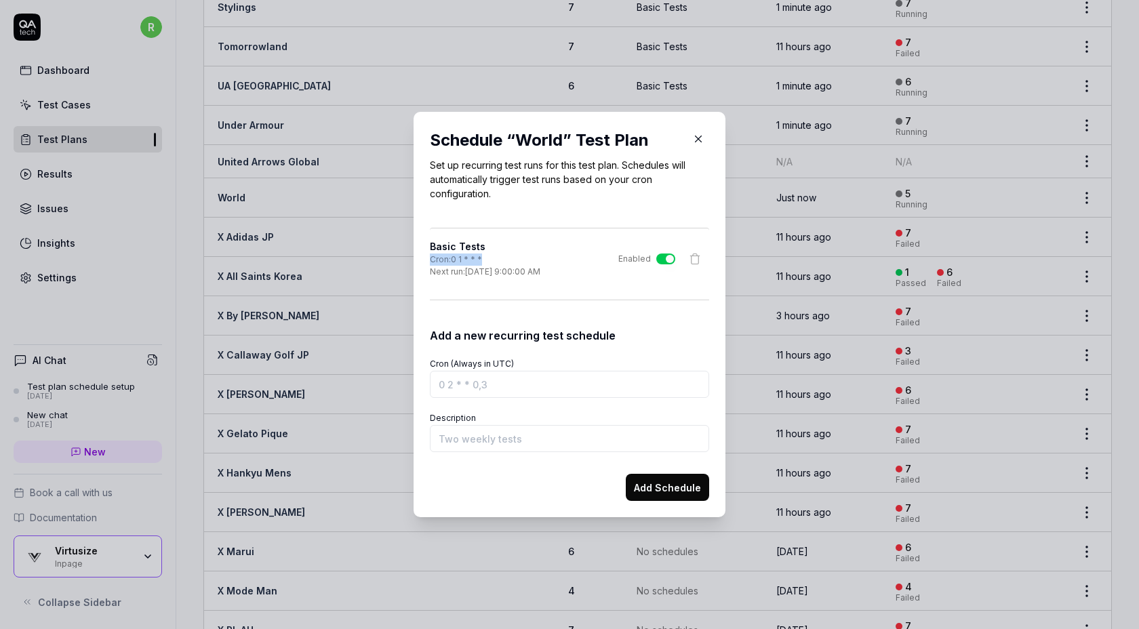
drag, startPoint x: 491, startPoint y: 259, endPoint x: 423, endPoint y: 259, distance: 68.5
click at [423, 259] on div "Schedule “ World ” Test Plan Set up recurring test runs for this test plan. Sch…" at bounding box center [570, 315] width 312 height 406
copy div "Cron: 0 1 * * *"
click at [699, 136] on icon "button" at bounding box center [698, 139] width 12 height 12
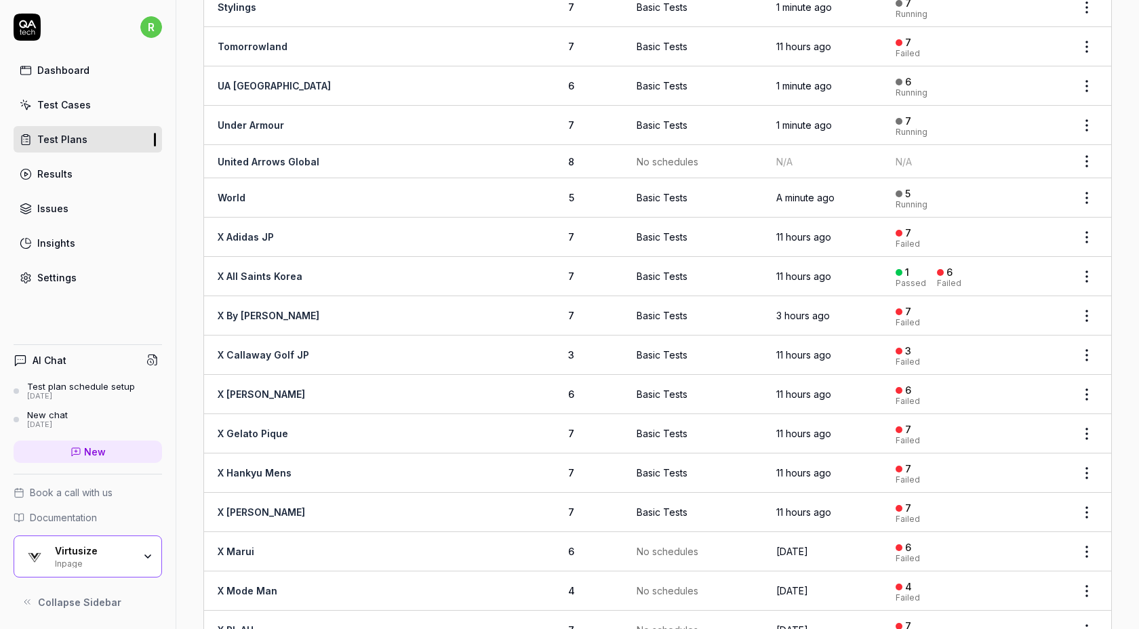
click at [1089, 143] on html "r Dashboard Test Cases Test Plans Results Issues Insights Settings AI Chat Test…" at bounding box center [569, 314] width 1139 height 629
click at [1008, 262] on div "Manage Schedules" at bounding box center [1030, 261] width 129 height 30
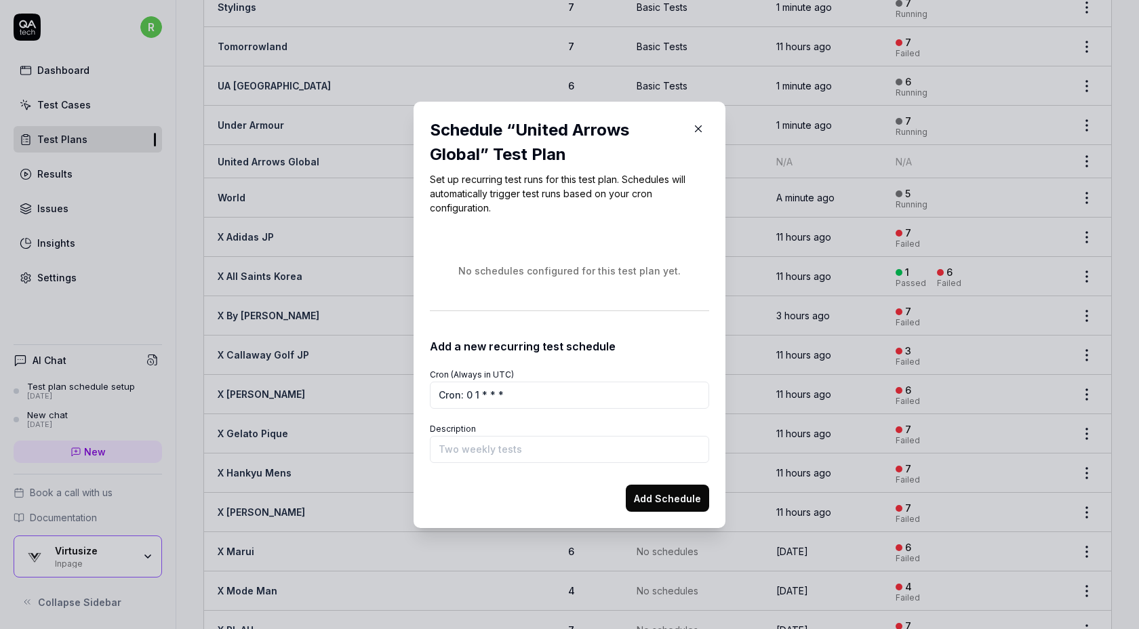
type input "Cron: 0 1 * * *"
click at [654, 502] on button "Add Schedule" at bounding box center [667, 498] width 83 height 27
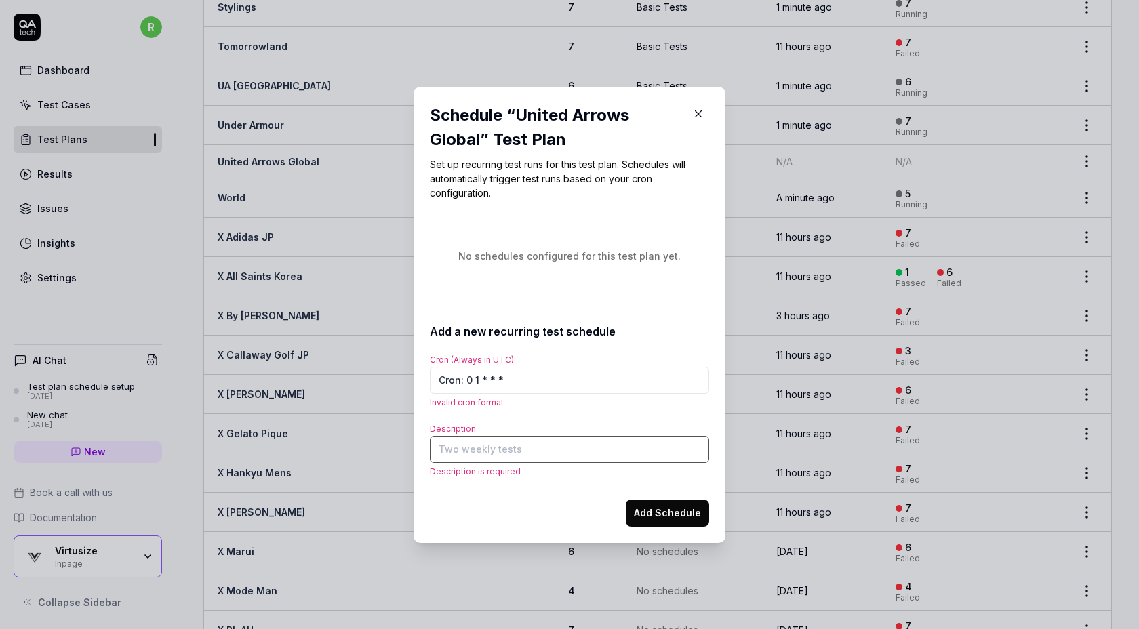
click at [483, 451] on input "Description" at bounding box center [569, 449] width 279 height 27
type input "B"
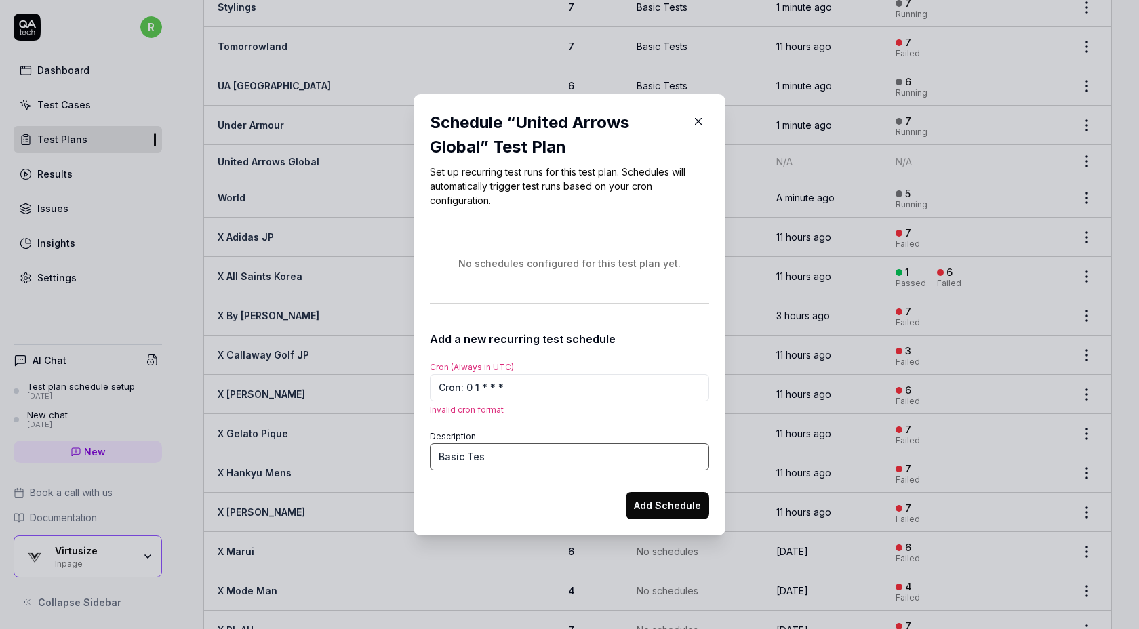
type input "Basic Te"
type input "morning"
click at [669, 503] on button "Add Schedule" at bounding box center [667, 505] width 83 height 27
click at [542, 383] on input "Cron: 0 1 * * *" at bounding box center [569, 387] width 279 height 27
click at [676, 504] on button "Add Schedule" at bounding box center [667, 505] width 83 height 27
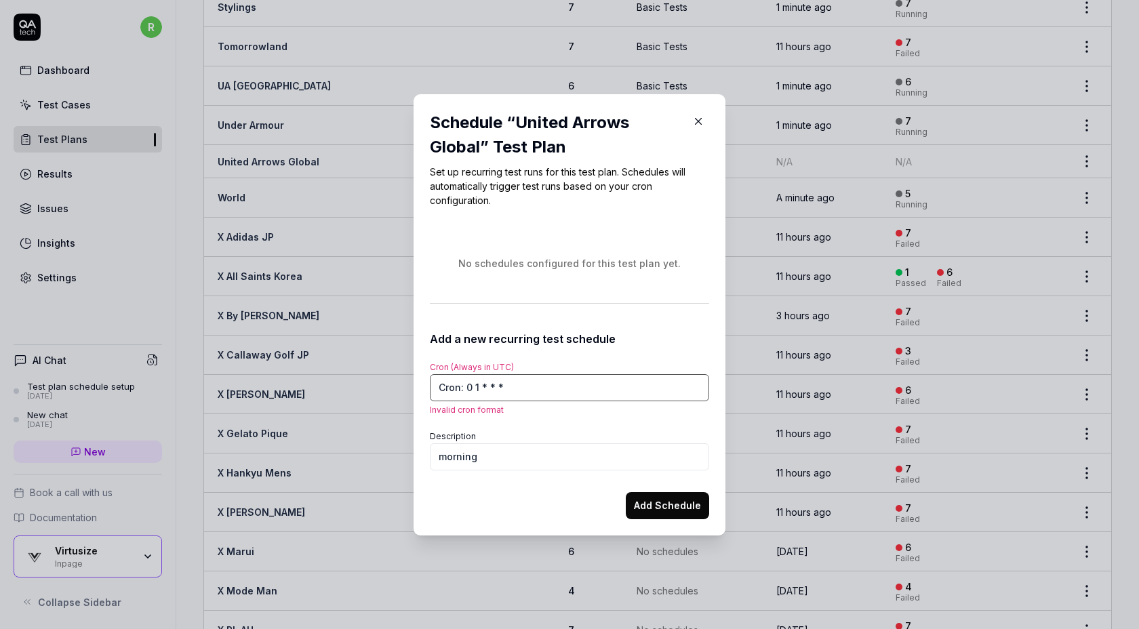
click at [463, 385] on input "Cron: 0 1 * * *" at bounding box center [569, 387] width 279 height 27
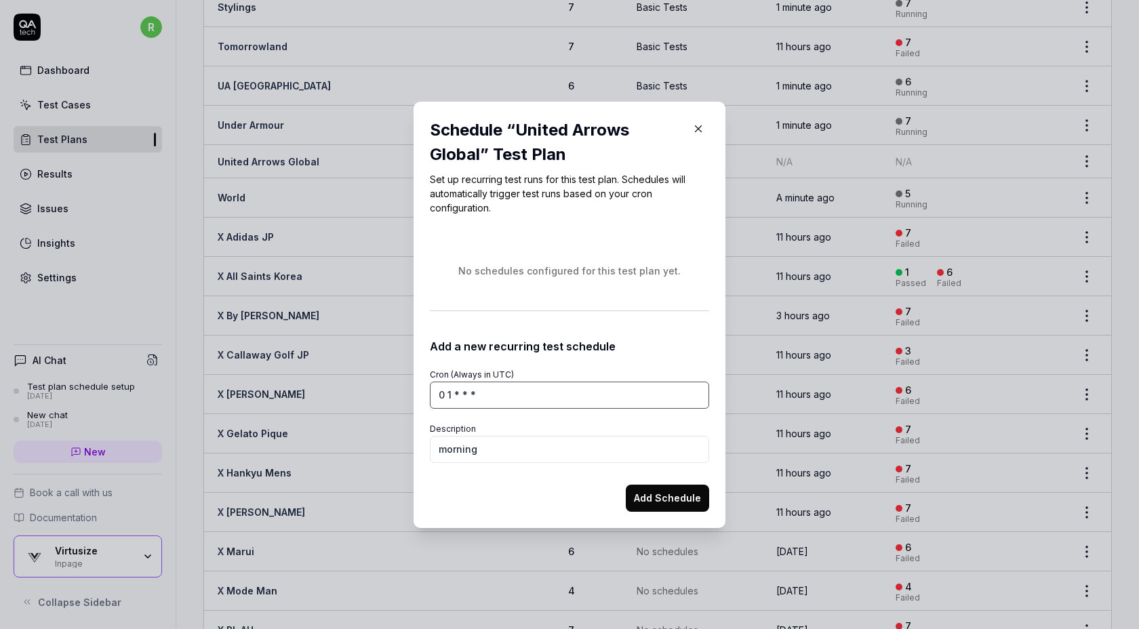
type input "0 1 * * *"
click at [652, 488] on button "Add Schedule" at bounding box center [667, 498] width 83 height 27
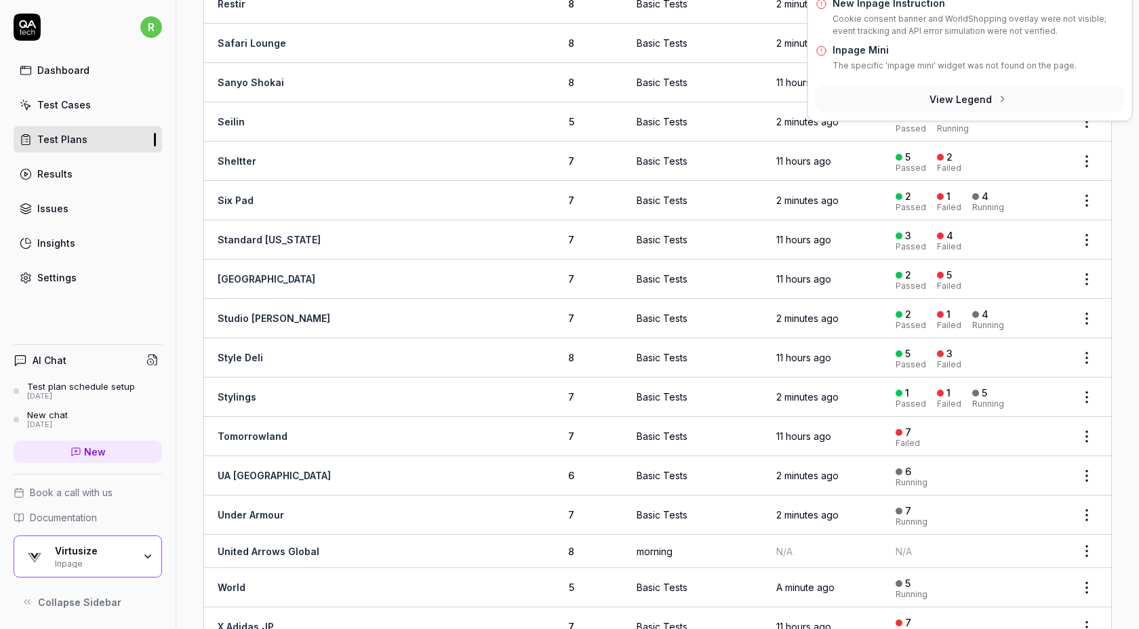
scroll to position [1659, 0]
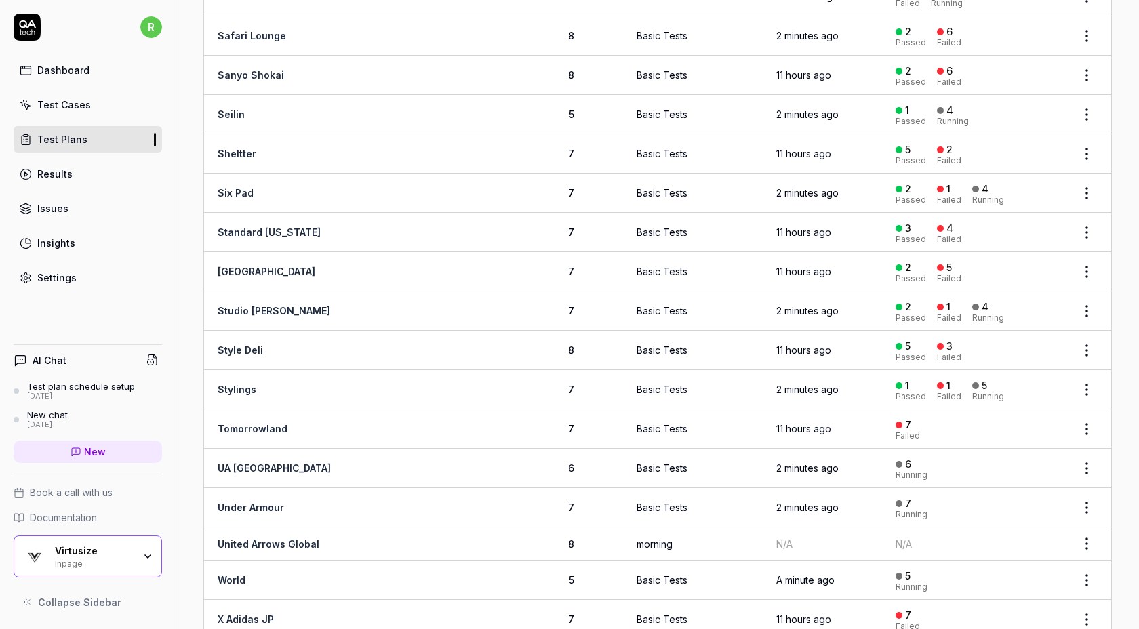
click at [1079, 132] on html "r Dashboard Test Cases Test Plans Results Issues Insights Settings AI Chat Test…" at bounding box center [569, 314] width 1139 height 629
click at [1022, 220] on span "Run Tests" at bounding box center [1014, 225] width 47 height 14
click at [1089, 58] on html "r Dashboard Test Cases Test Plans Results Issues Insights Settings AI Chat Test…" at bounding box center [569, 314] width 1139 height 629
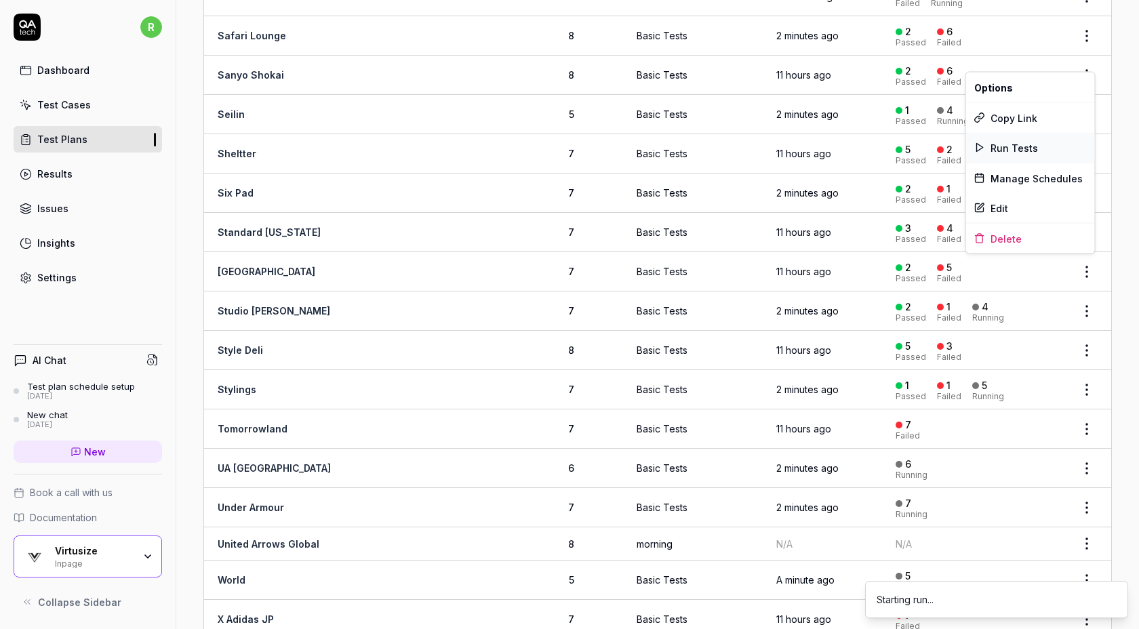
click at [1032, 142] on span "Run Tests" at bounding box center [1014, 147] width 47 height 14
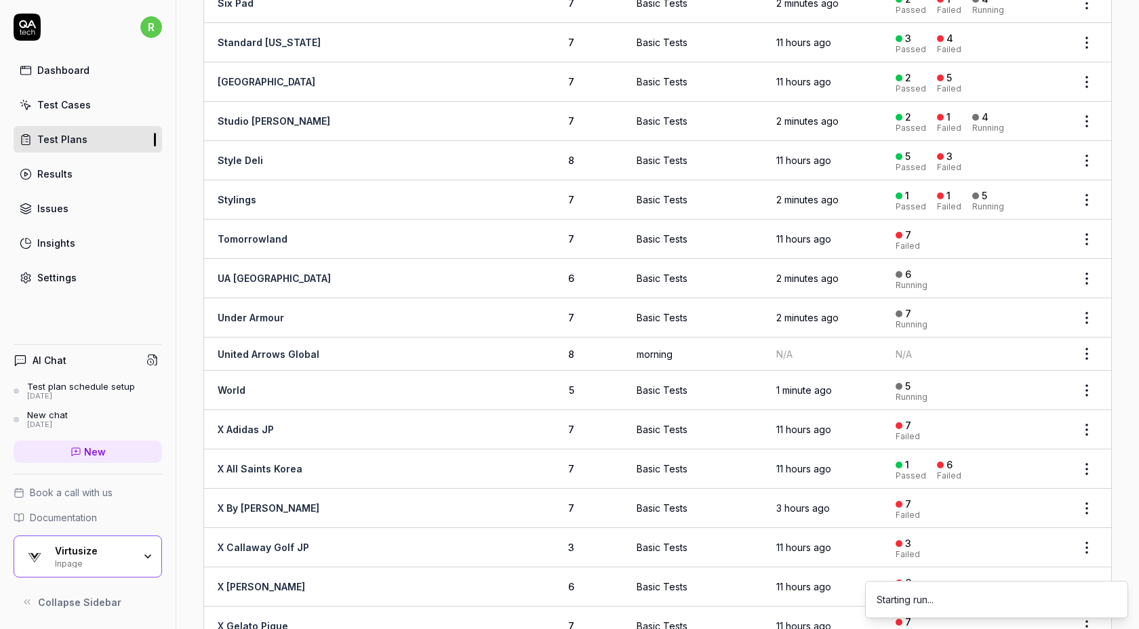
scroll to position [1852, 0]
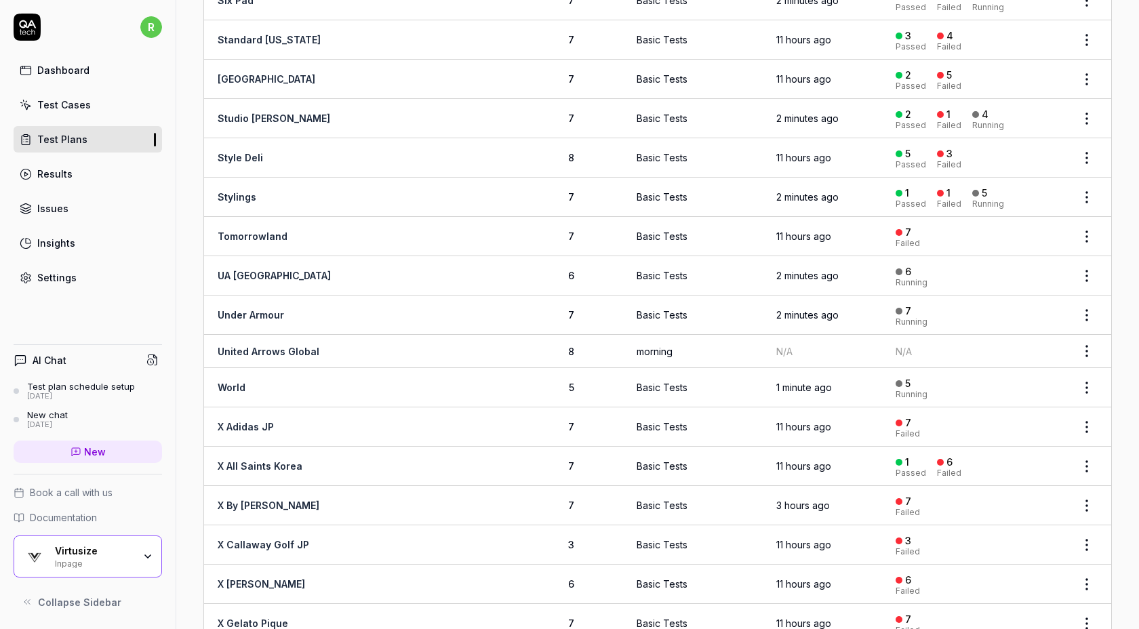
click at [1082, 216] on html "r Dashboard Test Cases Test Plans Results Issues Insights Settings AI Chat Test…" at bounding box center [569, 314] width 1139 height 629
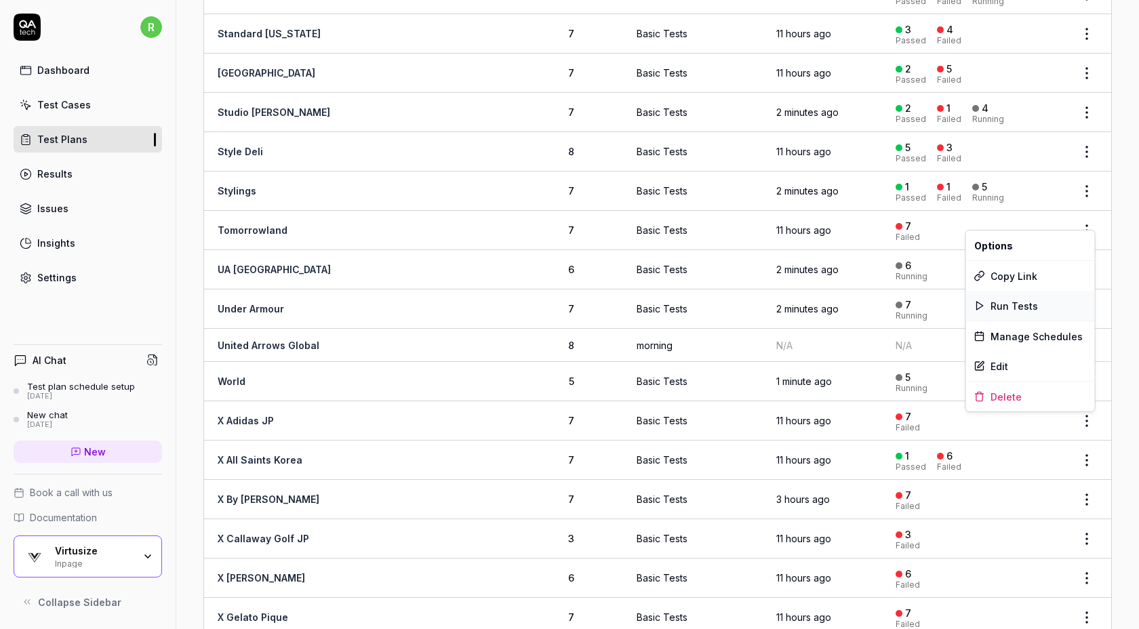
scroll to position [1845, 0]
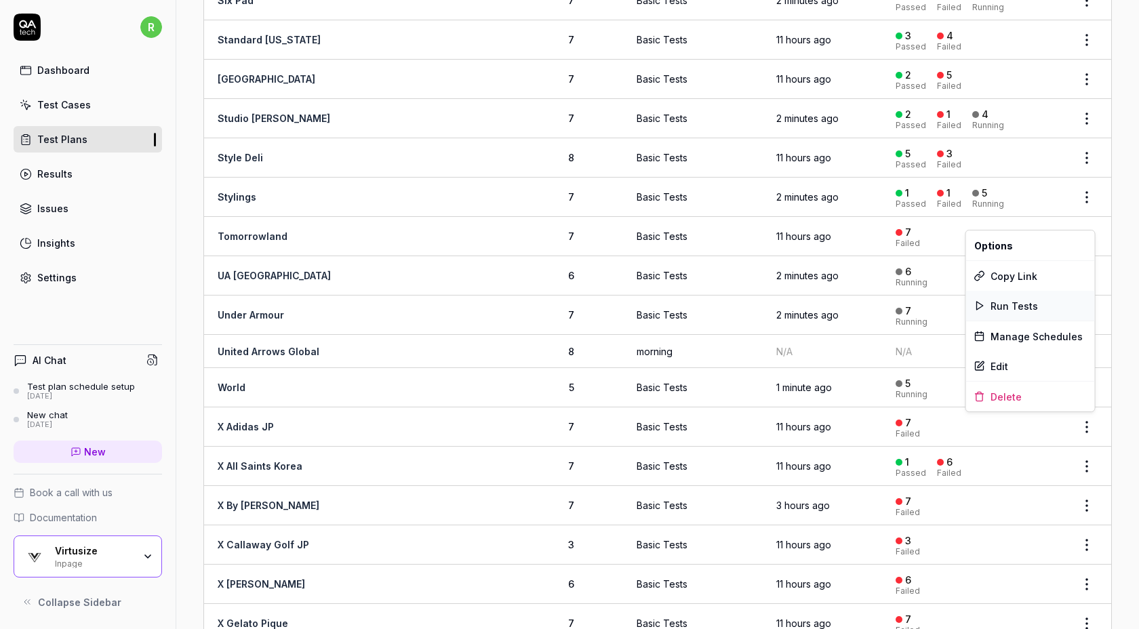
click at [1034, 300] on span "Run Tests" at bounding box center [1014, 306] width 47 height 14
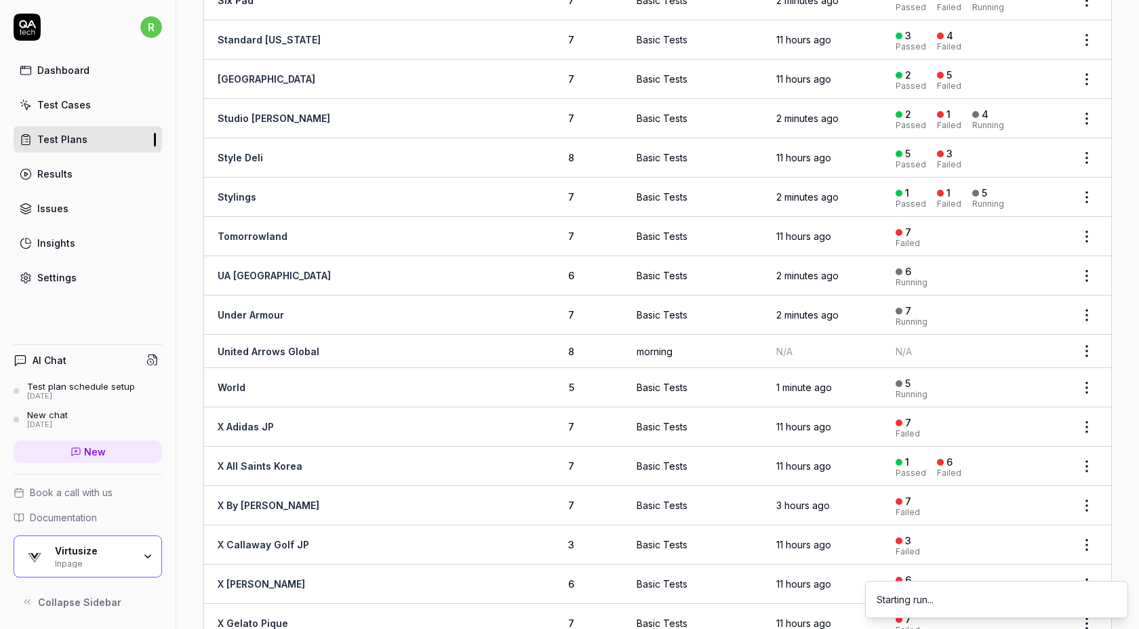
click at [1087, 138] on html "r Dashboard Test Cases Test Plans Results Issues Insights Settings AI Chat Test…" at bounding box center [569, 314] width 1139 height 629
click at [1017, 233] on span "Run Tests" at bounding box center [1014, 228] width 47 height 14
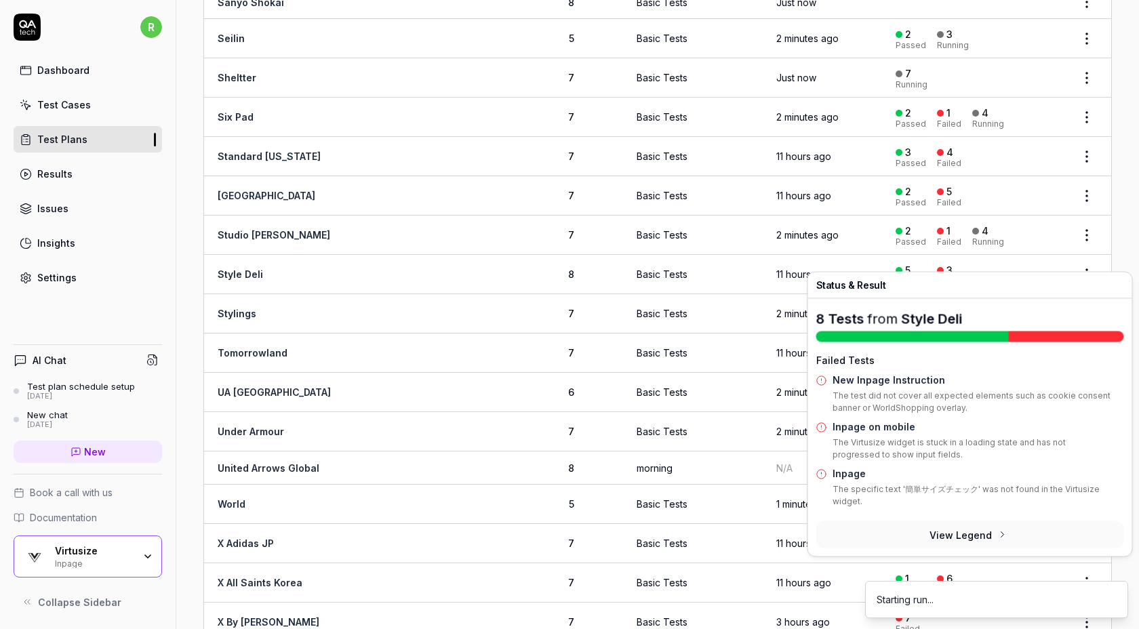
scroll to position [1728, 0]
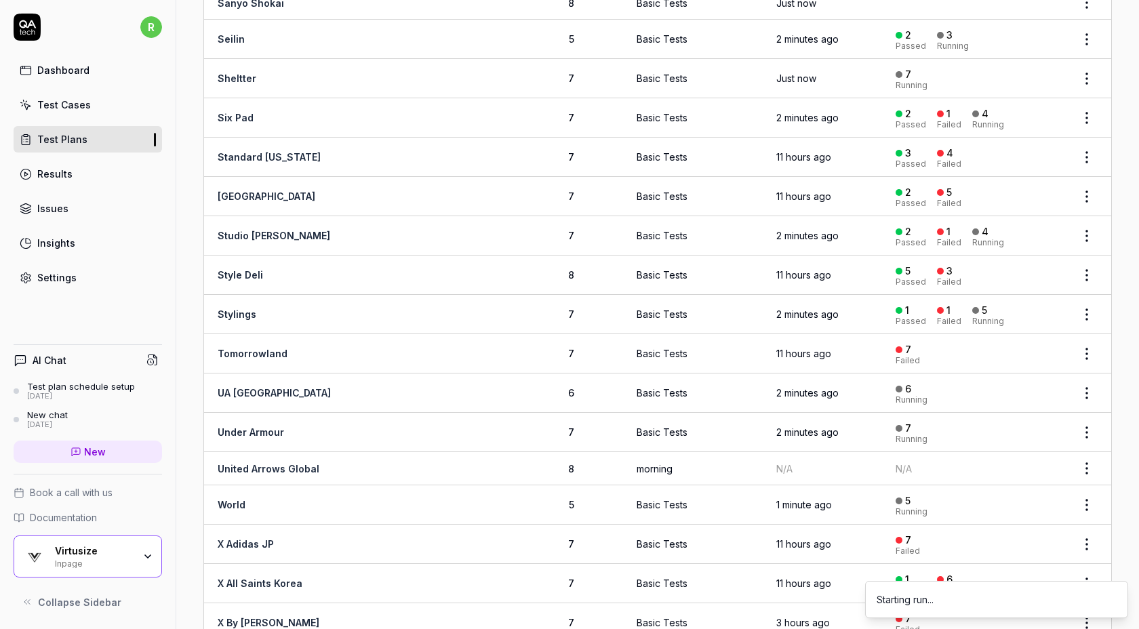
click at [1089, 140] on html "r Dashboard Test Cases Test Plans Results Issues Insights Settings AI Chat Test…" at bounding box center [569, 314] width 1139 height 629
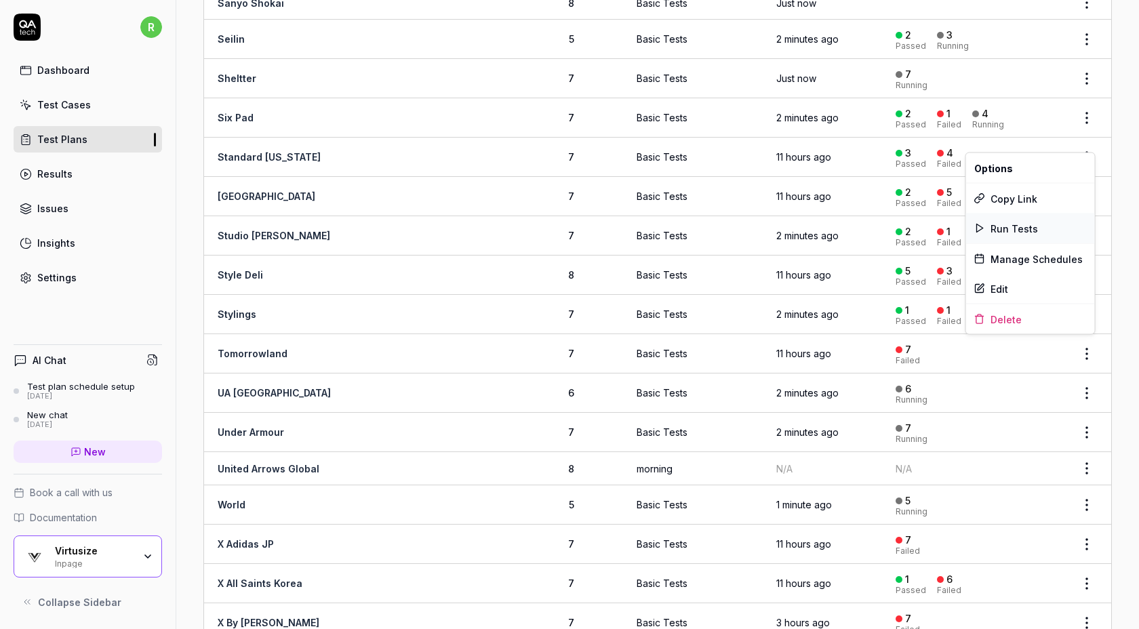
click at [1031, 225] on span "Run Tests" at bounding box center [1014, 228] width 47 height 14
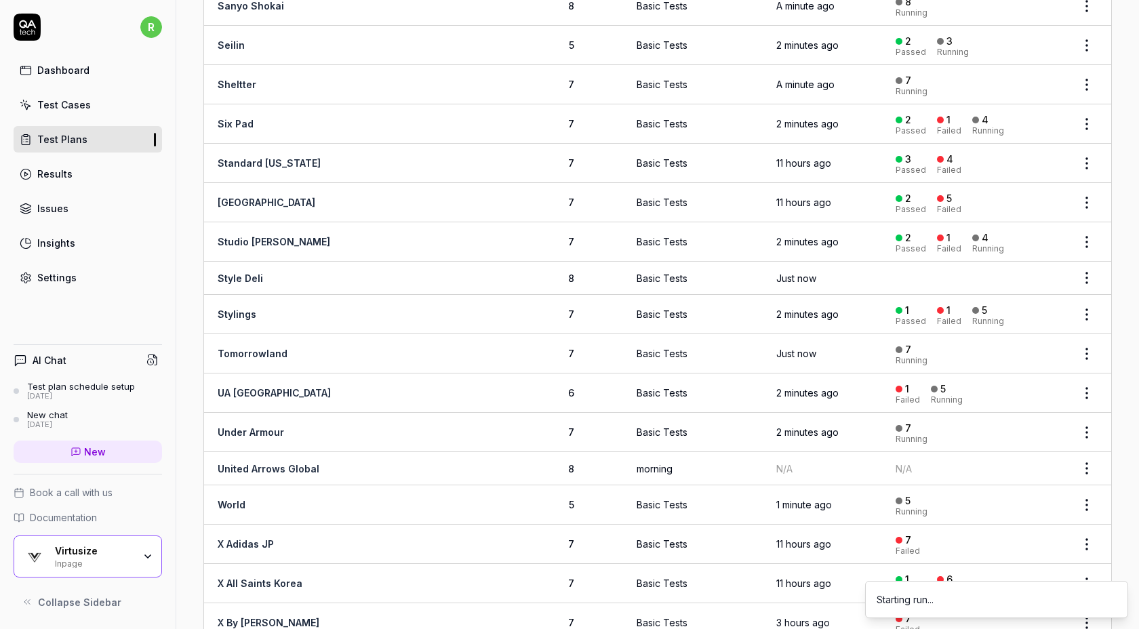
click at [1084, 174] on html "r Dashboard Test Cases Test Plans Results Issues Insights Settings AI Chat Test…" at bounding box center [569, 314] width 1139 height 629
click at [1035, 274] on div "Run Tests" at bounding box center [1030, 273] width 129 height 30
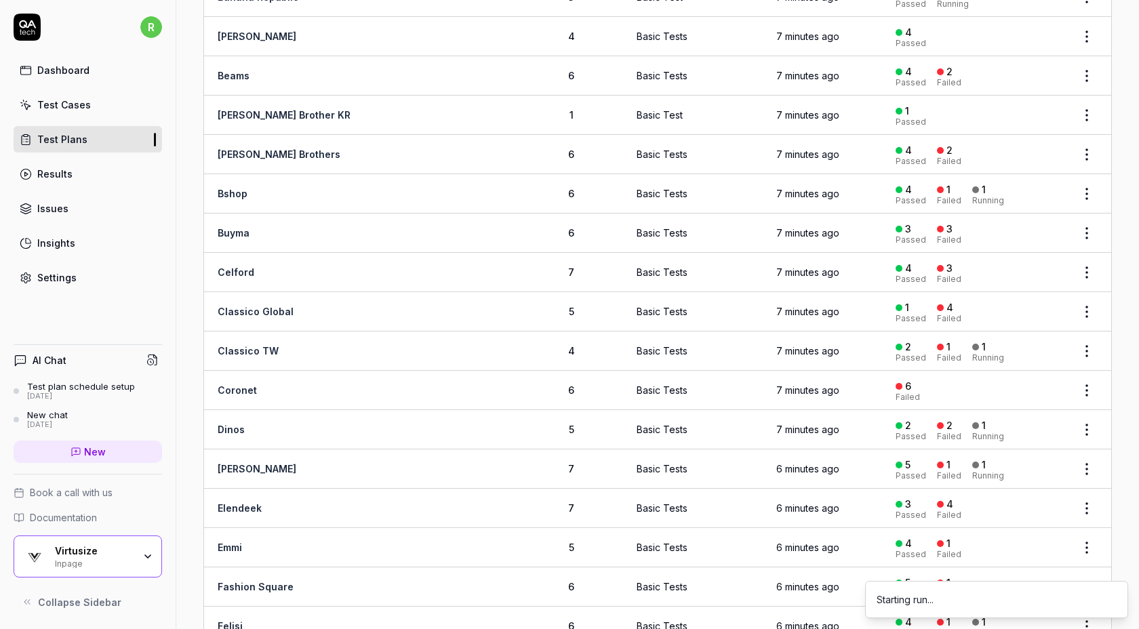
scroll to position [0, 0]
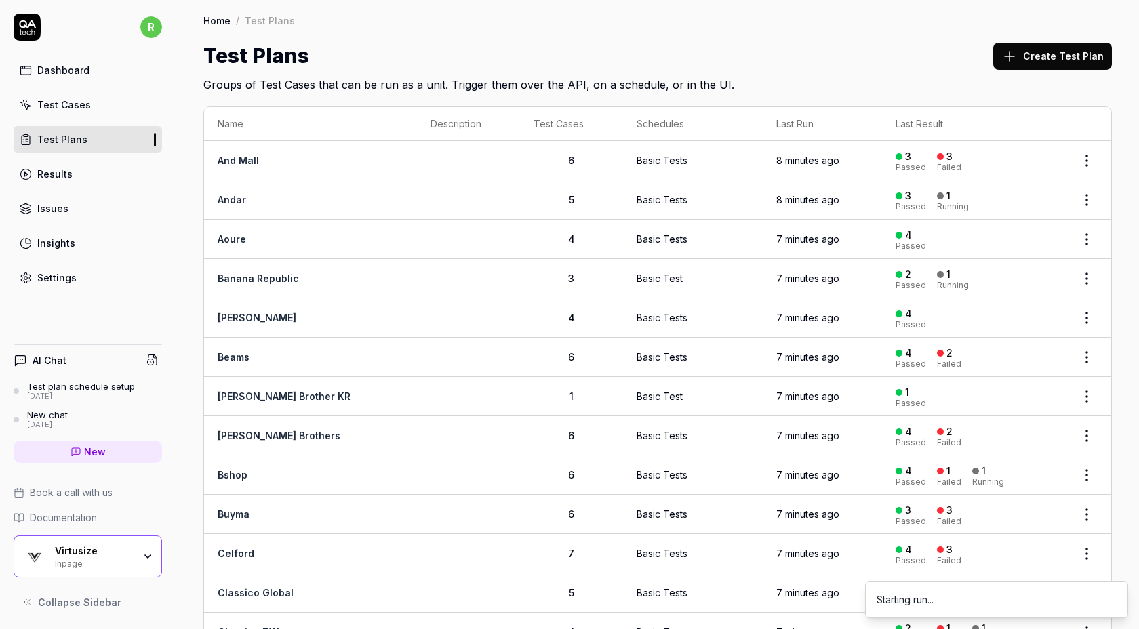
click at [897, 35] on div "Home / Test Plans Home / Test Plans Test Plans Create Test Plan Groups of Test …" at bounding box center [657, 46] width 963 height 93
click at [592, 33] on div "Home / Test Plans Home / Test Plans Test Plans Create Test Plan Groups of Test …" at bounding box center [657, 46] width 963 height 93
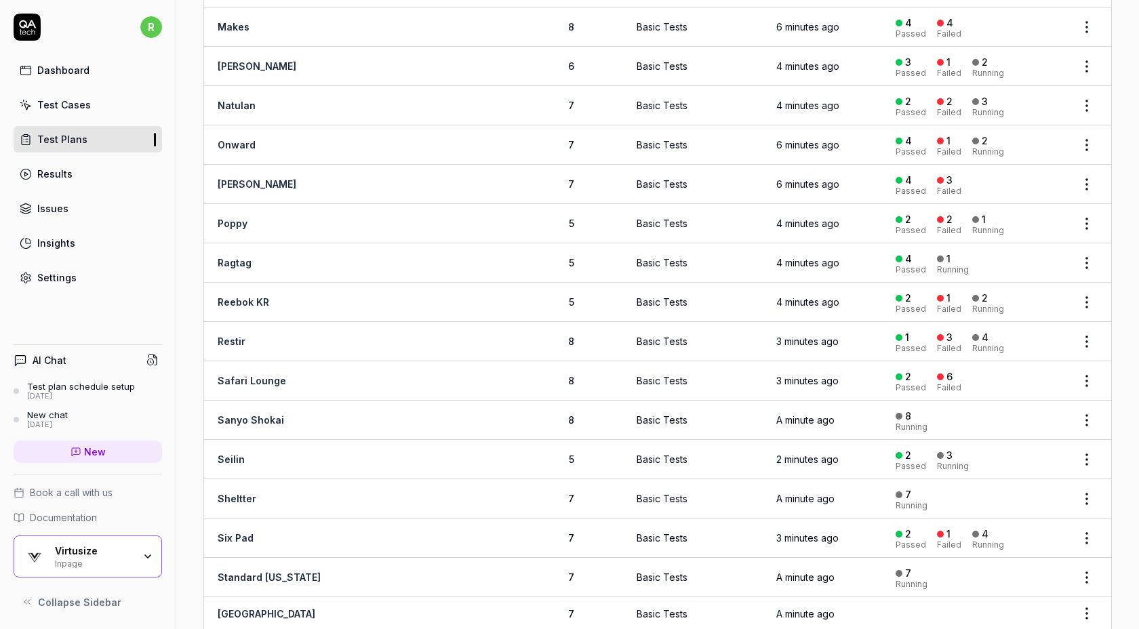
scroll to position [1371, 0]
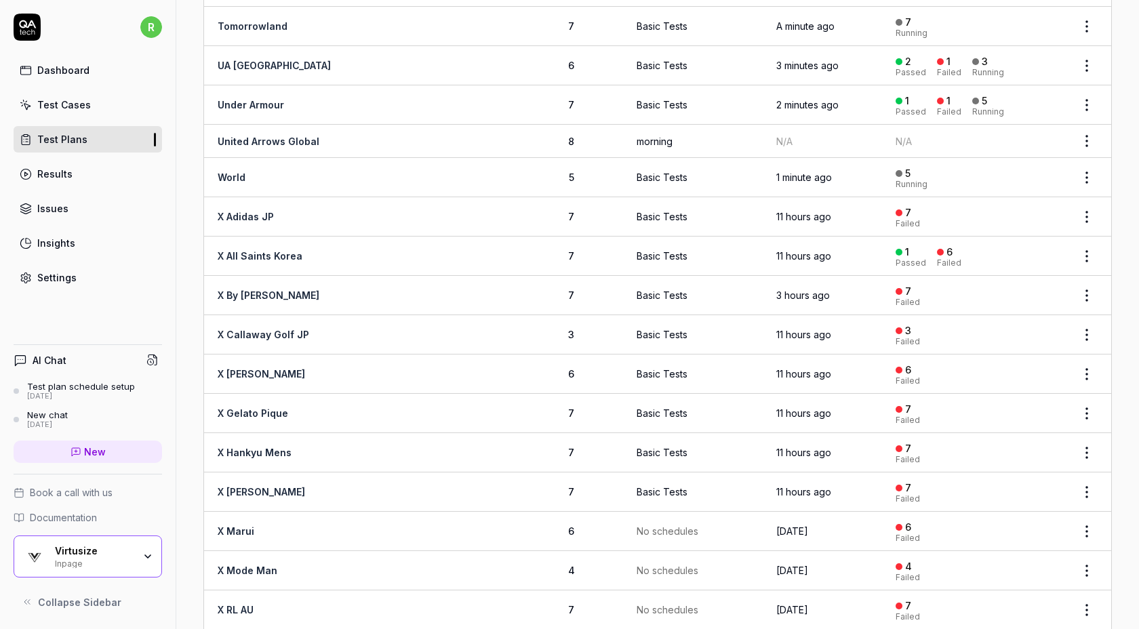
scroll to position [2024, 0]
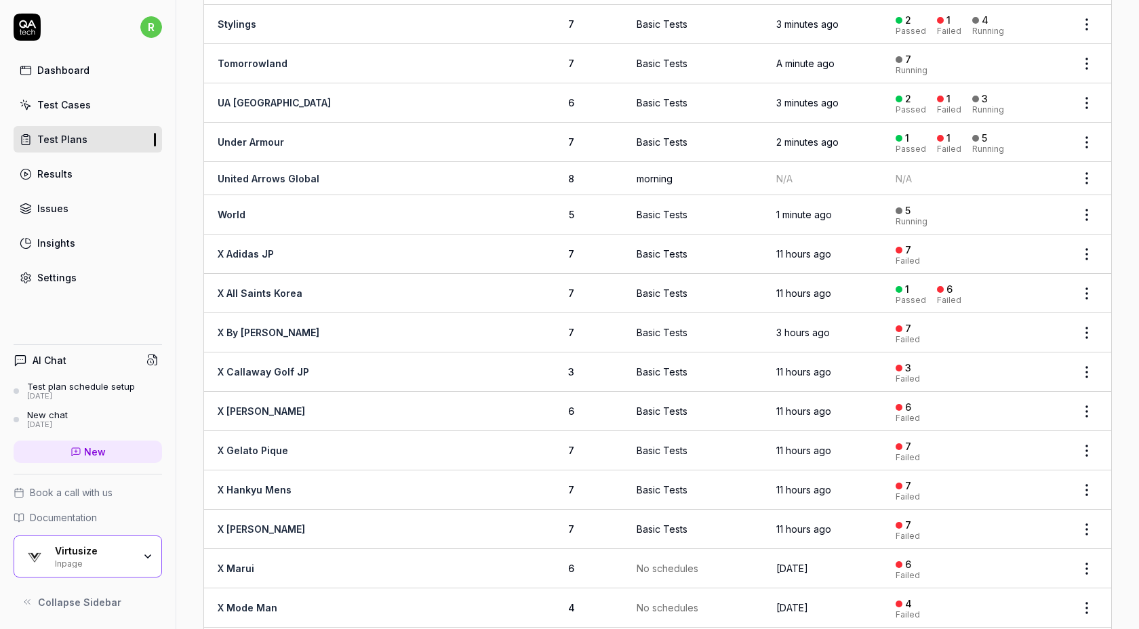
click at [264, 288] on link "X All Saints Korea" at bounding box center [260, 294] width 85 height 12
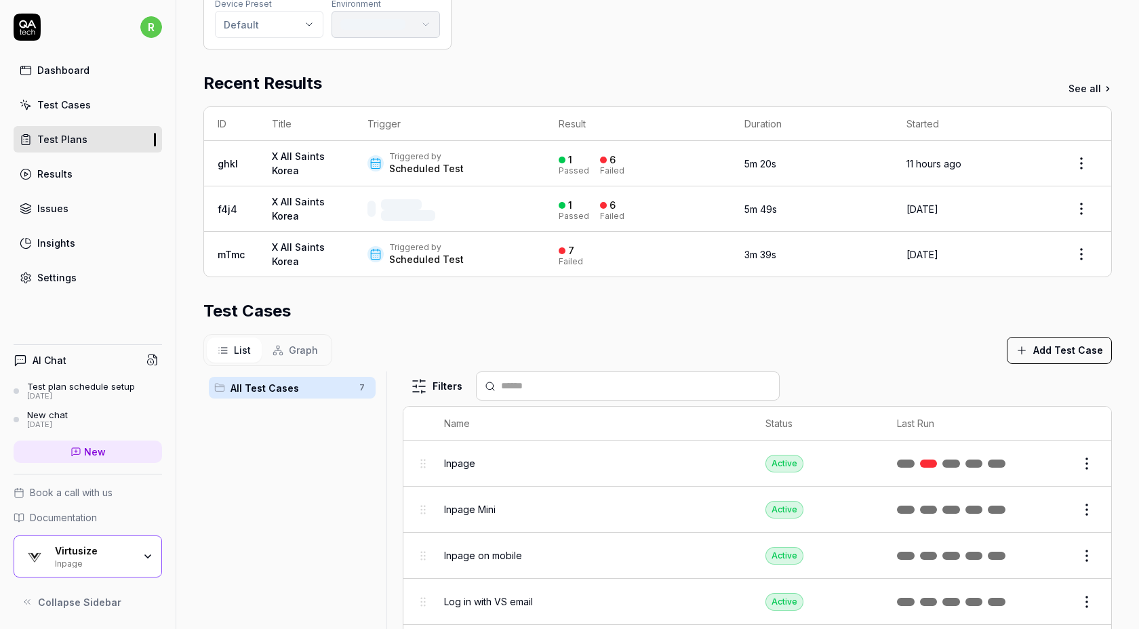
scroll to position [286, 0]
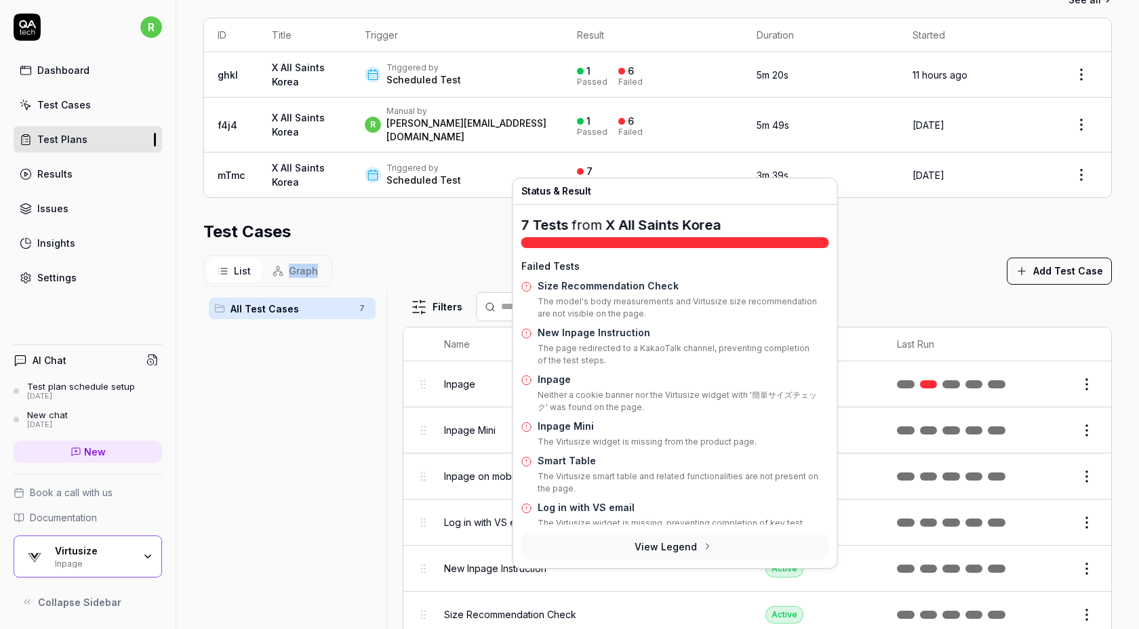
drag, startPoint x: 697, startPoint y: 266, endPoint x: 454, endPoint y: 236, distance: 245.3
click at [454, 236] on section "Test Cases List Graph Add Test Case All Test Cases 7 Filters Name Status Last R…" at bounding box center [657, 435] width 909 height 431
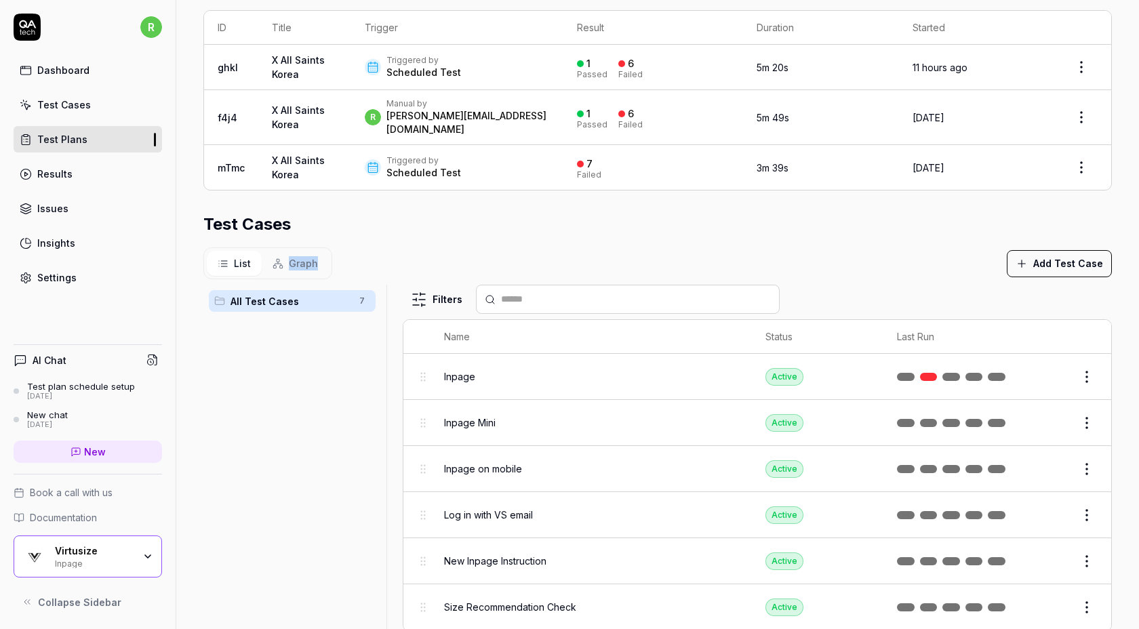
scroll to position [323, 0]
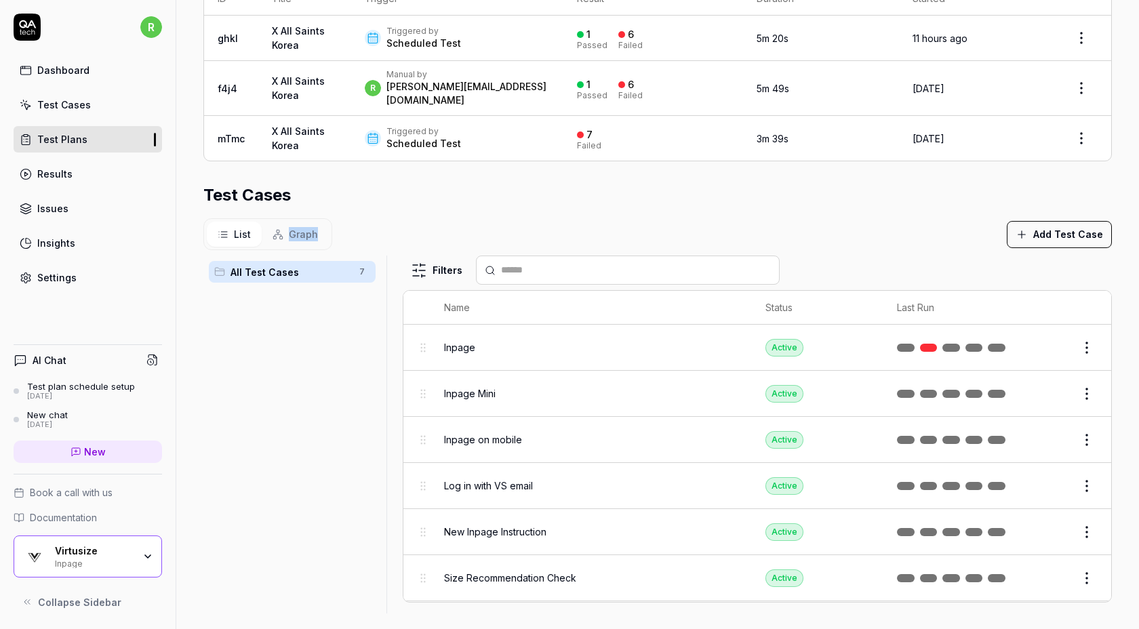
click at [1088, 375] on html "**********" at bounding box center [569, 314] width 1139 height 629
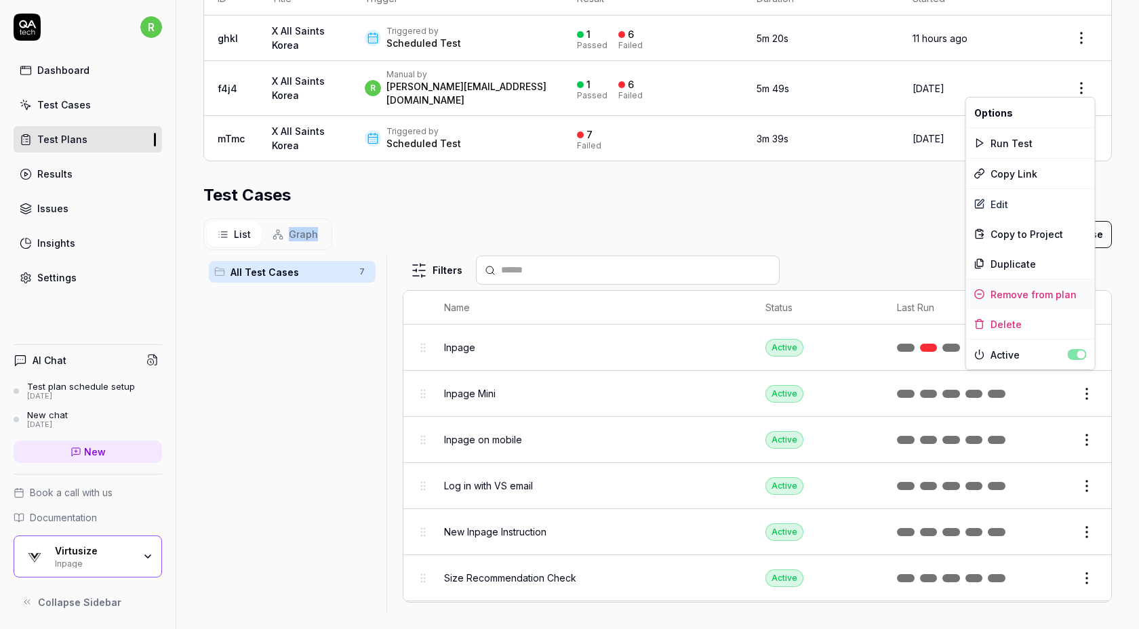
click at [1059, 294] on div "Remove from plan" at bounding box center [1030, 294] width 129 height 30
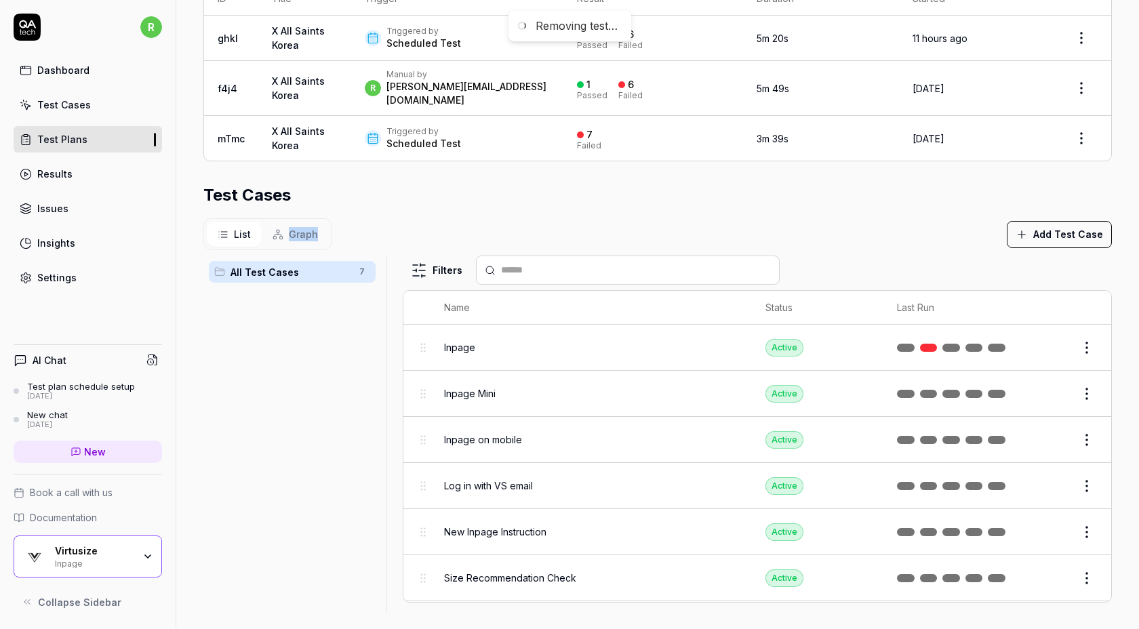
click at [1089, 427] on html "**********" at bounding box center [569, 314] width 1139 height 629
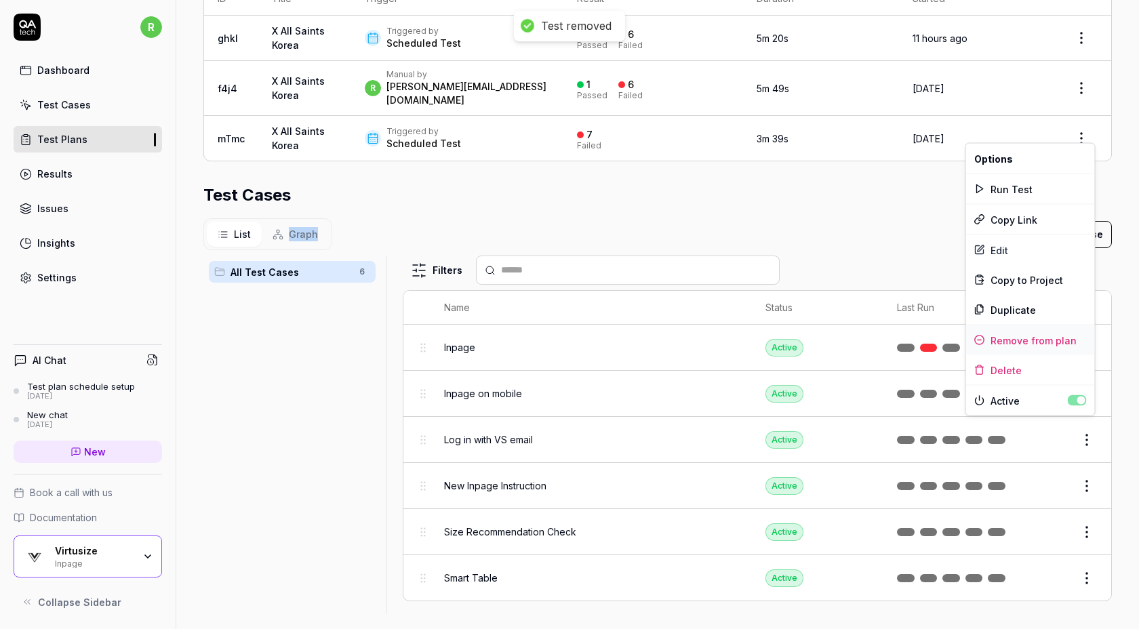
click at [1032, 338] on div "Remove from plan" at bounding box center [1030, 341] width 129 height 30
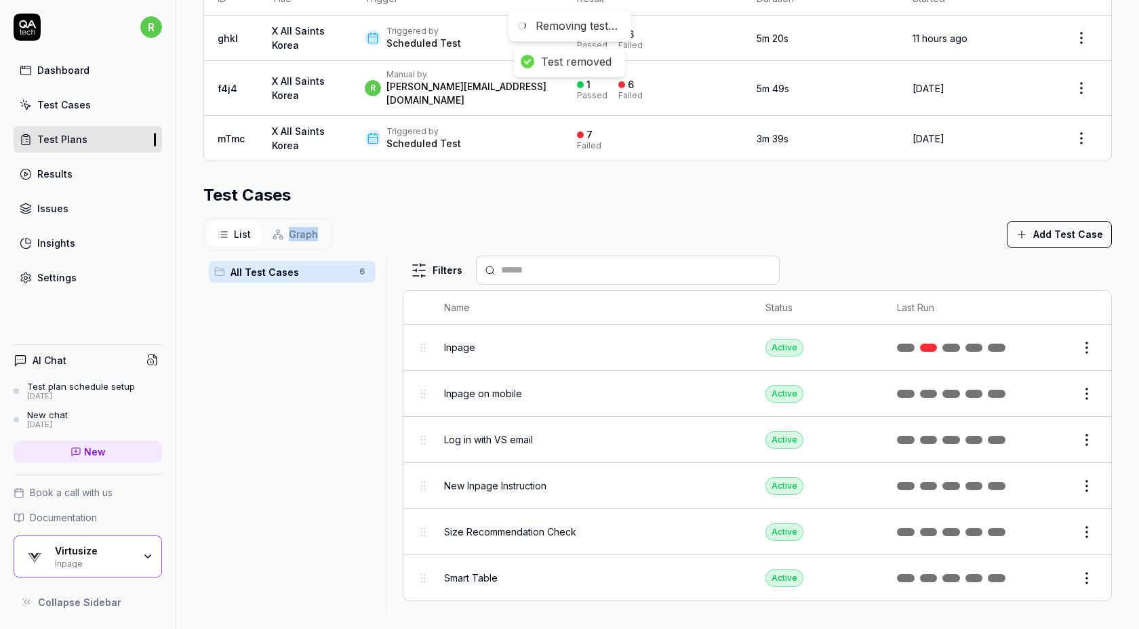
click at [1082, 466] on body "**********" at bounding box center [569, 314] width 1139 height 629
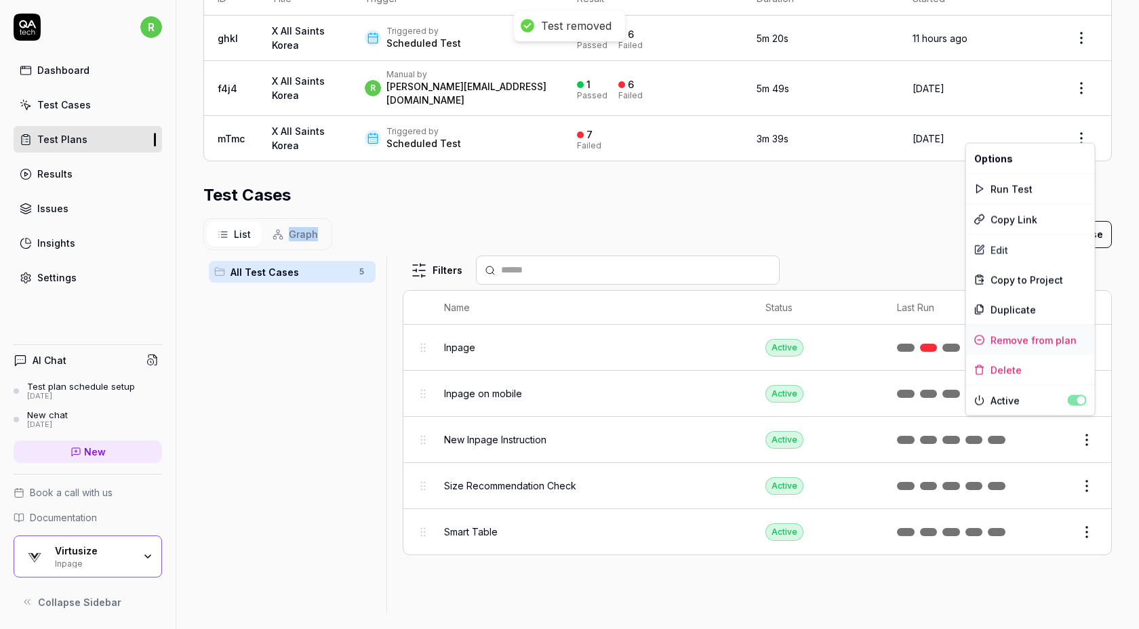
click at [1070, 338] on div "Remove from plan" at bounding box center [1030, 341] width 129 height 30
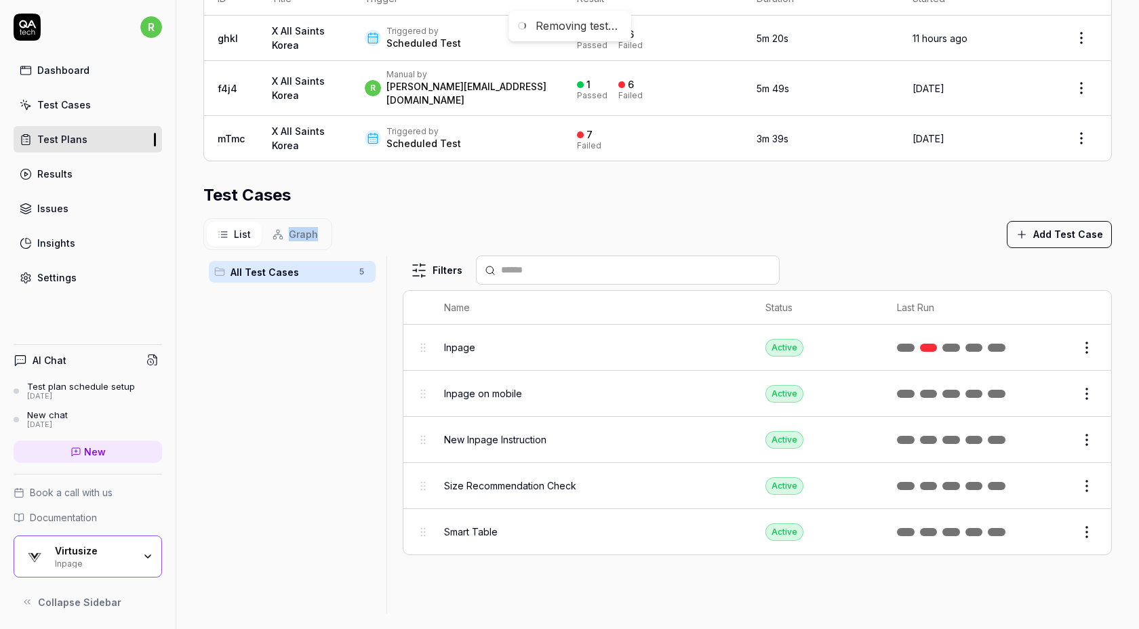
click at [1090, 469] on html "**********" at bounding box center [569, 314] width 1139 height 629
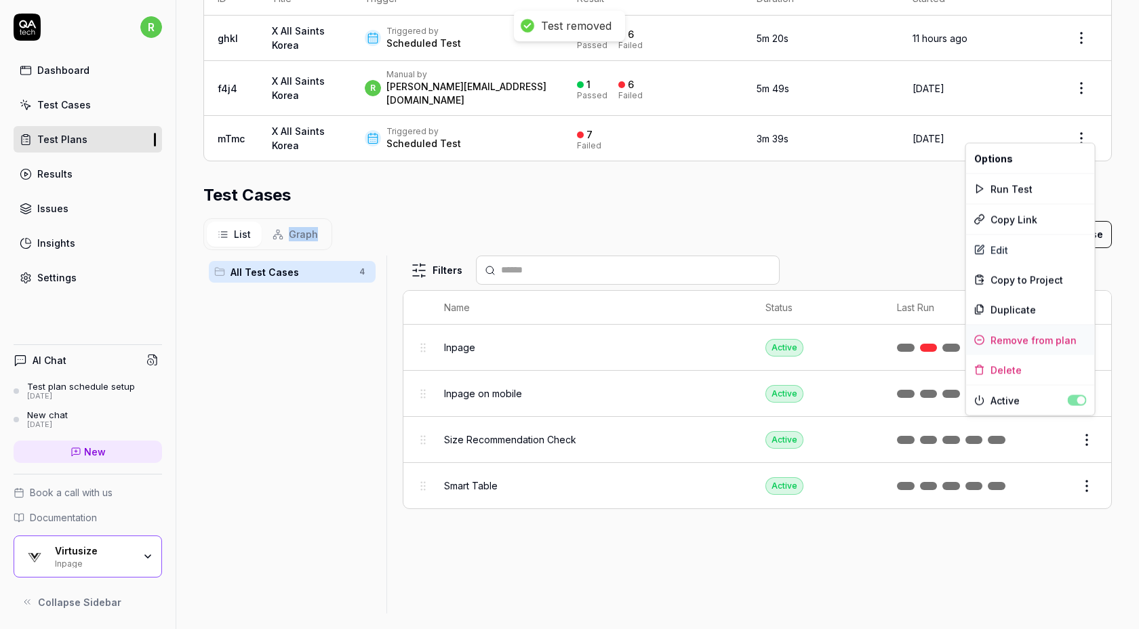
click at [1049, 339] on div "Remove from plan" at bounding box center [1030, 341] width 129 height 30
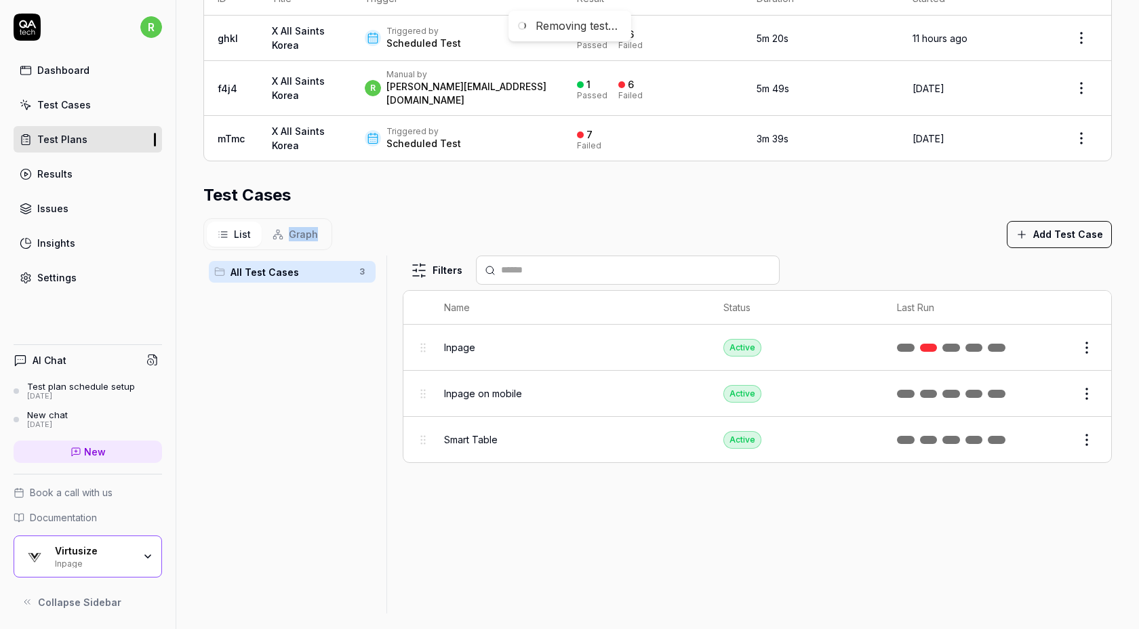
click at [1082, 376] on html "**********" at bounding box center [569, 314] width 1139 height 629
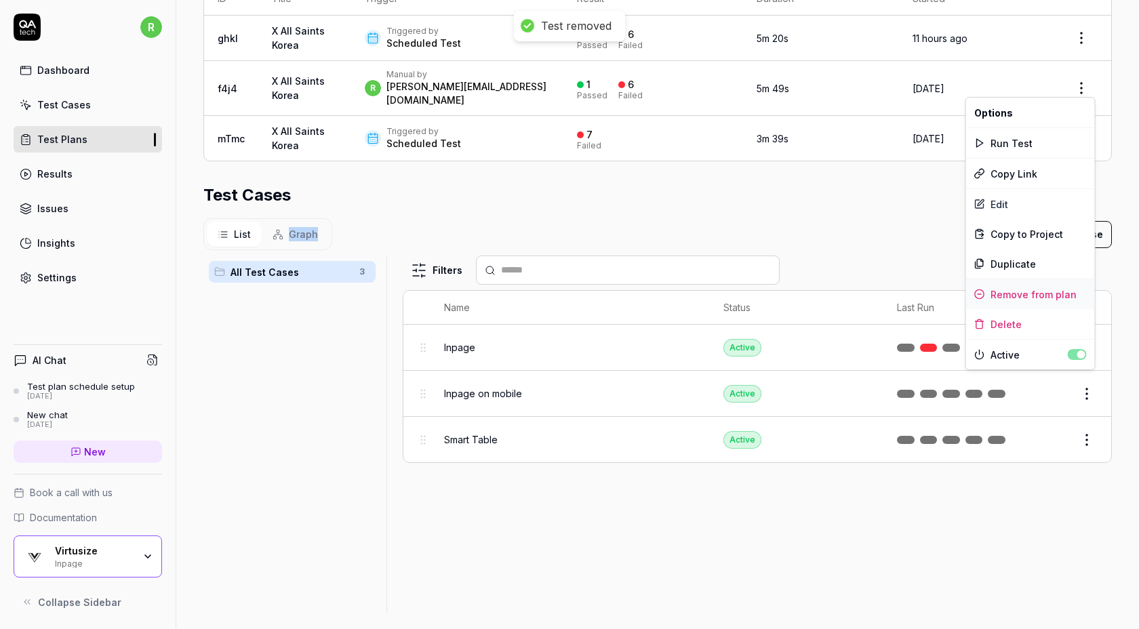
click at [1049, 294] on div "Remove from plan" at bounding box center [1030, 294] width 129 height 30
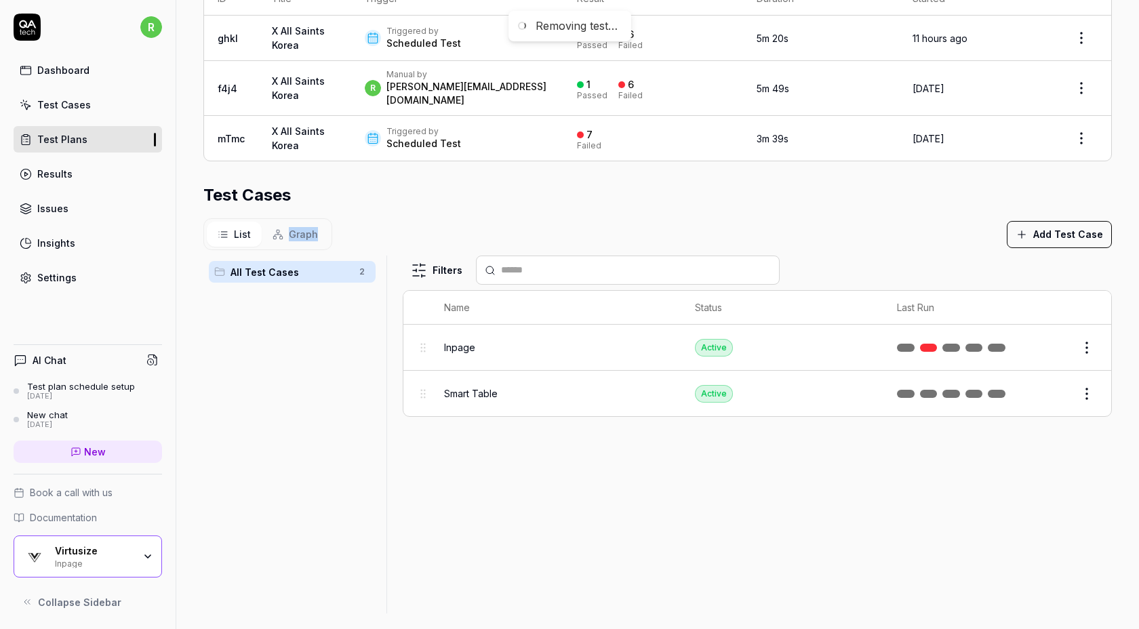
click at [1087, 384] on html "**********" at bounding box center [569, 314] width 1139 height 629
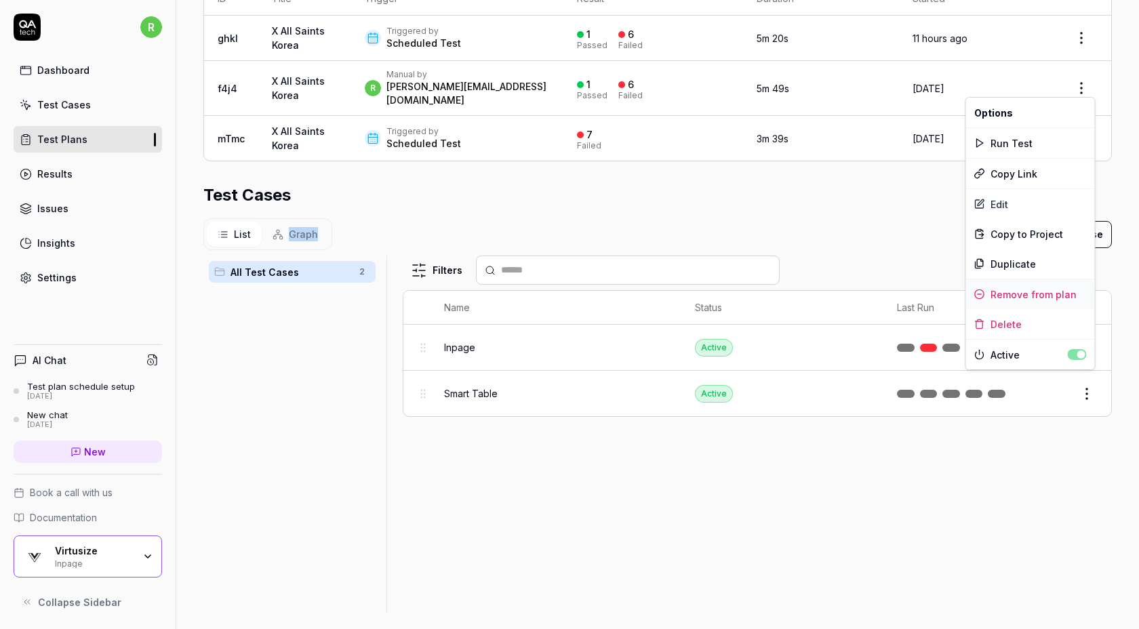
click at [1030, 292] on div "Remove from plan" at bounding box center [1030, 294] width 129 height 30
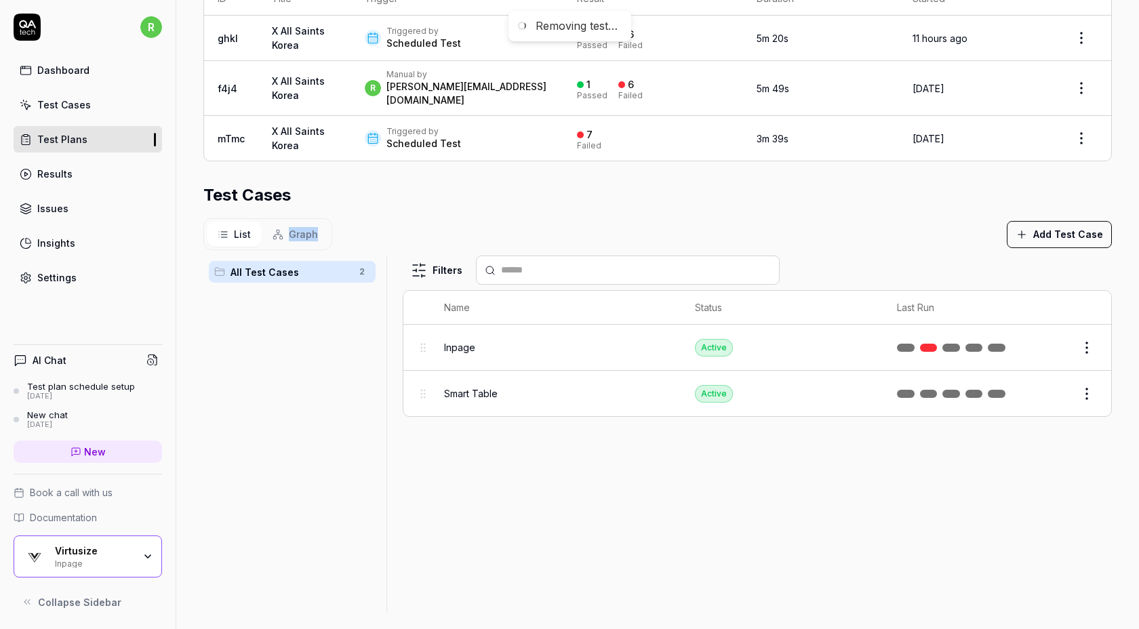
click at [844, 218] on div "List Graph Add Test Case" at bounding box center [657, 234] width 909 height 32
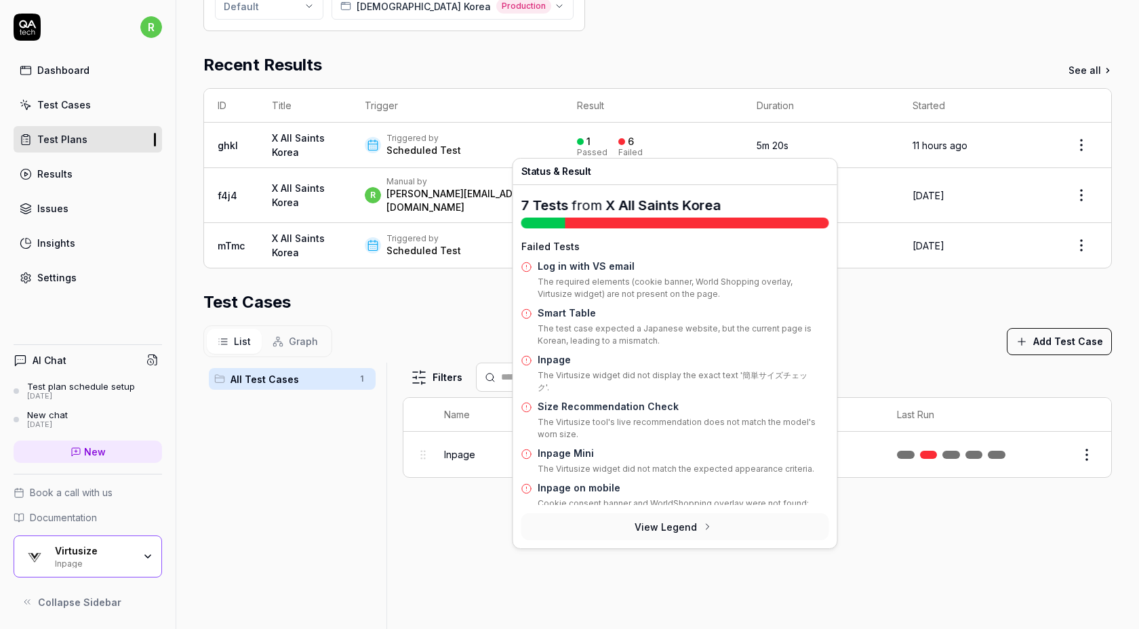
scroll to position [3, 0]
click at [543, 226] on div at bounding box center [544, 223] width 44 height 11
click at [618, 532] on button "View Legend" at bounding box center [676, 526] width 308 height 27
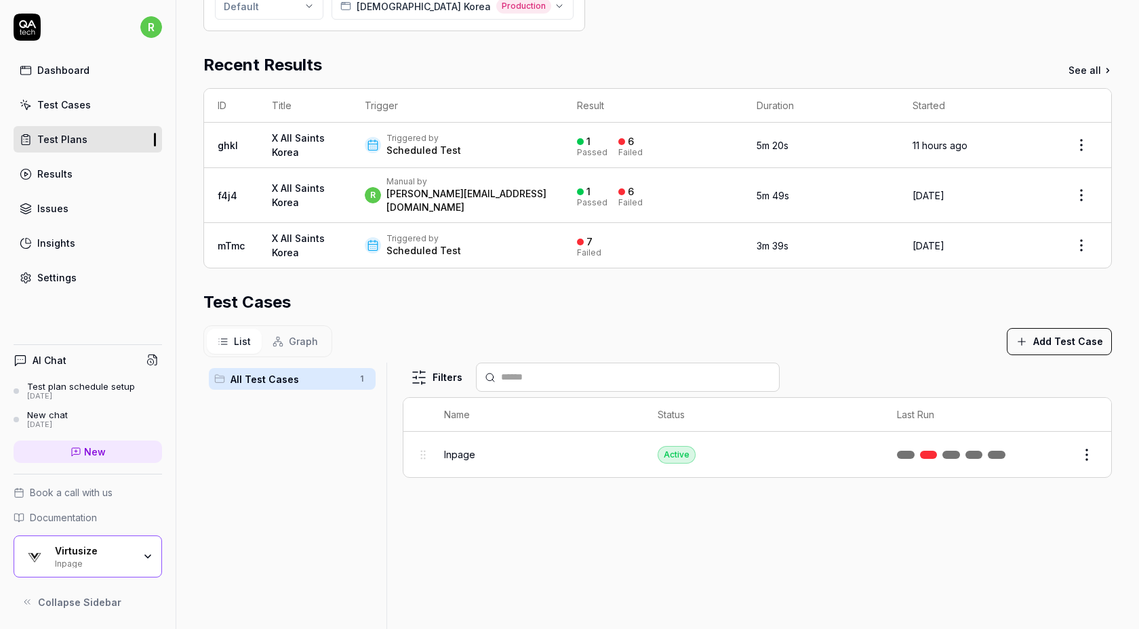
click at [431, 275] on div "Parameters Web Application Device Preset Default Environment All Saints Korea P…" at bounding box center [657, 314] width 909 height 814
click at [1034, 328] on button "Add Test Case" at bounding box center [1059, 341] width 105 height 27
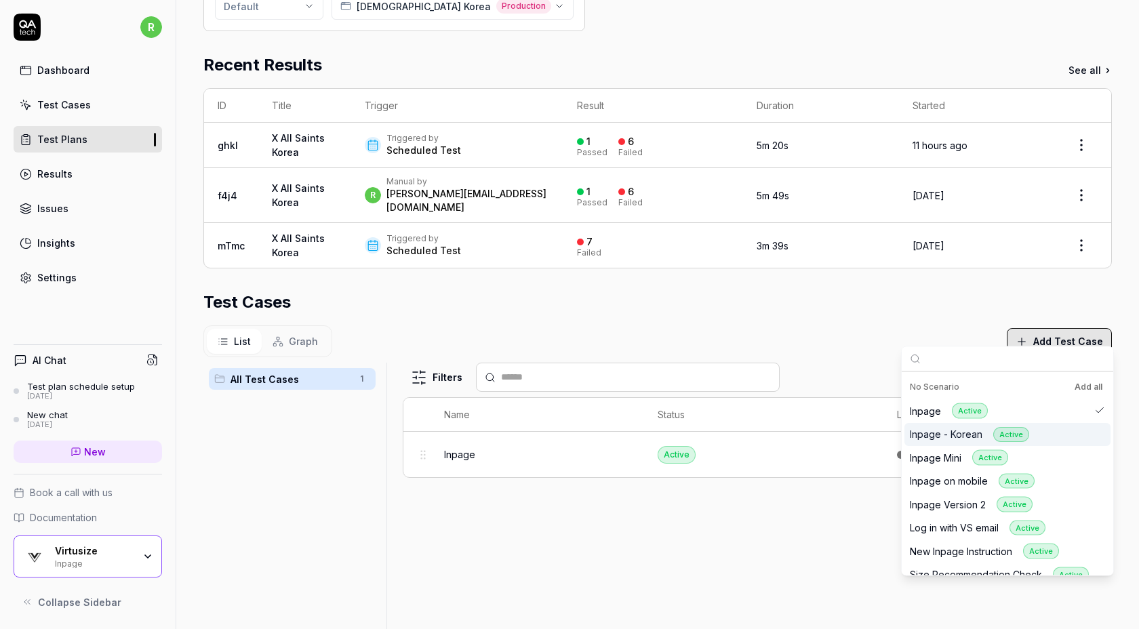
click at [971, 437] on div "Inpage - Korean Active" at bounding box center [969, 435] width 119 height 16
click at [855, 330] on div "List Graph Add Test Case" at bounding box center [657, 342] width 909 height 32
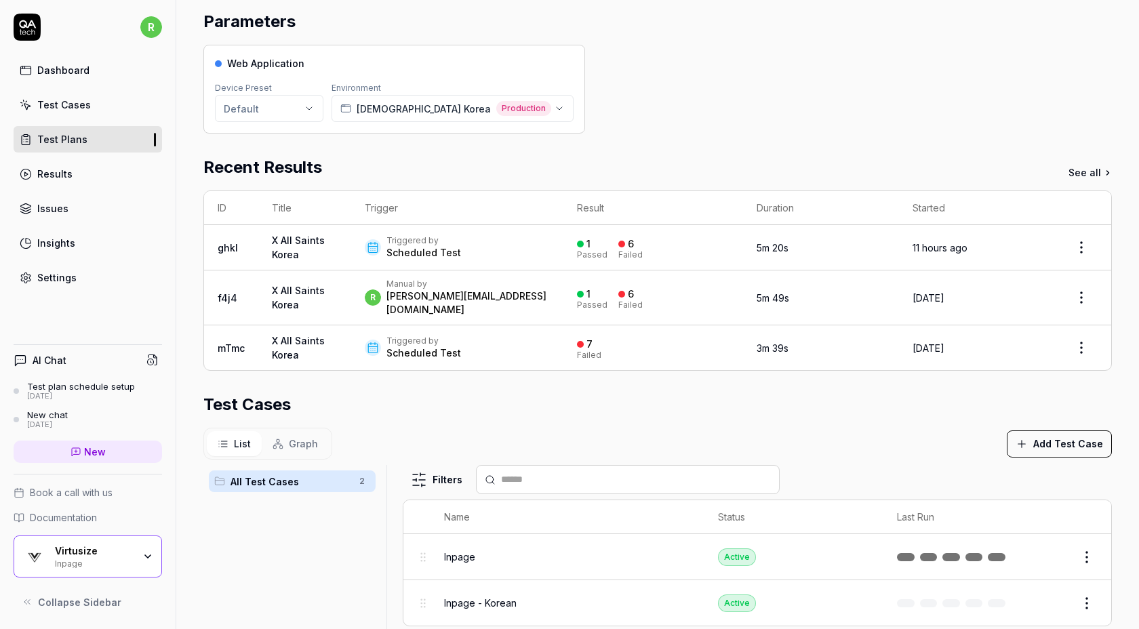
scroll to position [0, 0]
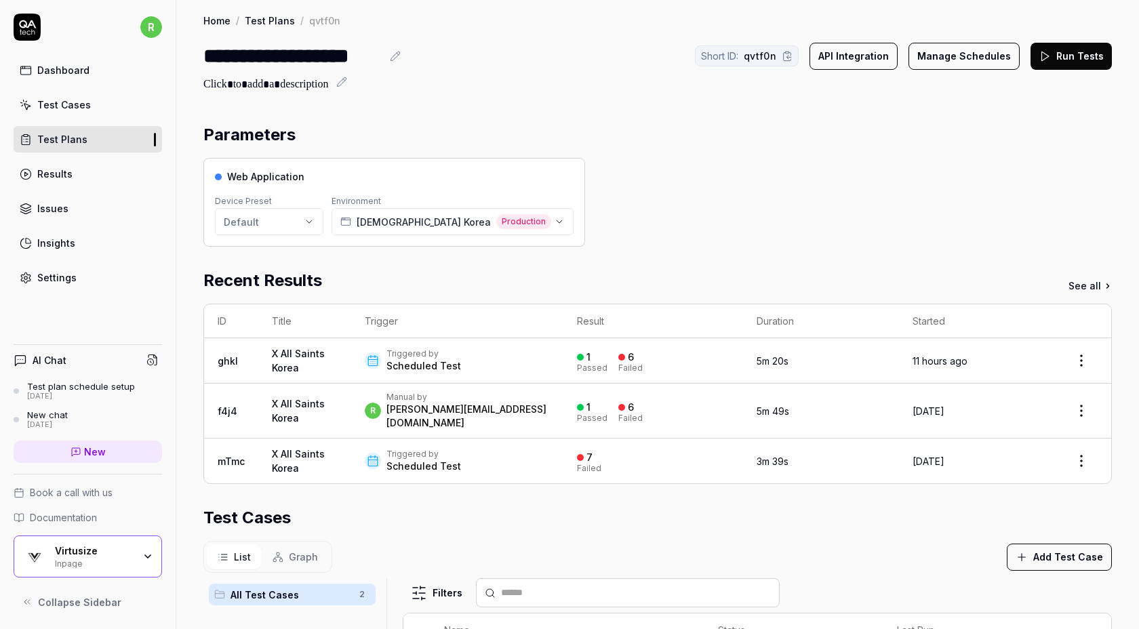
click at [220, 59] on div "**********" at bounding box center [292, 56] width 178 height 31
click at [414, 100] on div "**********" at bounding box center [657, 482] width 963 height 964
click at [47, 69] on div "Dashboard" at bounding box center [63, 70] width 52 height 14
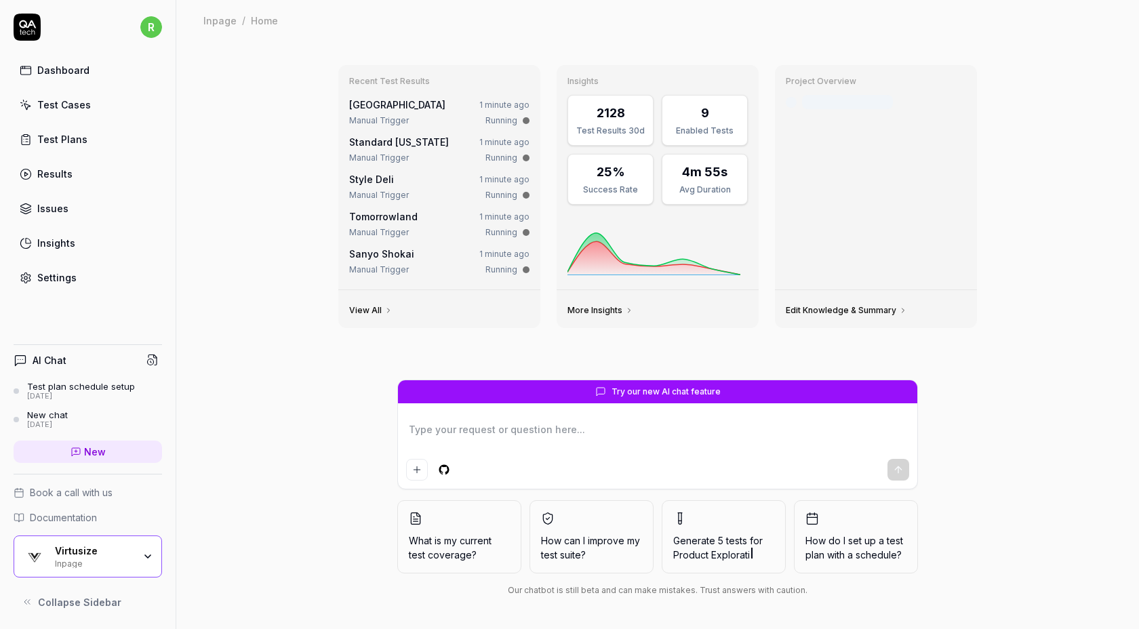
type textarea "*"
click at [85, 144] on link "Test Plans" at bounding box center [88, 139] width 149 height 26
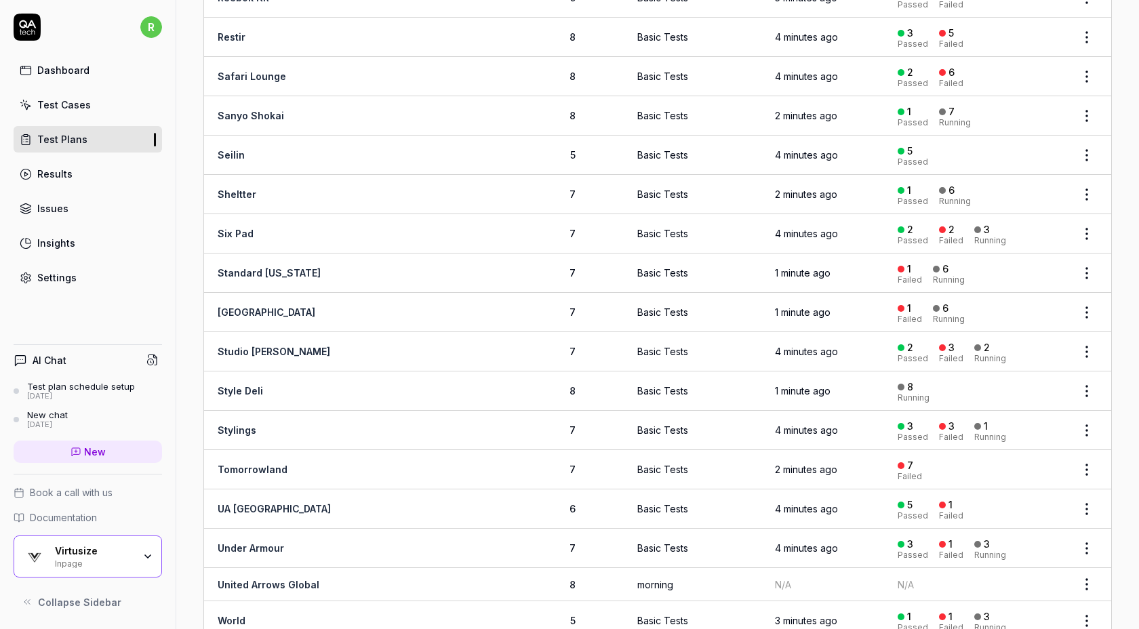
scroll to position [1659, 0]
